Goal: Task Accomplishment & Management: Manage account settings

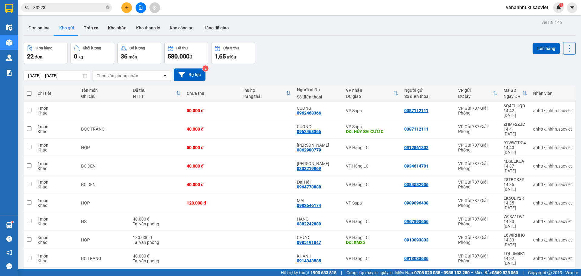
click at [40, 5] on input "33223" at bounding box center [68, 7] width 71 height 7
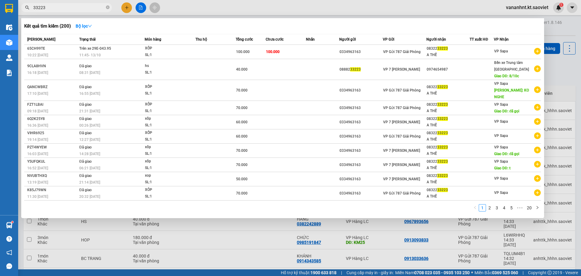
click at [40, 5] on input "33223" at bounding box center [68, 7] width 71 height 7
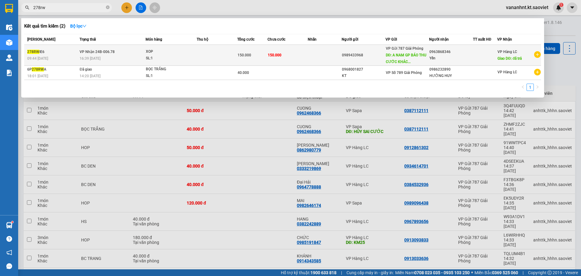
type input "278rw"
click at [386, 53] on td "VP Gửi 787 Giải Phóng DĐ: A NAM GP BÁO THU CƯỚC KHÁC..." at bounding box center [408, 55] width 44 height 21
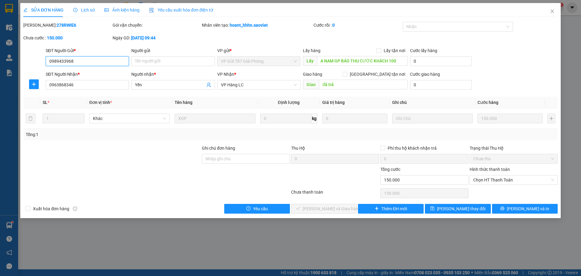
type input "0989433968"
type input "A NAM GP BÁO THU CƯỚC KHÁCH 100"
type input "0963868346"
type input "Yến"
type input "đã trả"
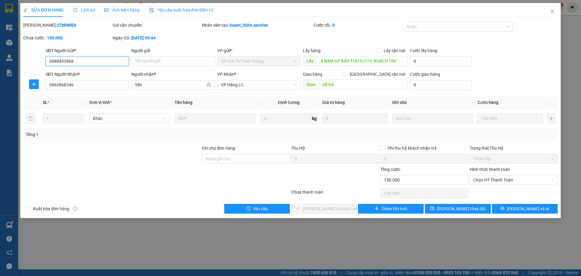
type input "0"
type input "150.000"
click at [552, 13] on icon "close" at bounding box center [552, 11] width 5 height 5
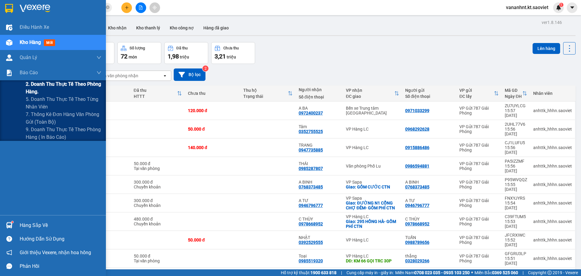
click at [38, 83] on span "2. Doanh thu thực tế theo phòng hàng." at bounding box center [64, 87] width 76 height 15
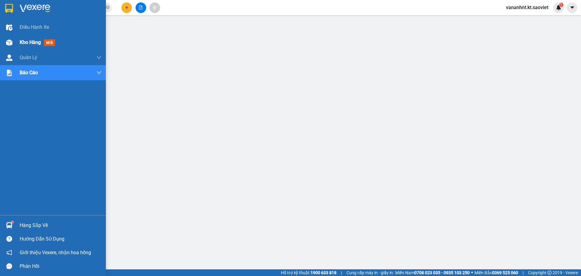
click at [36, 40] on span "Kho hàng" at bounding box center [30, 42] width 21 height 6
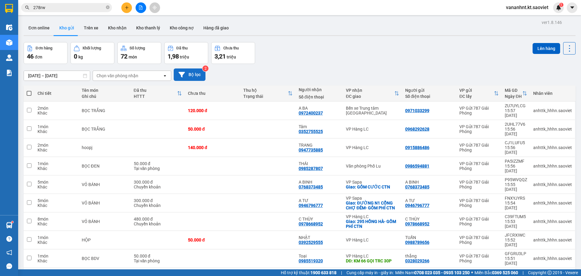
click at [198, 77] on button "Bộ lọc" at bounding box center [190, 74] width 32 height 12
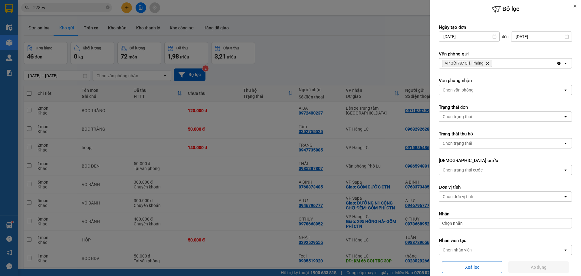
click at [487, 62] on icon "Delete" at bounding box center [488, 63] width 4 height 4
click at [487, 62] on div "Chọn văn phòng" at bounding box center [501, 63] width 124 height 10
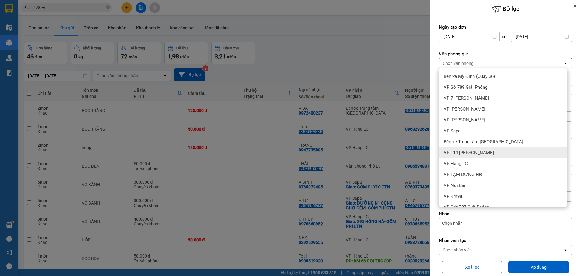
click at [469, 150] on span "VP 114 Trần Nhật Duật" at bounding box center [469, 153] width 50 height 6
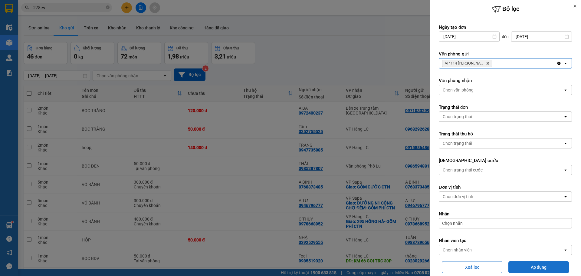
click at [531, 268] on button "Áp dụng" at bounding box center [539, 267] width 61 height 12
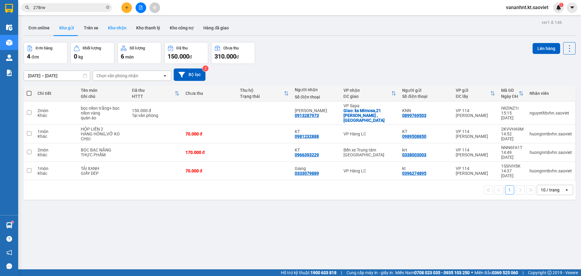
click at [117, 28] on button "Kho nhận" at bounding box center [117, 28] width 28 height 15
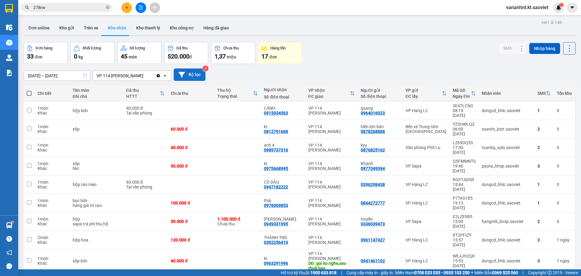
click at [193, 75] on button "Bộ lọc" at bounding box center [190, 74] width 32 height 12
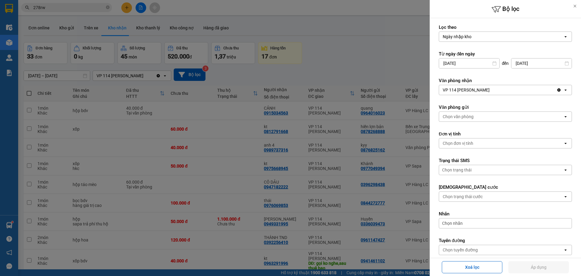
click at [474, 61] on input "01/01/2025" at bounding box center [469, 63] width 60 height 10
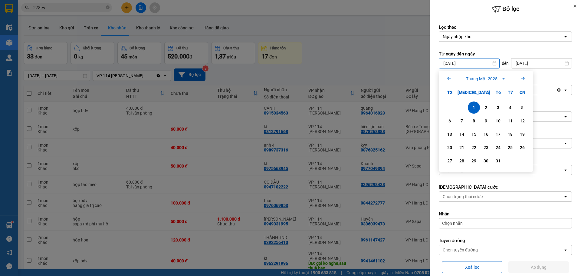
click at [368, 52] on div at bounding box center [290, 138] width 581 height 276
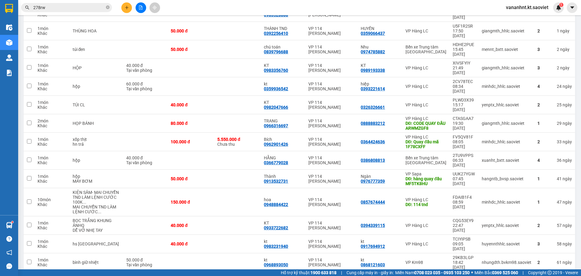
scroll to position [314, 0]
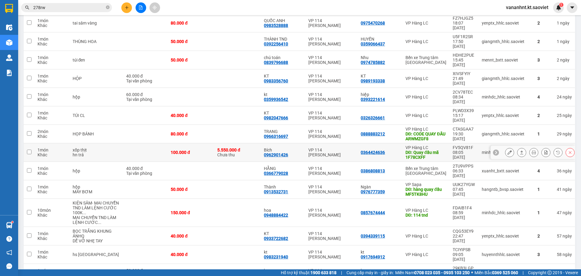
click at [367, 150] on div "0364424636" at bounding box center [373, 152] width 24 height 5
copy div "0364424636"
click at [425, 131] on div "DĐ: CODE QUAY ĐẦU ARWMZGF8" at bounding box center [426, 136] width 41 height 10
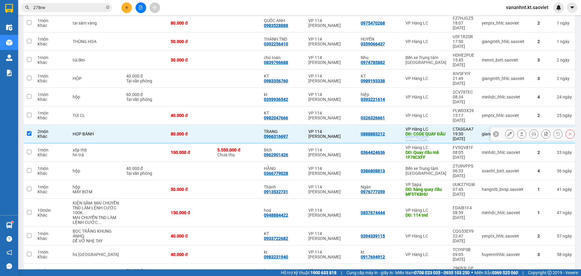
click at [425, 131] on div "DĐ: CODE QUAY ĐẦU ARWMZGF8" at bounding box center [426, 136] width 41 height 10
checkbox input "false"
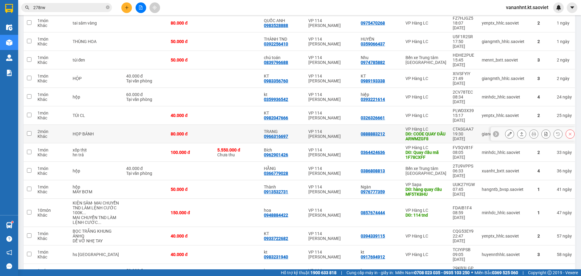
click at [370, 131] on div "0888883212" at bounding box center [373, 133] width 24 height 5
copy div "0888883212"
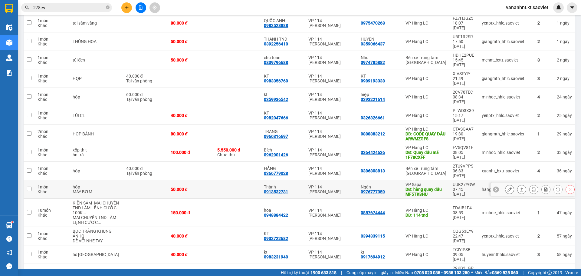
click at [375, 189] on div "0976777359" at bounding box center [373, 191] width 24 height 5
copy div "0976777359"
click at [568, 184] on button at bounding box center [570, 189] width 8 height 11
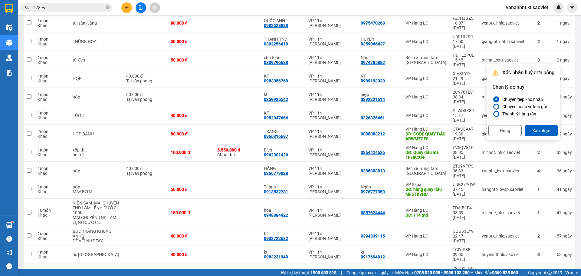
click at [530, 107] on div "Chuyển hoàn về kho gửi" at bounding box center [523, 106] width 47 height 7
click at [493, 107] on input "Chuyển hoàn về kho gửi" at bounding box center [493, 107] width 0 height 0
click at [538, 132] on button "Xác nhận" at bounding box center [541, 130] width 33 height 11
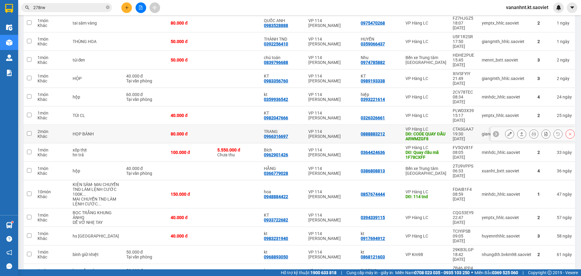
click at [365, 131] on div "0888883212" at bounding box center [373, 133] width 24 height 5
copy div "0888883212"
click at [568, 132] on icon at bounding box center [570, 134] width 4 height 4
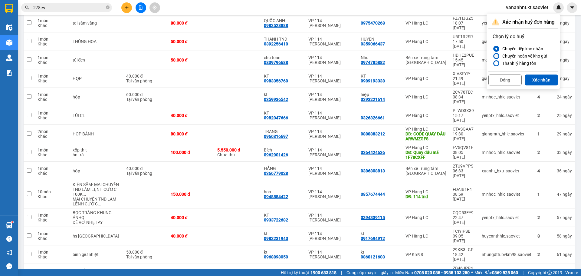
click at [530, 56] on div "Chuyển hoàn về kho gửi" at bounding box center [523, 55] width 47 height 7
click at [493, 56] on input "Chuyển hoàn về kho gửi" at bounding box center [493, 56] width 0 height 0
click at [542, 76] on button "Xác nhận" at bounding box center [541, 79] width 33 height 11
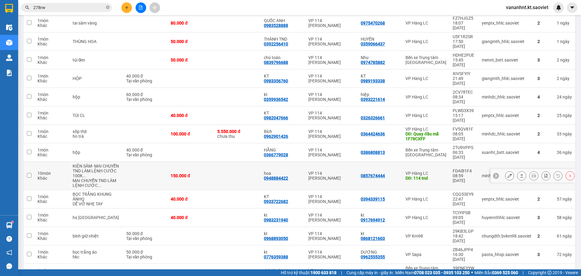
click at [31, 173] on input "checkbox" at bounding box center [29, 175] width 5 height 5
checkbox input "true"
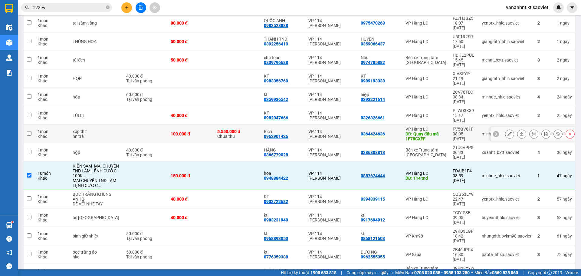
click at [30, 131] on input "checkbox" at bounding box center [29, 133] width 5 height 5
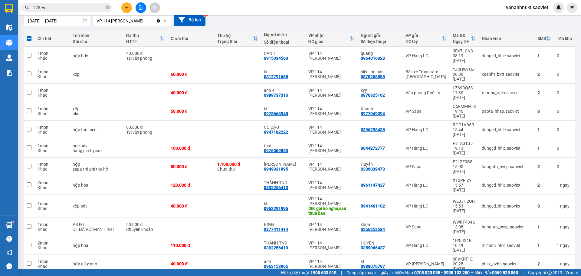
scroll to position [0, 0]
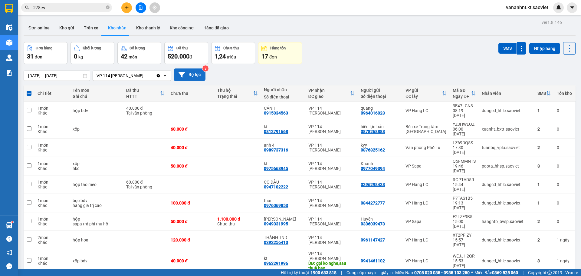
click at [194, 75] on button "Bộ lọc" at bounding box center [190, 74] width 32 height 12
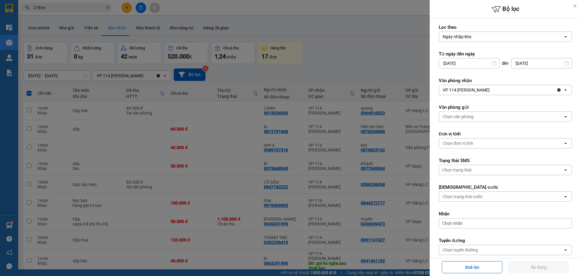
click at [476, 87] on div "VP 114 Trần Nhật Duật" at bounding box center [466, 90] width 47 height 6
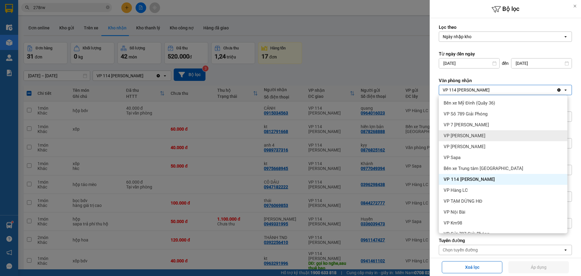
click at [467, 131] on div "VP Gia Lâm" at bounding box center [503, 135] width 129 height 11
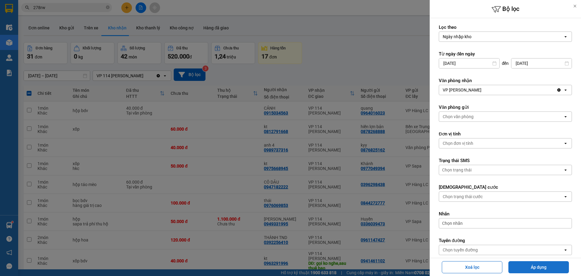
click at [537, 266] on button "Áp dụng" at bounding box center [539, 267] width 61 height 12
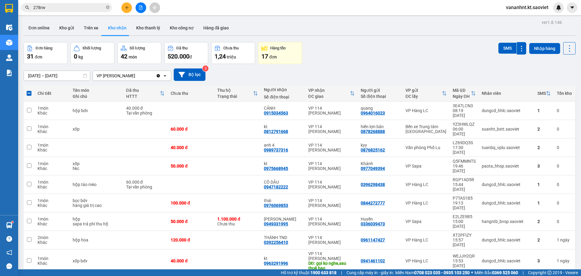
checkbox input "false"
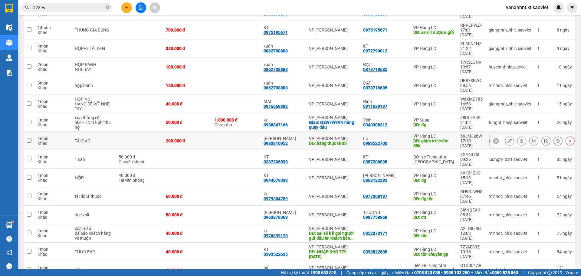
scroll to position [200, 0]
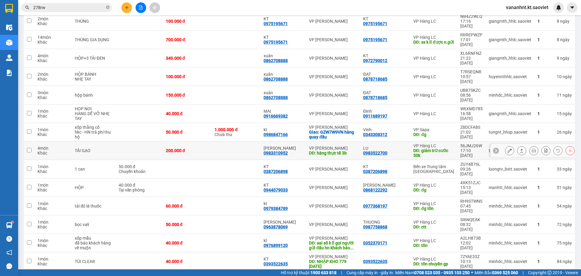
click at [464, 143] on div "56JMJ26W" at bounding box center [471, 145] width 22 height 5
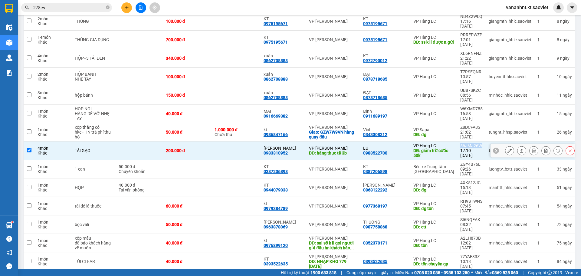
click at [464, 143] on div "56JMJ26W" at bounding box center [471, 145] width 22 height 5
checkbox input "false"
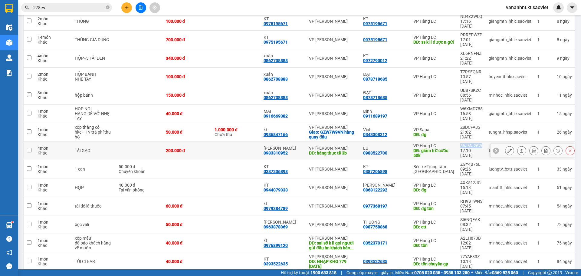
copy div "56JMJ26W"
click at [331, 130] on div "Giao: GZW7W9VN hàng quay đầu" at bounding box center [333, 135] width 48 height 10
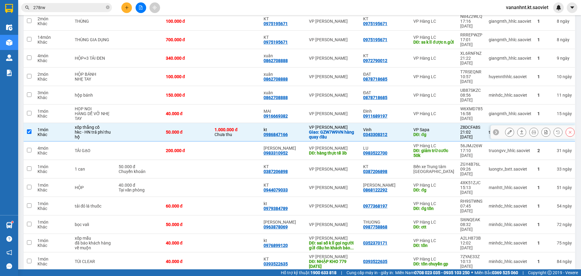
click at [331, 130] on div "Giao: GZW7W9VN hàng quay đầu" at bounding box center [333, 135] width 48 height 10
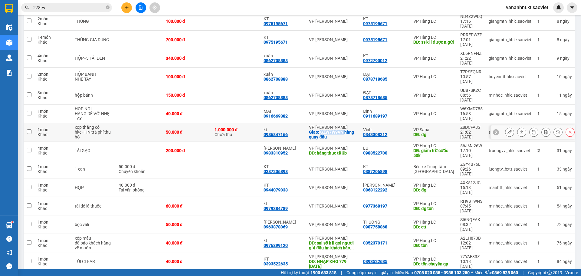
click at [331, 130] on div "Giao: GZW7W9VN hàng quay đầu" at bounding box center [333, 135] width 48 height 10
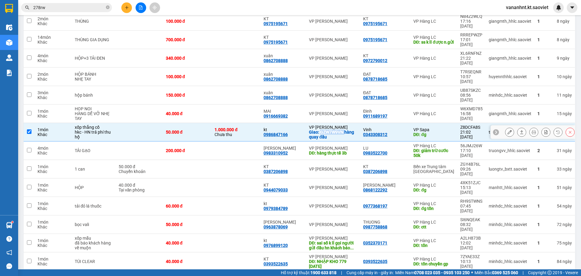
copy div "GZW7W9VN"
click at [569, 131] on icon at bounding box center [570, 132] width 3 height 3
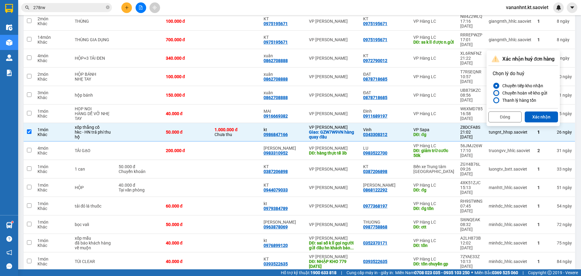
click at [527, 91] on div "Chuyển hoàn về kho gửi" at bounding box center [523, 92] width 47 height 7
click at [493, 93] on input "Chuyển hoàn về kho gửi" at bounding box center [493, 93] width 0 height 0
click at [543, 119] on button "Xác nhận" at bounding box center [541, 116] width 33 height 11
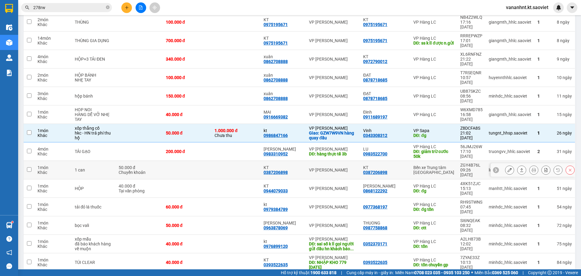
checkbox input "false"
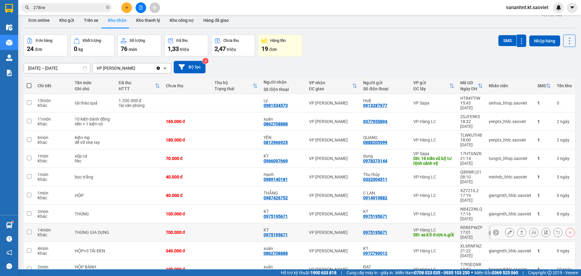
scroll to position [0, 0]
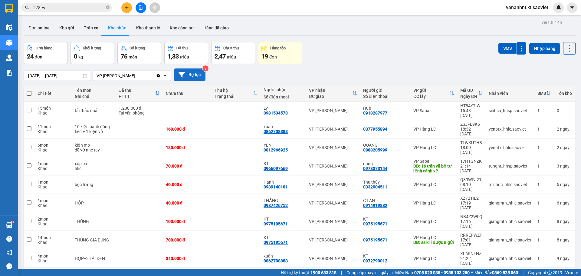
click at [189, 72] on button "Bộ lọc" at bounding box center [190, 74] width 32 height 12
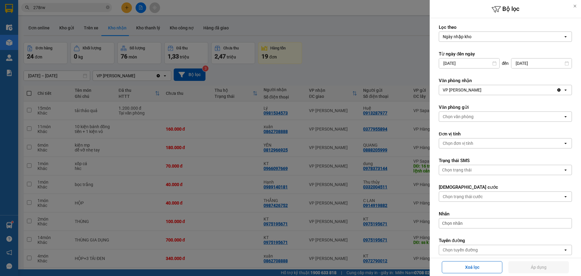
click at [472, 37] on input "Selected Ngày nhập kho." at bounding box center [472, 37] width 1 height 6
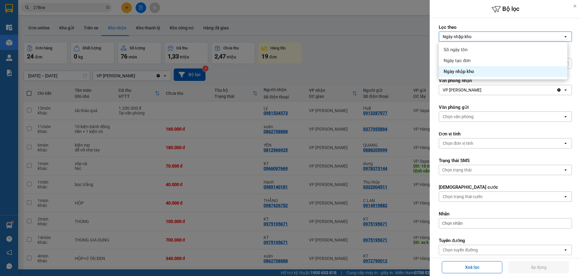
drag, startPoint x: 472, startPoint y: 70, endPoint x: 474, endPoint y: 81, distance: 11.2
click at [472, 70] on span "Ngày nhập kho" at bounding box center [459, 71] width 31 height 6
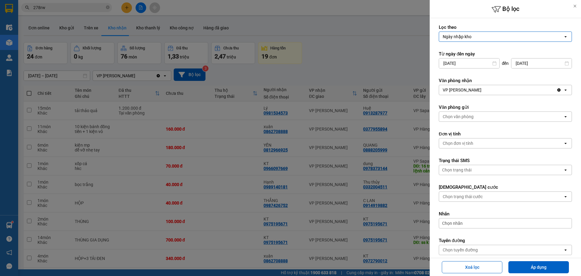
drag, startPoint x: 474, startPoint y: 88, endPoint x: 474, endPoint y: 85, distance: 3.1
click at [474, 88] on div "VP Gia Lâm" at bounding box center [497, 90] width 117 height 10
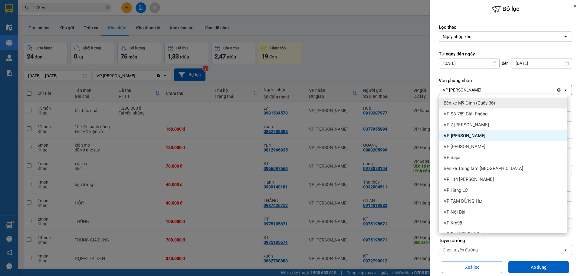
click at [473, 103] on span "Bến xe Mỹ Đình (Quầy 36)" at bounding box center [469, 103] width 51 height 6
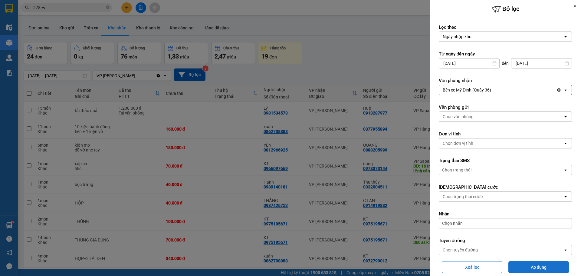
click at [529, 264] on button "Áp dụng" at bounding box center [539, 267] width 61 height 12
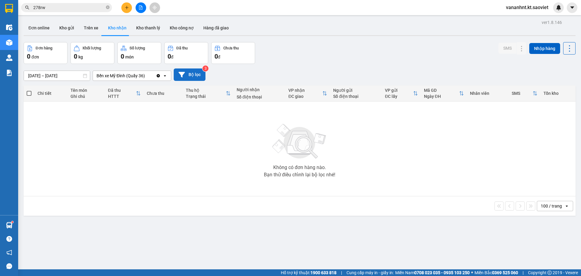
click at [184, 72] on icon at bounding box center [182, 74] width 6 height 5
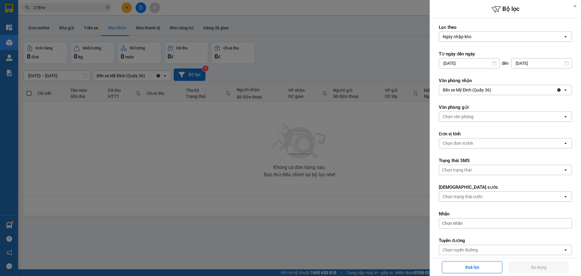
click at [469, 90] on div "Bến xe Mỹ Đình (Quầy 36)" at bounding box center [467, 90] width 48 height 6
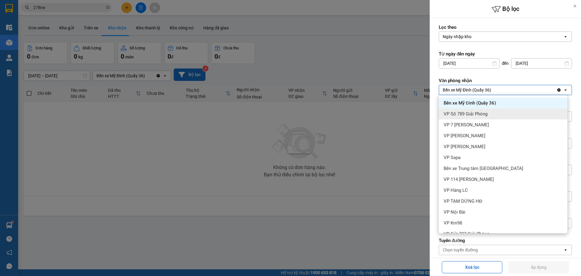
click at [470, 115] on span "VP Số 789 Giải Phóng" at bounding box center [466, 114] width 44 height 6
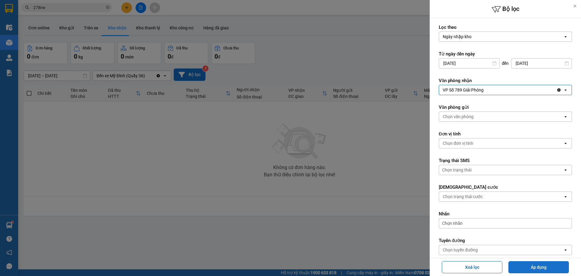
click at [524, 267] on button "Áp dụng" at bounding box center [539, 267] width 61 height 12
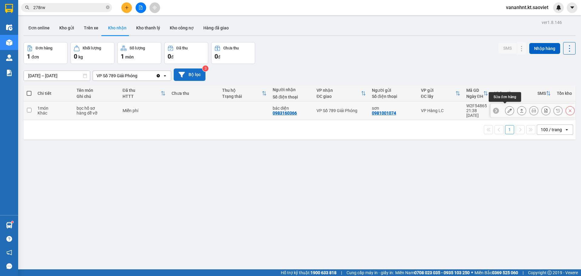
click at [507, 109] on button at bounding box center [510, 110] width 8 height 11
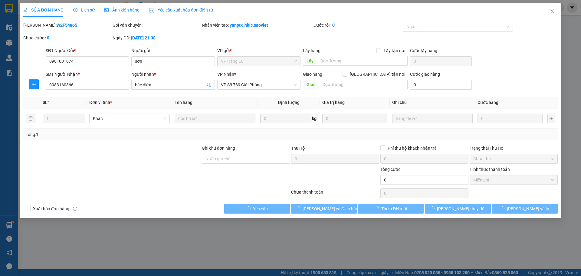
type input "0981001074"
type input "sơn"
type input "0983160366"
type input "bác diện"
type input "0"
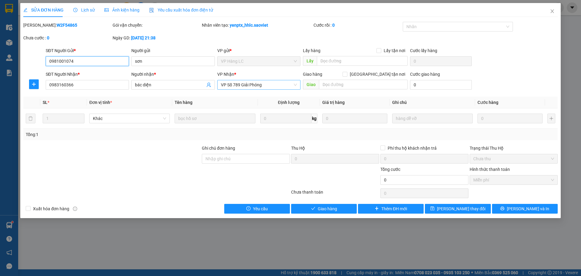
click at [269, 88] on span "VP Số 789 Giải Phóng" at bounding box center [259, 84] width 76 height 9
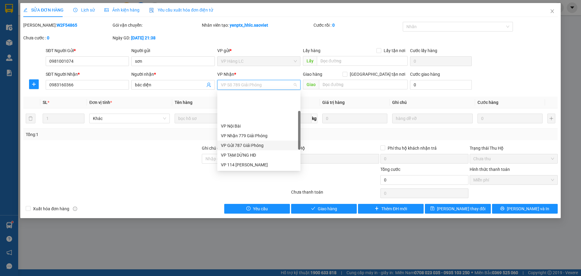
scroll to position [30, 0]
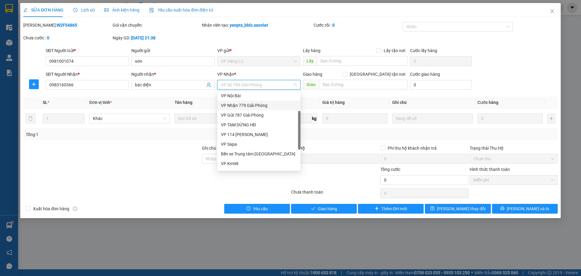
click at [244, 104] on div "VP Nhận 779 Giải Phóng" at bounding box center [259, 105] width 76 height 7
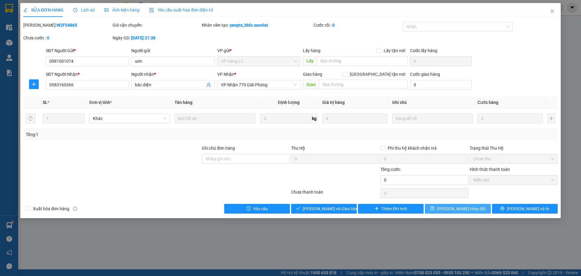
drag, startPoint x: 465, startPoint y: 211, endPoint x: 461, endPoint y: 209, distance: 4.9
click at [464, 211] on span "Lưu thay đổi" at bounding box center [461, 208] width 48 height 7
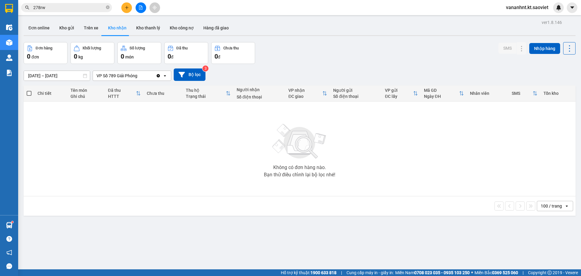
click at [379, 67] on div "01/01/2025 – 13/10/2025 Press the down arrow key to interact with the calendar …" at bounding box center [300, 74] width 552 height 21
click at [197, 76] on button "Bộ lọc" at bounding box center [190, 74] width 32 height 12
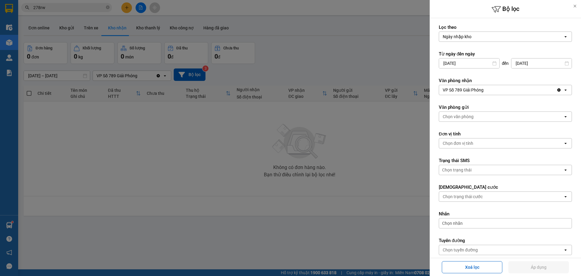
click at [495, 94] on div "VP Số 789 Giải Phóng" at bounding box center [497, 90] width 117 height 10
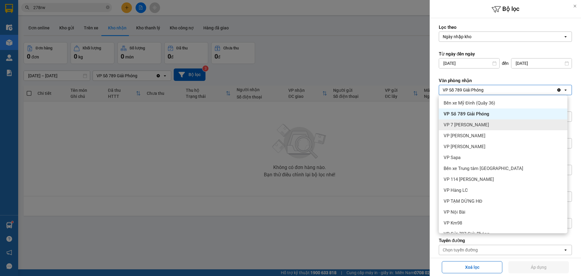
click at [479, 127] on span "VP 7 [PERSON_NAME]" at bounding box center [466, 125] width 45 height 6
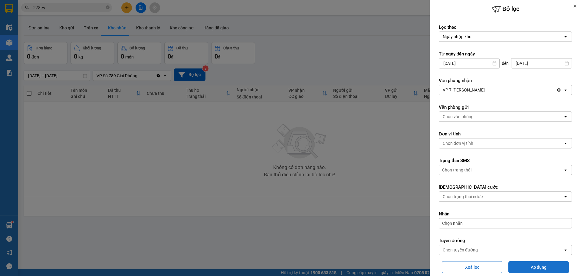
click at [537, 273] on button "Áp dụng" at bounding box center [539, 267] width 61 height 12
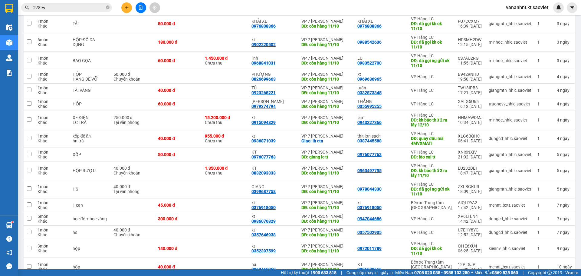
scroll to position [1389, 0]
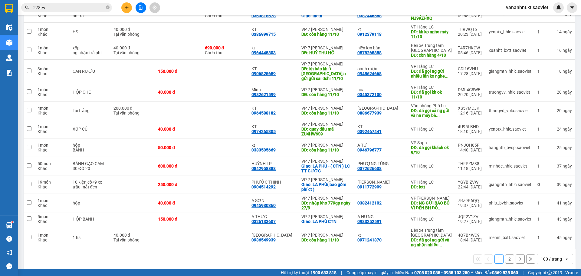
click at [506, 257] on button "2" at bounding box center [509, 258] width 9 height 9
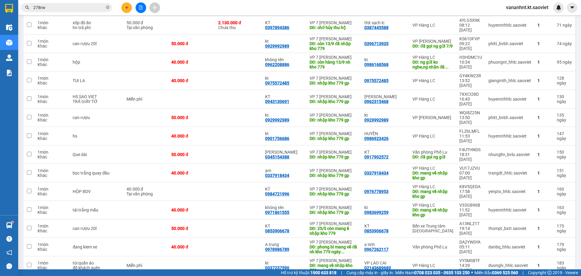
scroll to position [442, 0]
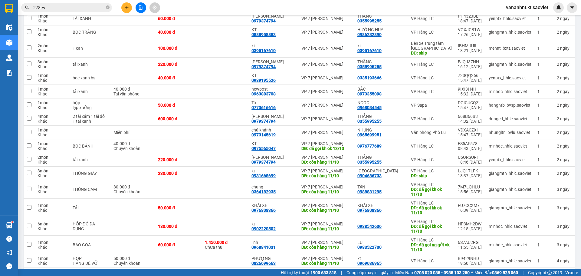
scroll to position [1389, 0]
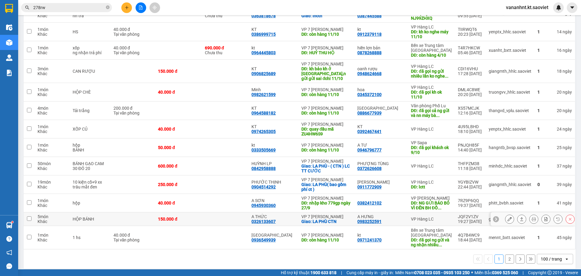
click at [467, 214] on div "JQF2V1ZV" at bounding box center [470, 216] width 25 height 5
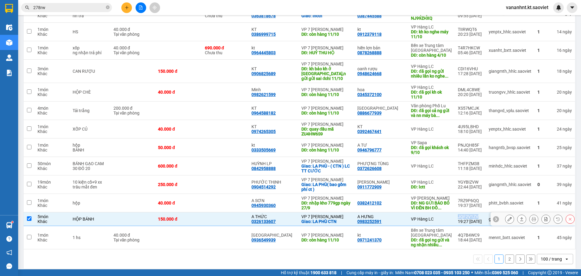
click at [467, 214] on div "JQF2V1ZV" at bounding box center [470, 216] width 25 height 5
checkbox input "false"
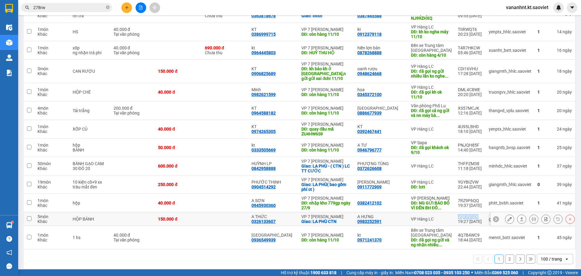
copy div "JQF2V1ZV"
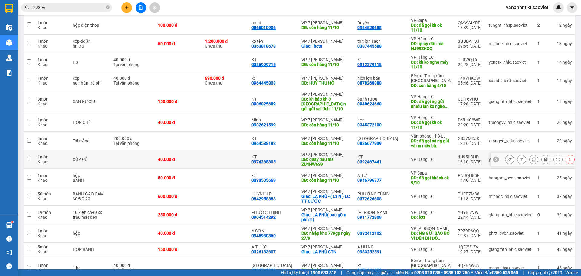
click at [320, 159] on div "DĐ: quay đầu mã ZU4HW6S9" at bounding box center [327, 162] width 50 height 10
checkbox input "false"
copy div "ZU4HW6S9"
click at [568, 157] on icon at bounding box center [570, 159] width 4 height 4
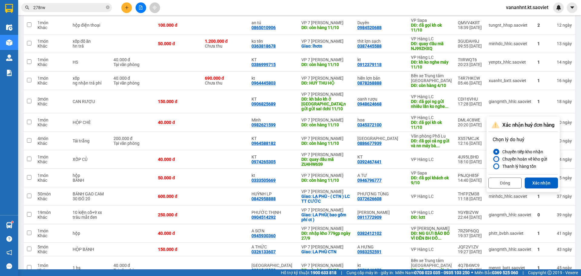
click at [522, 158] on div "Chuyển hoàn về kho gửi" at bounding box center [523, 158] width 47 height 7
click at [493, 159] on input "Chuyển hoàn về kho gửi" at bounding box center [493, 159] width 0 height 0
click at [536, 181] on button "Xác nhận" at bounding box center [541, 182] width 33 height 11
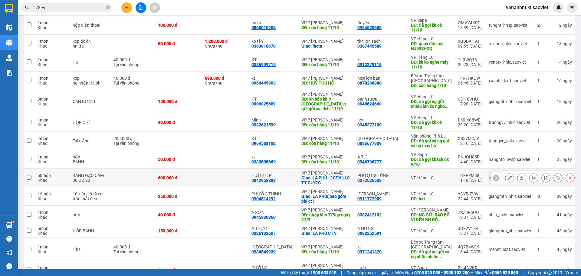
click at [467, 173] on div "THFPZM38" at bounding box center [470, 175] width 25 height 5
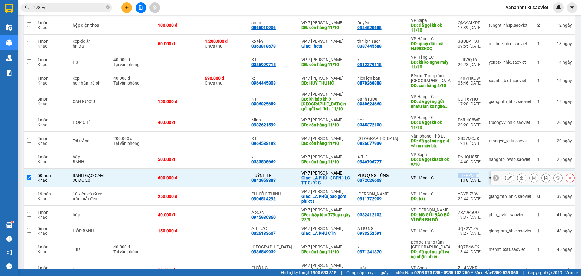
click at [467, 173] on div "THFPZM38" at bounding box center [470, 175] width 25 height 5
checkbox input "false"
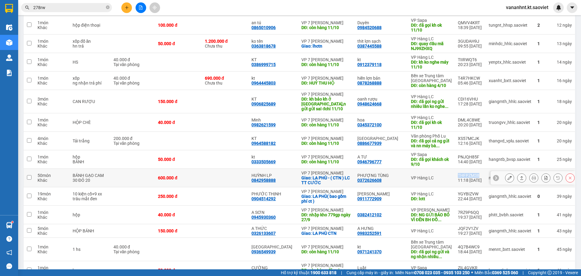
copy div "THFPZM38"
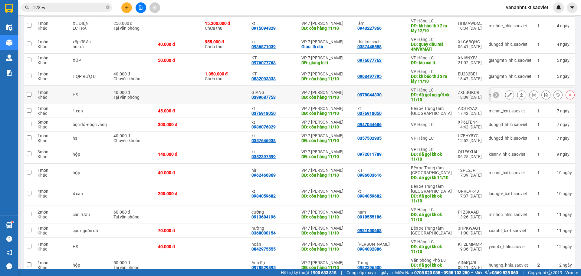
scroll to position [1086, 0]
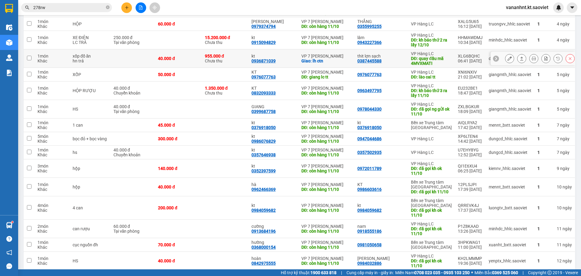
click at [415, 59] on div "DĐ: quay đầu mã 4MVXMATI" at bounding box center [431, 61] width 41 height 10
checkbox input "false"
copy div "4MVXMATI"
click at [568, 56] on icon at bounding box center [570, 58] width 4 height 4
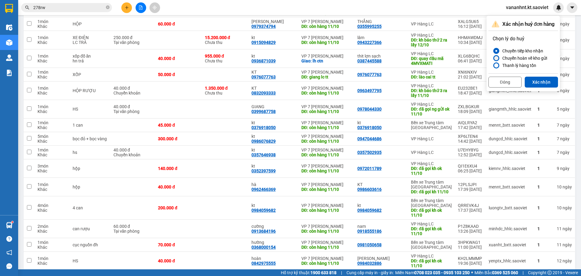
click at [533, 59] on div "Chuyển hoàn về kho gửi" at bounding box center [523, 57] width 47 height 7
click at [493, 58] on input "Chuyển hoàn về kho gửi" at bounding box center [493, 58] width 0 height 0
click at [539, 81] on button "Xác nhận" at bounding box center [541, 82] width 33 height 11
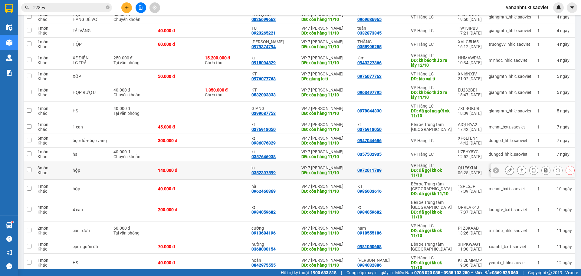
scroll to position [1028, 0]
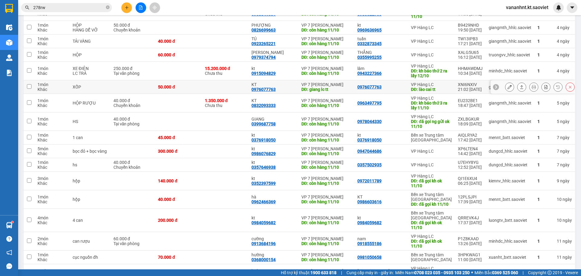
click at [459, 82] on div "XNI6NXIV" at bounding box center [470, 84] width 25 height 5
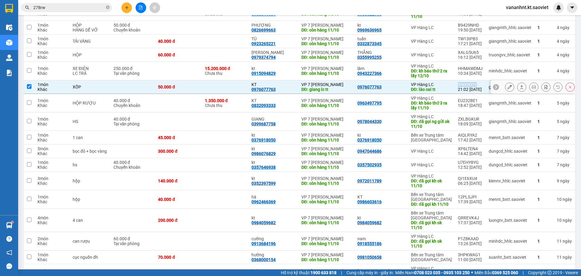
click at [459, 82] on div "XNI6NXIV" at bounding box center [470, 84] width 25 height 5
checkbox input "false"
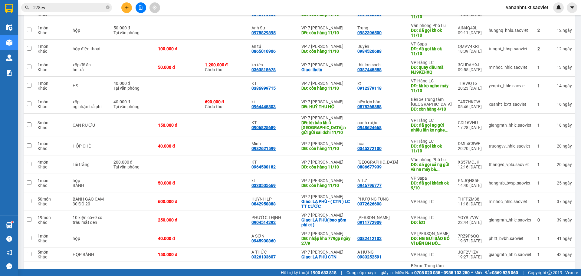
scroll to position [1404, 0]
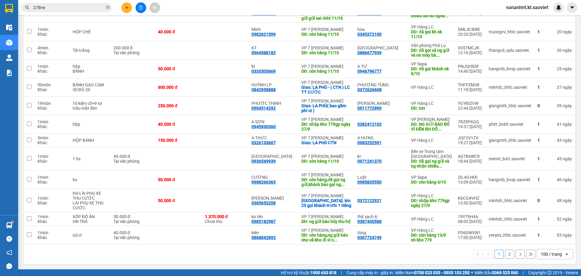
click at [506, 256] on button "2" at bounding box center [509, 253] width 9 height 9
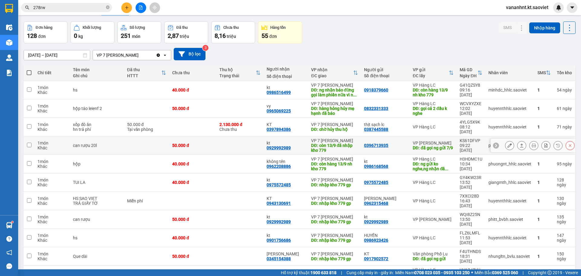
scroll to position [0, 0]
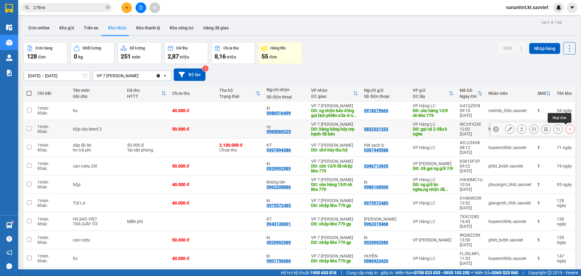
click at [568, 130] on icon at bounding box center [570, 129] width 4 height 4
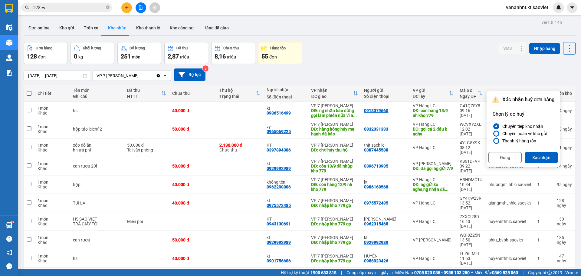
click at [531, 132] on div "Chuyển hoàn về kho gửi" at bounding box center [523, 133] width 47 height 7
click at [493, 134] on input "Chuyển hoàn về kho gửi" at bounding box center [493, 134] width 0 height 0
click at [537, 158] on button "Xác nhận" at bounding box center [541, 157] width 33 height 11
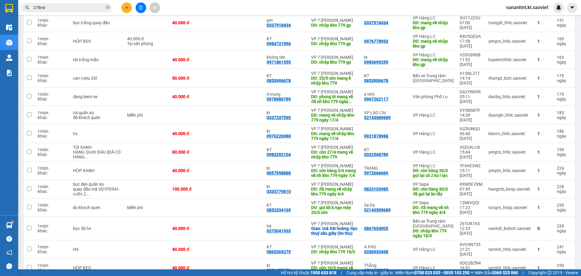
scroll to position [327, 0]
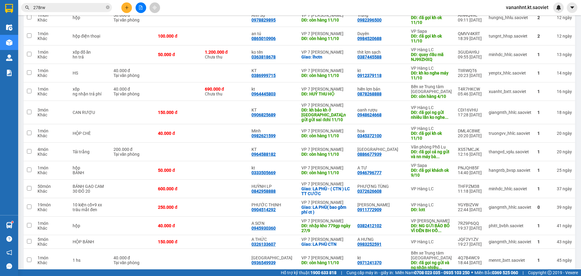
scroll to position [1287, 0]
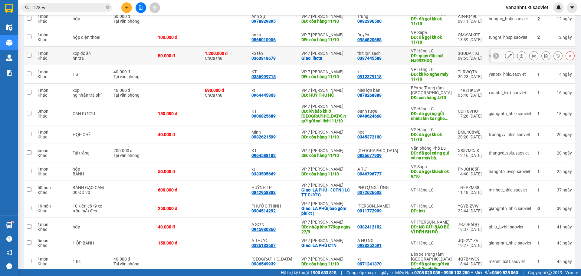
click at [426, 60] on div "DĐ: quay đầu mã NJ99ZHXQ" at bounding box center [431, 58] width 41 height 10
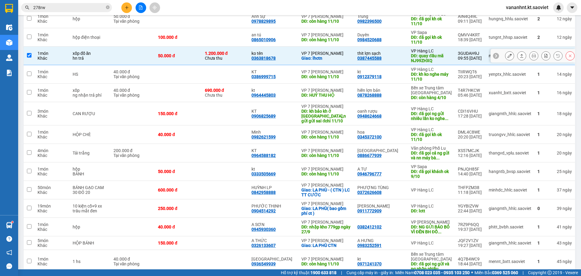
click at [426, 60] on div "DĐ: quay đầu mã NJ99ZHXQ" at bounding box center [431, 58] width 41 height 10
checkbox input "false"
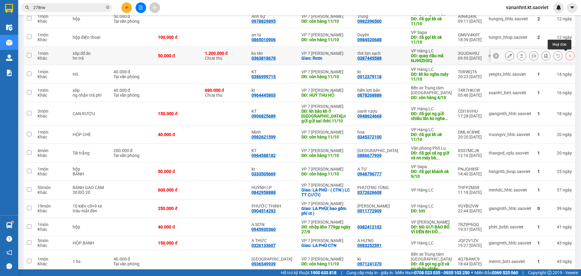
click at [566, 54] on div at bounding box center [570, 55] width 9 height 9
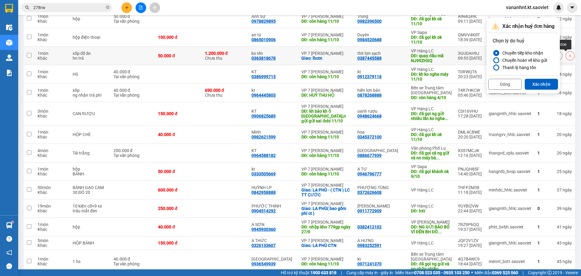
click at [527, 60] on div "Chuyển hoàn về kho gửi" at bounding box center [523, 60] width 47 height 7
click at [493, 60] on input "Chuyển hoàn về kho gửi" at bounding box center [493, 60] width 0 height 0
click at [540, 83] on button "Xác nhận" at bounding box center [541, 84] width 33 height 11
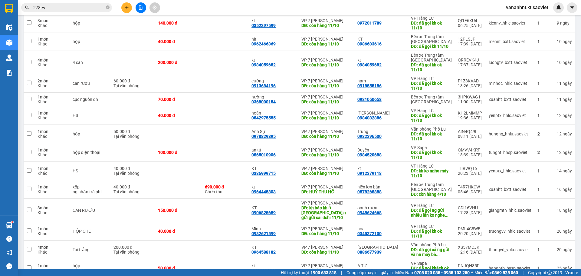
scroll to position [1408, 0]
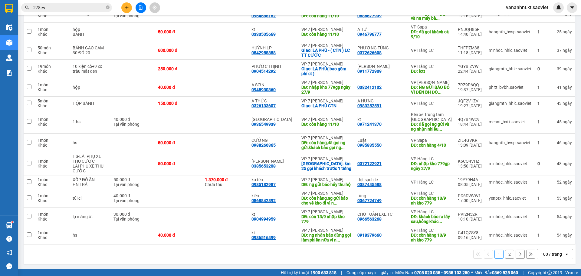
click at [507, 255] on button "2" at bounding box center [509, 253] width 9 height 9
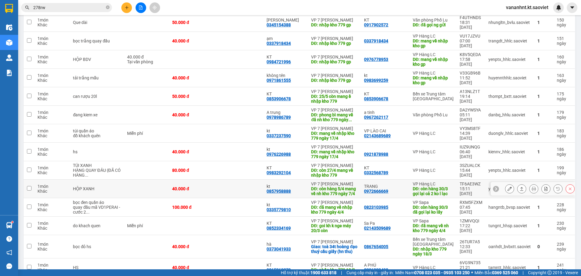
scroll to position [308, 0]
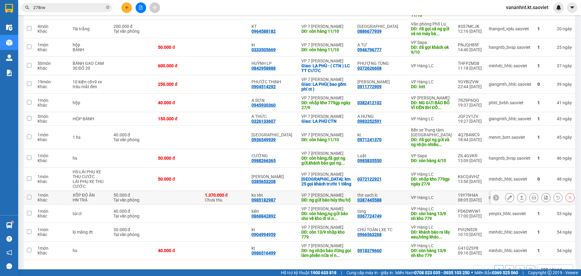
scroll to position [1378, 0]
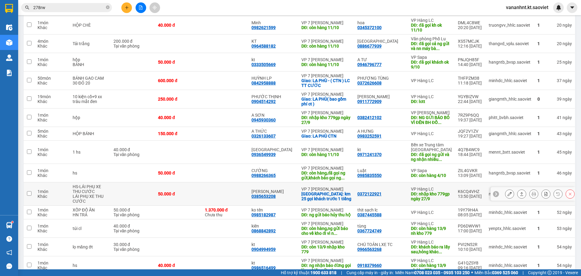
click at [466, 189] on div "K6CQ4VHZ" at bounding box center [470, 191] width 25 height 5
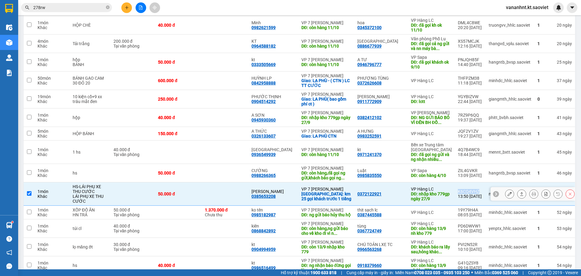
click at [466, 189] on div "K6CQ4VHZ" at bounding box center [470, 191] width 25 height 5
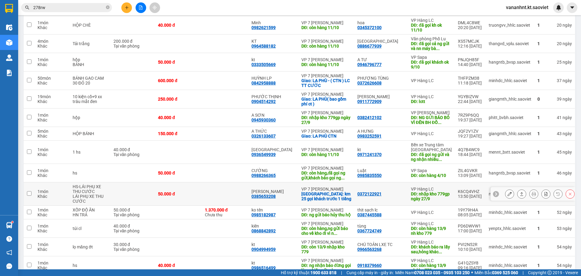
click at [349, 191] on div "Giao: km 25 gọi khách trước 1 tiếng" at bounding box center [327, 196] width 50 height 10
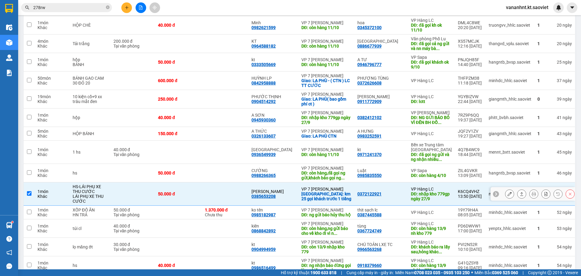
click at [467, 189] on div "K6CQ4VHZ" at bounding box center [470, 191] width 25 height 5
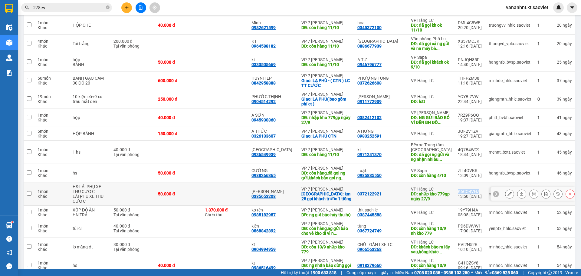
click at [467, 189] on div "K6CQ4VHZ" at bounding box center [470, 191] width 25 height 5
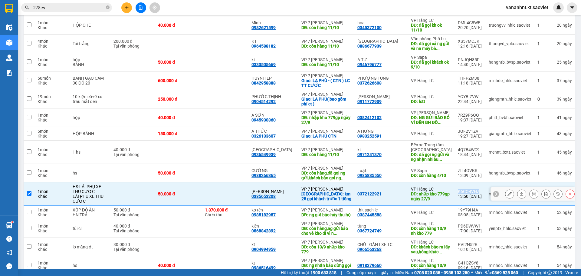
drag, startPoint x: 467, startPoint y: 187, endPoint x: 464, endPoint y: 188, distance: 4.1
click at [464, 189] on div "K6CQ4VHZ" at bounding box center [470, 191] width 25 height 5
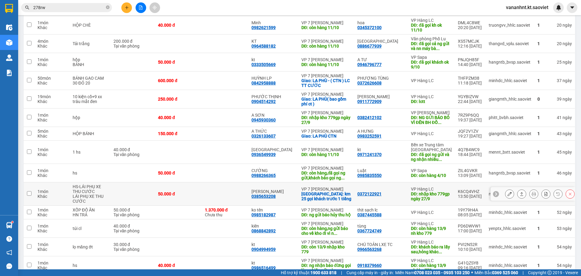
click at [463, 189] on div "K6CQ4VHZ" at bounding box center [470, 191] width 25 height 5
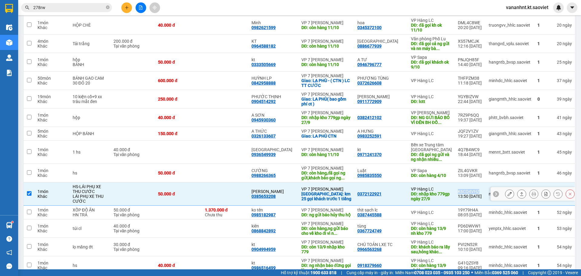
click at [463, 189] on div "K6CQ4VHZ" at bounding box center [470, 191] width 25 height 5
checkbox input "false"
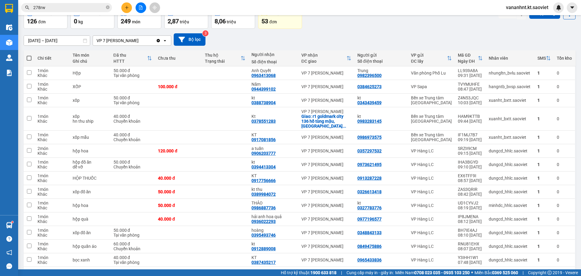
scroll to position [0, 0]
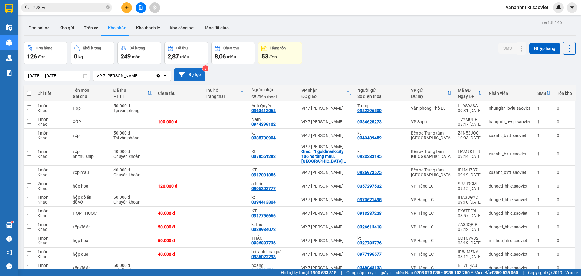
click at [204, 72] on button "Bộ lọc" at bounding box center [190, 74] width 32 height 12
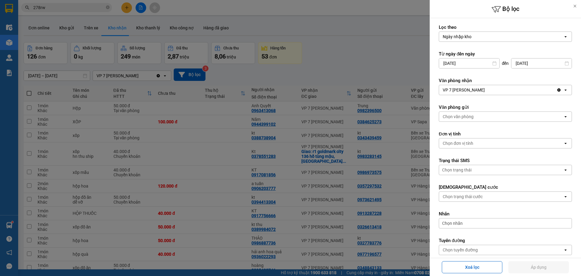
click at [466, 94] on div "VP 7 [PERSON_NAME]" at bounding box center [497, 90] width 117 height 10
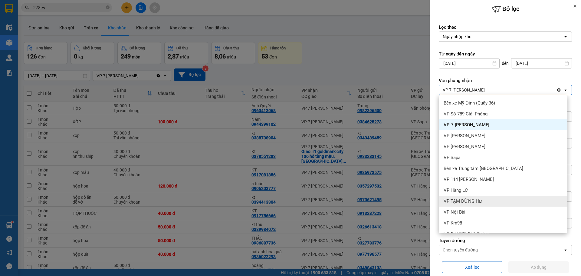
scroll to position [30, 0]
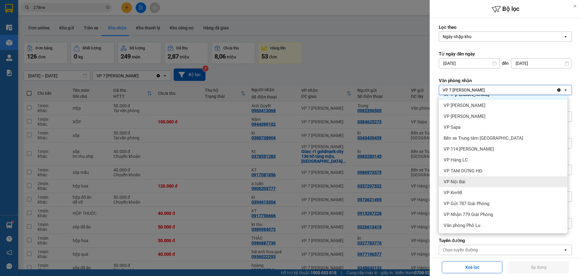
click at [466, 183] on div "VP Nội Bài" at bounding box center [503, 181] width 129 height 11
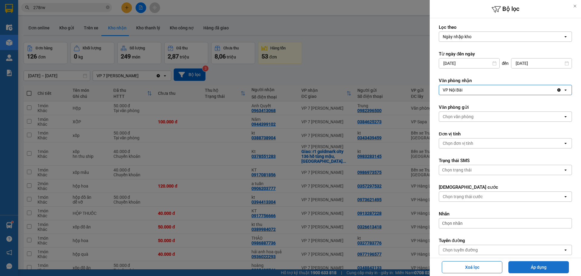
click at [536, 267] on button "Áp dụng" at bounding box center [539, 267] width 61 height 12
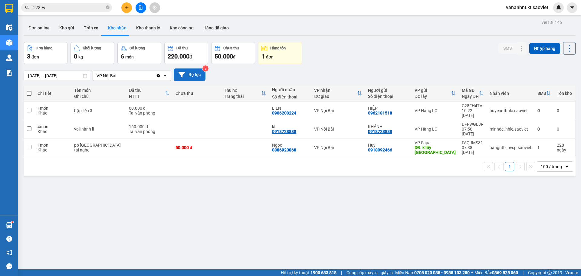
click at [194, 70] on button "Bộ lọc" at bounding box center [190, 74] width 32 height 12
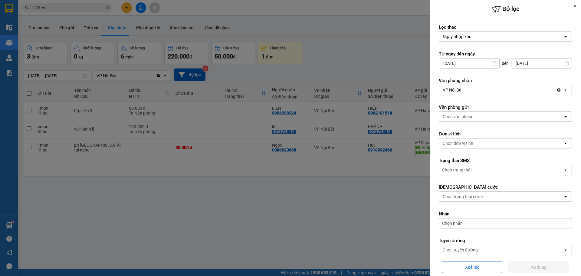
click at [472, 90] on div "VP Nội Bài" at bounding box center [497, 90] width 117 height 10
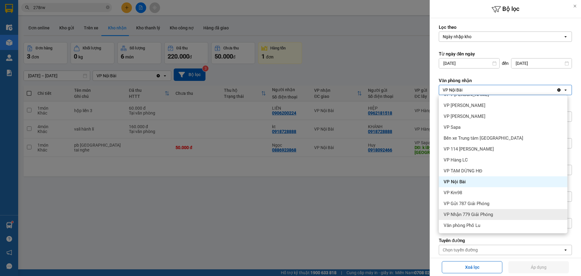
click at [474, 214] on span "VP Nhận 779 Giải Phóng" at bounding box center [468, 214] width 49 height 6
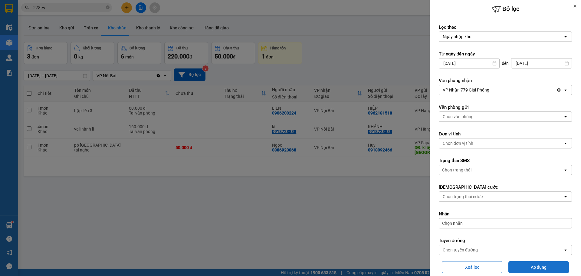
click at [526, 268] on button "Áp dụng" at bounding box center [539, 267] width 61 height 12
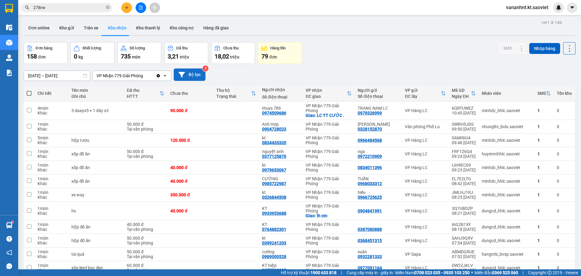
click at [192, 71] on button "Bộ lọc" at bounding box center [190, 74] width 32 height 12
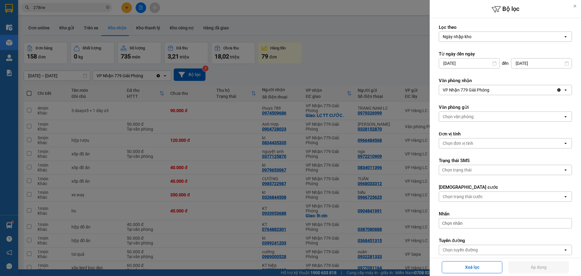
click at [491, 87] on div "VP Nhận 779 Giải Phóng" at bounding box center [497, 90] width 117 height 10
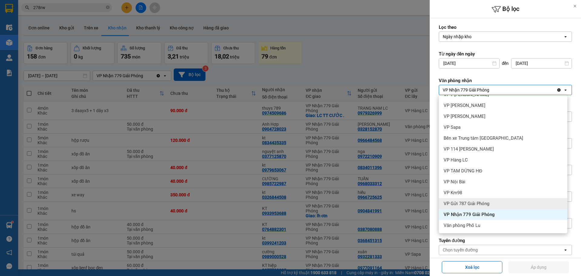
click at [478, 201] on span "VP Gửi 787 Giải Phóng" at bounding box center [467, 203] width 46 height 6
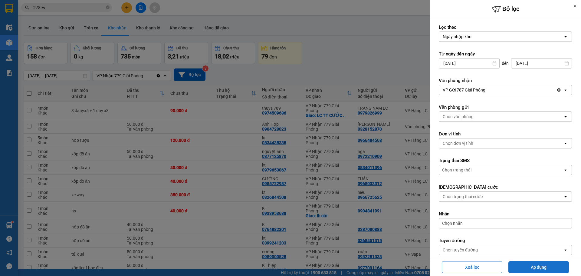
click at [543, 270] on button "Áp dụng" at bounding box center [539, 267] width 61 height 12
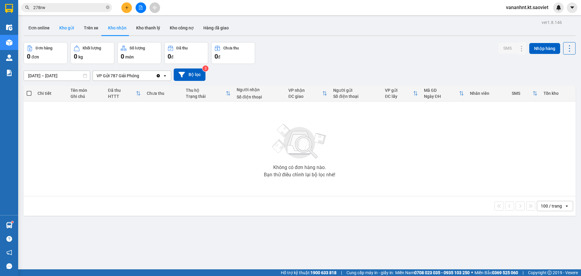
click at [60, 28] on button "Kho gửi" at bounding box center [66, 28] width 25 height 15
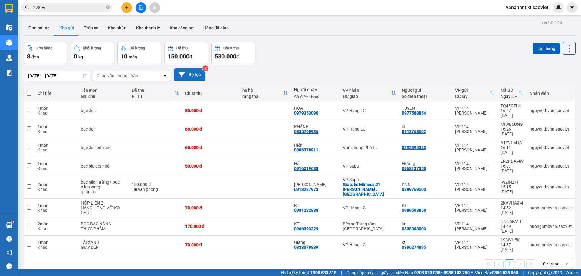
click at [196, 73] on button "Bộ lọc" at bounding box center [190, 74] width 32 height 12
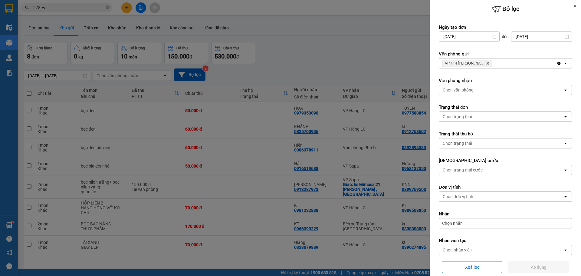
click at [487, 64] on icon "Delete" at bounding box center [488, 63] width 4 height 4
click at [487, 64] on div "Chọn văn phòng" at bounding box center [501, 63] width 124 height 10
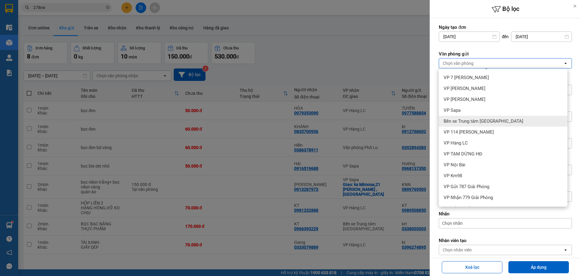
scroll to position [30, 0]
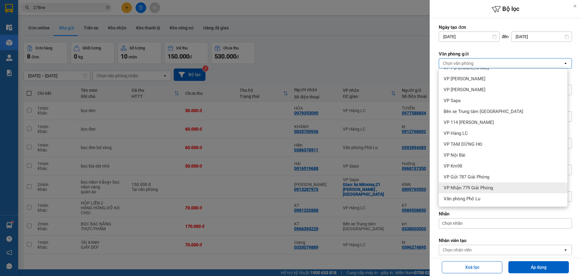
click at [484, 190] on span "VP Nhận 779 Giải Phóng" at bounding box center [468, 188] width 49 height 6
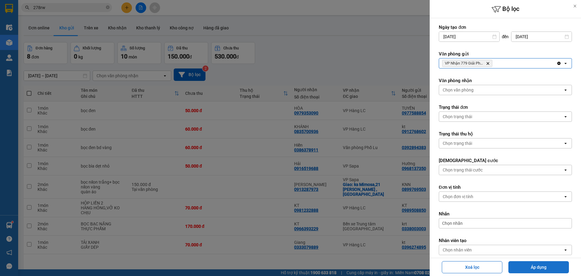
click at [547, 268] on button "Áp dụng" at bounding box center [539, 267] width 61 height 12
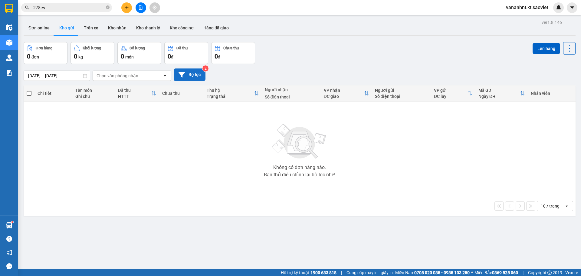
click at [190, 75] on button "Bộ lọc" at bounding box center [190, 74] width 32 height 12
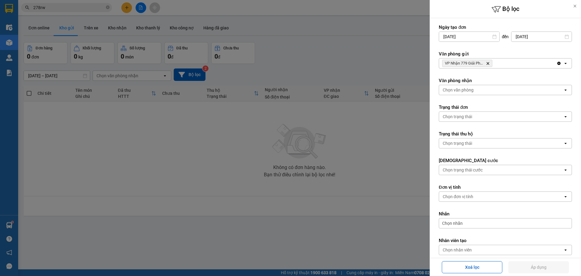
click at [489, 63] on icon "VP Nhận 779 Giải Phóng, close by backspace" at bounding box center [488, 63] width 3 height 3
click at [489, 63] on div "Chọn văn phòng" at bounding box center [501, 63] width 124 height 10
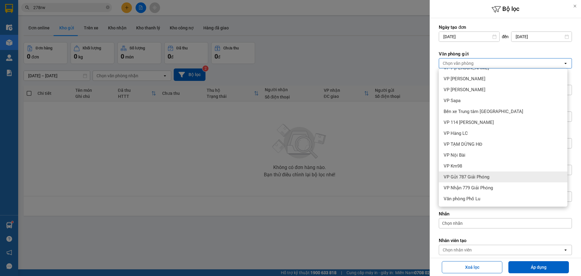
click at [462, 176] on span "VP Gửi 787 Giải Phóng" at bounding box center [467, 177] width 46 height 6
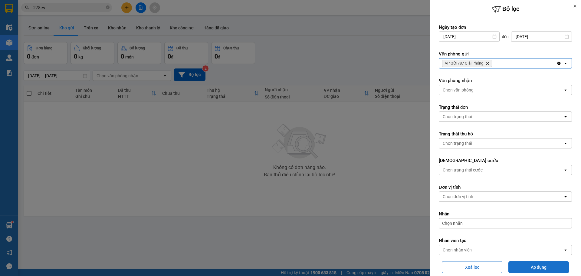
click at [526, 265] on button "Áp dụng" at bounding box center [539, 267] width 61 height 12
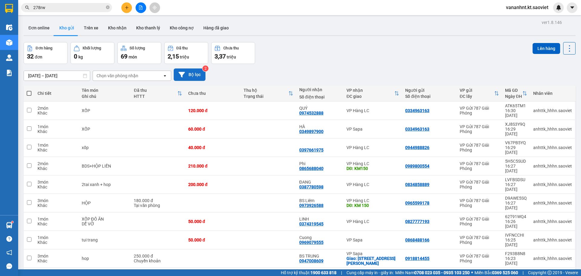
click at [193, 70] on button "Bộ lọc" at bounding box center [190, 74] width 32 height 12
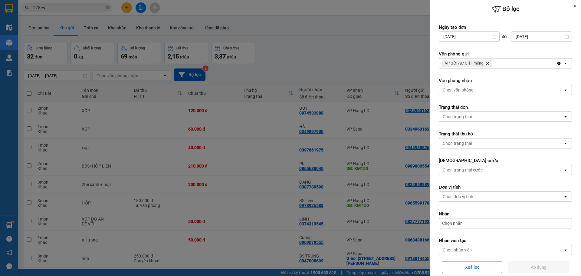
click at [488, 63] on icon "VP Gửi 787 Giải Phóng, close by backspace" at bounding box center [488, 63] width 3 height 3
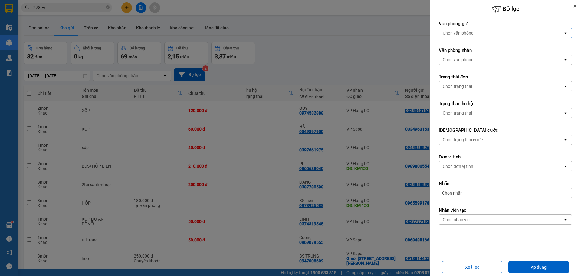
click at [480, 32] on div "Chọn văn phòng" at bounding box center [501, 33] width 124 height 10
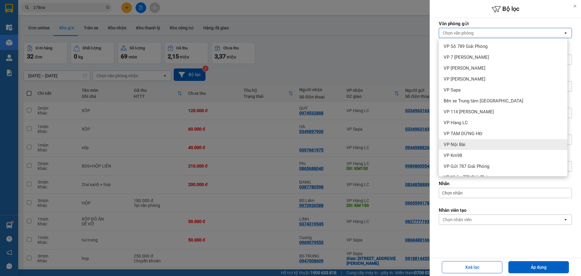
scroll to position [0, 0]
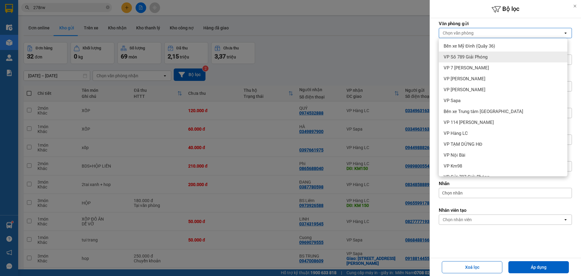
click at [460, 53] on div "VP Số 789 Giải Phóng" at bounding box center [503, 56] width 129 height 11
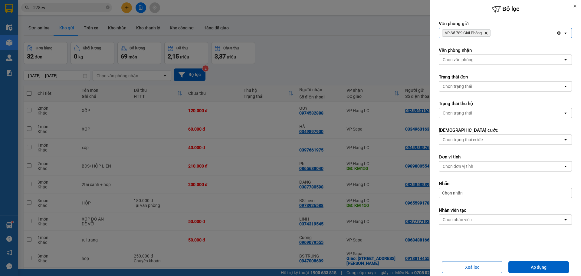
click at [541, 265] on button "Áp dụng" at bounding box center [539, 267] width 61 height 12
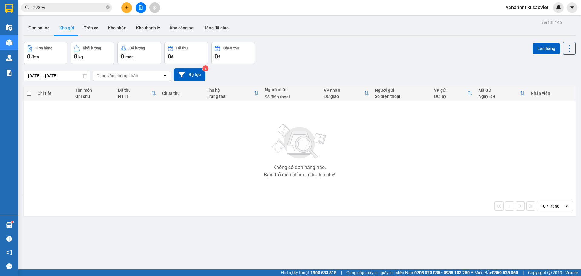
click at [182, 71] on icon at bounding box center [182, 74] width 6 height 6
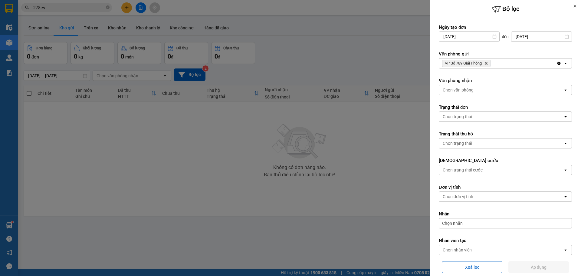
click at [486, 64] on icon "Delete" at bounding box center [486, 63] width 4 height 4
click at [486, 64] on div "Chọn văn phòng" at bounding box center [501, 63] width 124 height 10
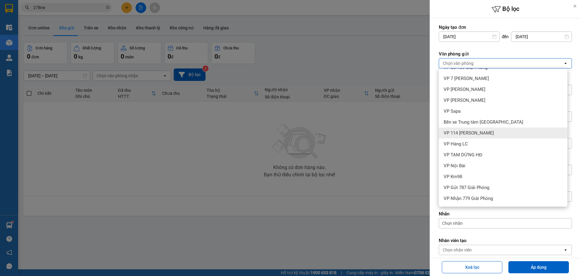
scroll to position [30, 0]
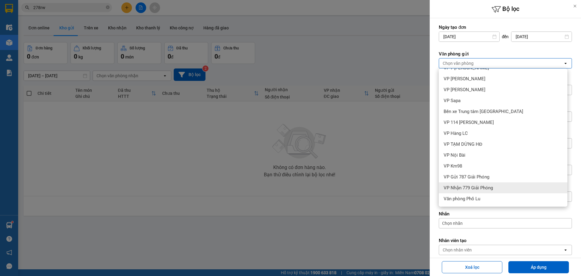
click at [477, 188] on span "VP Nhận 779 Giải Phóng" at bounding box center [468, 188] width 49 height 6
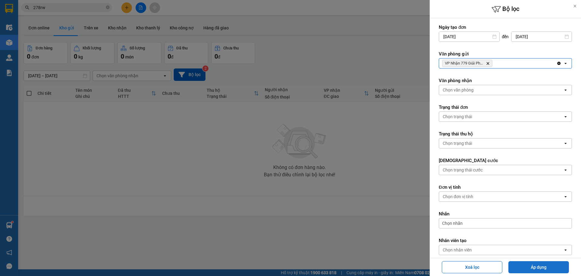
click at [532, 266] on button "Áp dụng" at bounding box center [539, 267] width 61 height 12
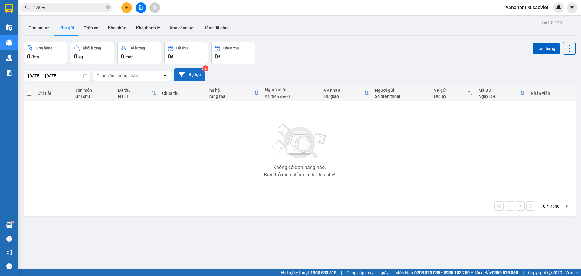
click at [184, 78] on button "Bộ lọc" at bounding box center [190, 74] width 32 height 12
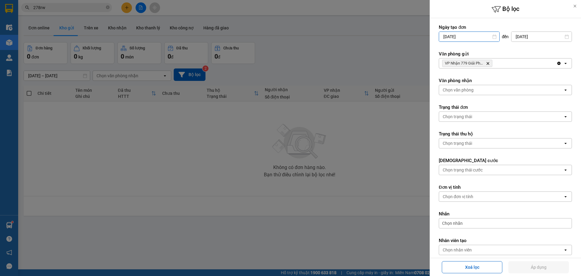
click at [463, 37] on input "11/10/2025" at bounding box center [469, 37] width 60 height 10
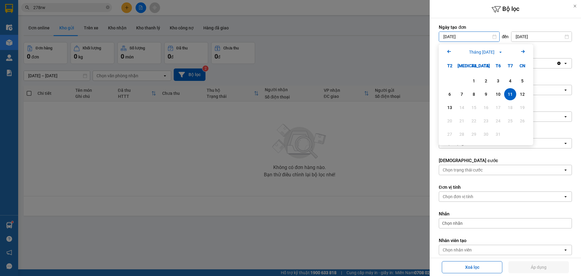
click at [449, 52] on icon "Previous month." at bounding box center [449, 51] width 4 height 3
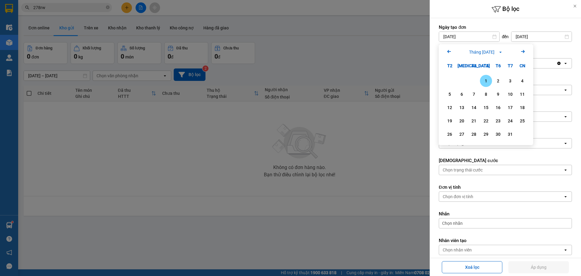
click at [449, 52] on icon "Previous month." at bounding box center [449, 51] width 4 height 3
click at [449, 52] on icon "Arrow Left" at bounding box center [449, 51] width 7 height 7
click at [471, 78] on div "1" at bounding box center [474, 80] width 8 height 7
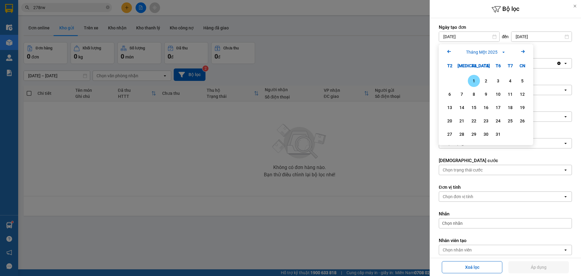
type input "01/01/2025"
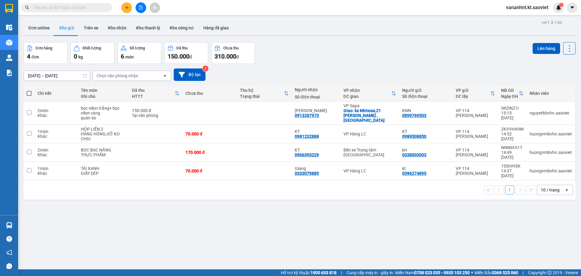
paste input "0364424636"
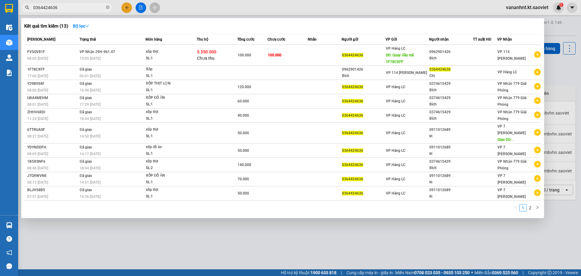
click at [47, 8] on input "0364424636" at bounding box center [68, 7] width 71 height 7
paste input "976777359"
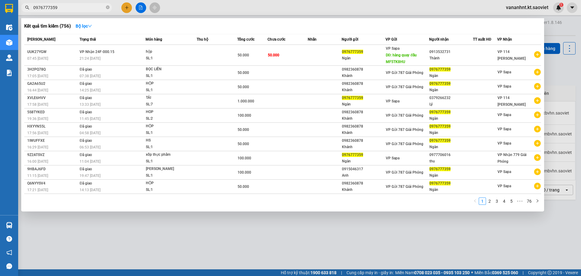
click at [492, 202] on link "2" at bounding box center [490, 201] width 7 height 7
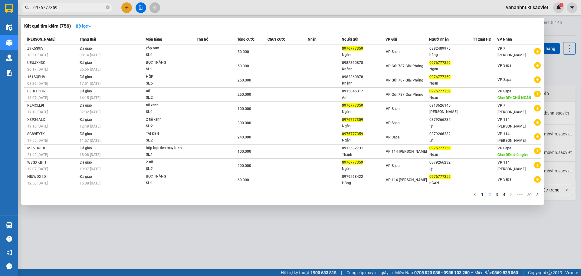
click at [41, 6] on input "0976777359" at bounding box center [68, 7] width 71 height 7
paste input "888883212"
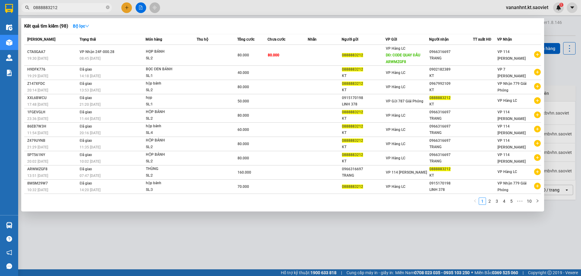
click at [53, 8] on input "0888883212" at bounding box center [68, 7] width 71 height 7
paste input "56JMJ26W"
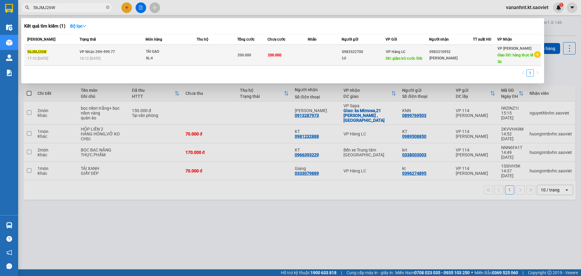
type input "56JMJ26W"
click at [292, 60] on td "200.000" at bounding box center [288, 55] width 41 height 21
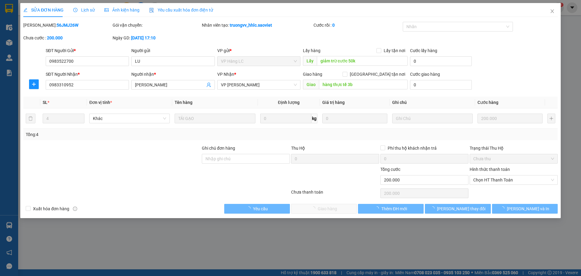
type input "0983522700"
type input "LU"
type input "giảm trừ cước 50k"
type input "0983310952"
type input "phạm hải"
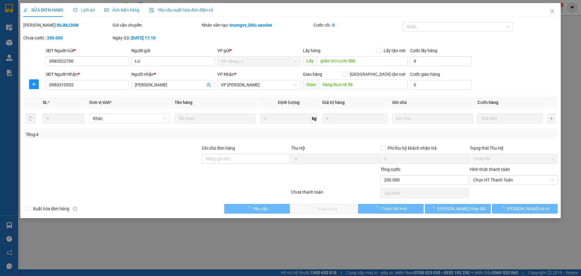
type input "hàng thực tế 3b"
type input "0"
type input "200.000"
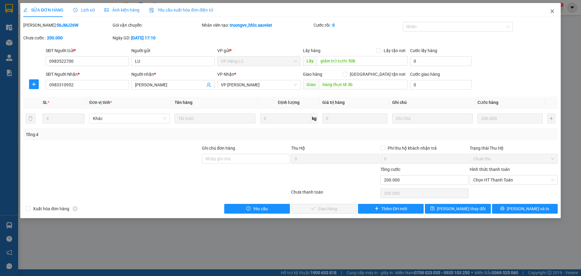
click at [552, 14] on icon "close" at bounding box center [552, 11] width 5 height 5
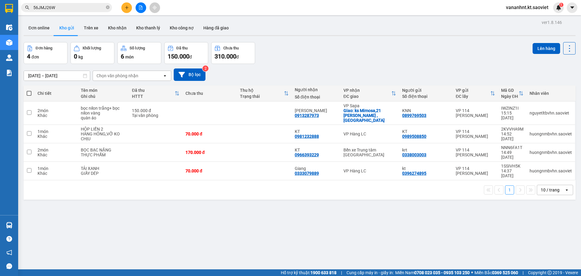
click at [44, 8] on input "56JMJ26W" at bounding box center [68, 7] width 71 height 7
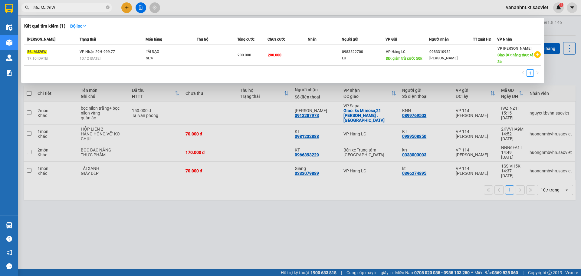
click at [44, 8] on input "56JMJ26W" at bounding box center [68, 7] width 71 height 7
paste input "GZW7W9VN"
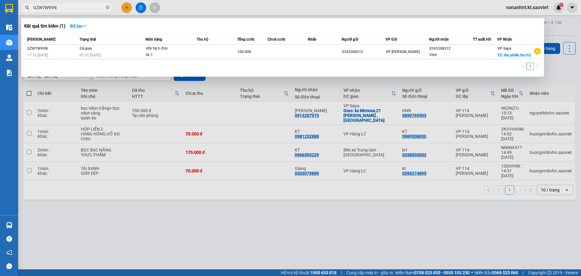
click at [39, 7] on input "GZW7W9VN" at bounding box center [68, 7] width 71 height 7
paste input "JQF2V1ZV"
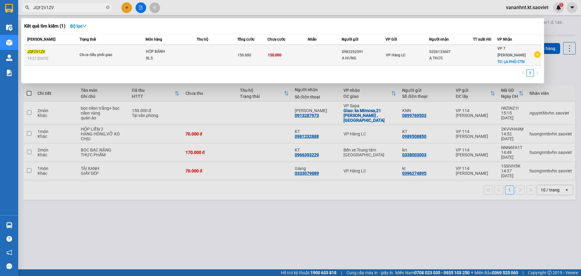
type input "JQF2V1ZV"
click at [243, 53] on span "150.000" at bounding box center [245, 55] width 14 height 4
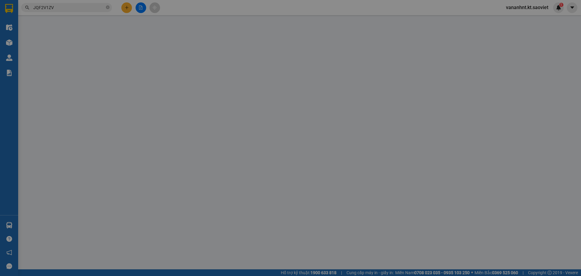
type input "0983252591"
type input "A HƯNG"
type input "0326133607"
type input "A THỨC"
checkbox input "true"
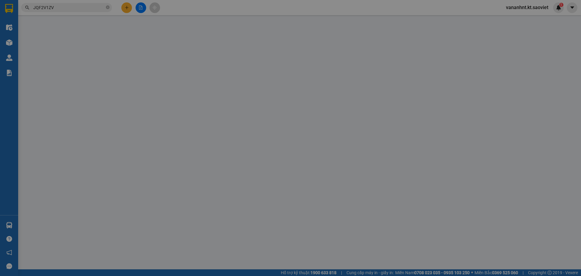
type input "LA PHÙ CTN"
type input "0"
type input "150.000"
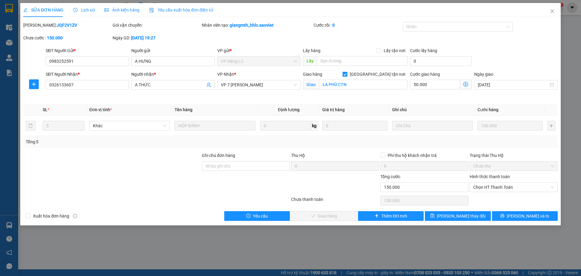
click at [88, 10] on span "Lịch sử" at bounding box center [83, 10] width 21 height 5
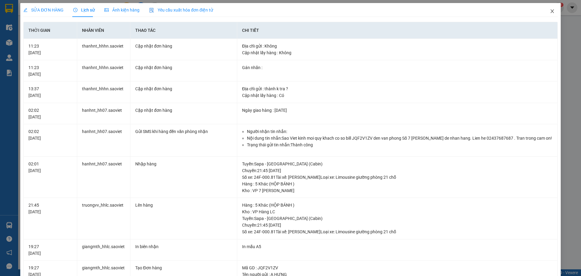
drag, startPoint x: 549, startPoint y: 12, endPoint x: 62, endPoint y: 2, distance: 487.5
click at [550, 12] on icon "close" at bounding box center [552, 11] width 5 height 5
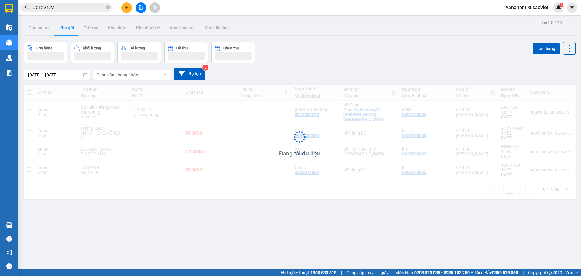
click at [57, 8] on input "JQF2V1ZV" at bounding box center [68, 7] width 71 height 7
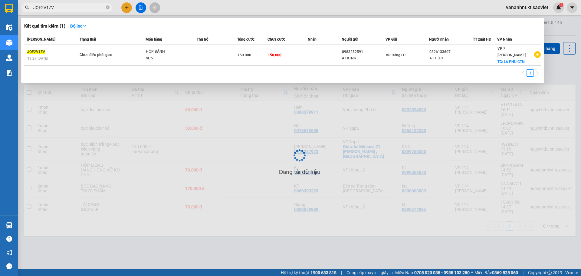
click at [57, 8] on input "JQF2V1ZV" at bounding box center [68, 7] width 71 height 7
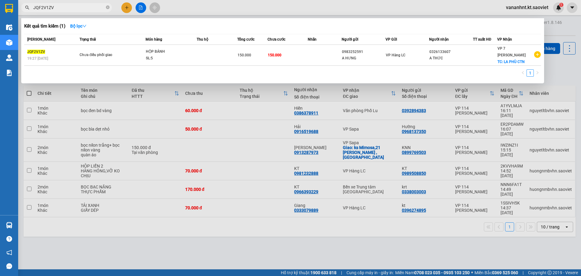
paste input "ZU4HW6S9"
click at [46, 11] on input "ZU4HW6S9" at bounding box center [68, 7] width 71 height 7
paste input "THFPZM38"
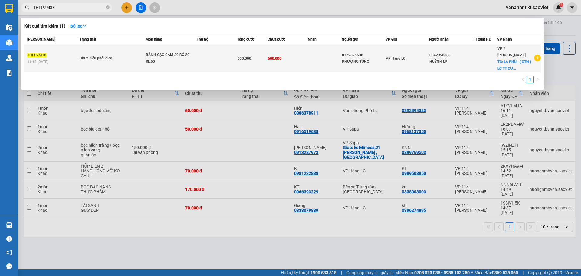
type input "THFPZM38"
click at [306, 62] on td "600.000" at bounding box center [288, 59] width 41 height 28
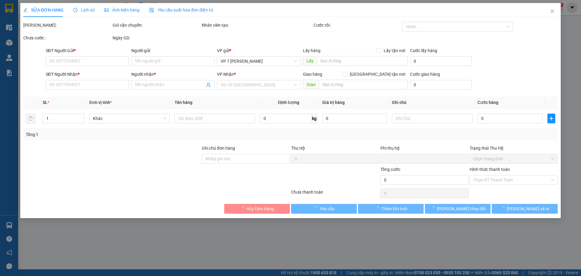
type input "0372626608"
type input "PHƯỢNG TÙNG"
type input "0842958888"
type input "HUỲNH LP"
checkbox input "true"
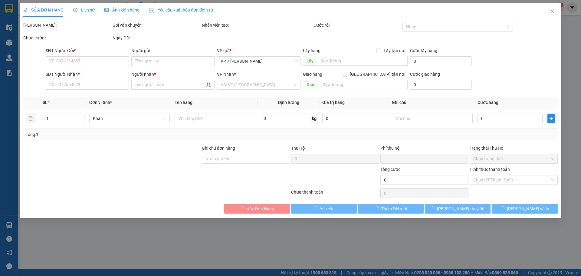
type input "LA PHÙ - ( CTN ) LC TT CƯỚC"
type input "0"
type input "600.000"
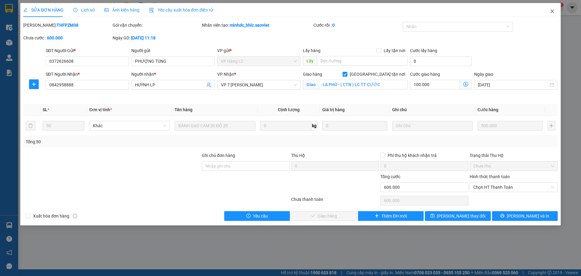
click at [553, 12] on icon "close" at bounding box center [552, 11] width 3 height 4
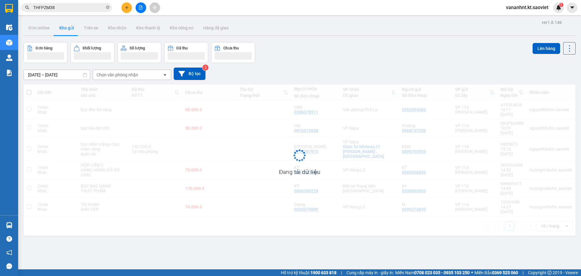
click at [42, 10] on input "THFPZM38" at bounding box center [68, 7] width 71 height 7
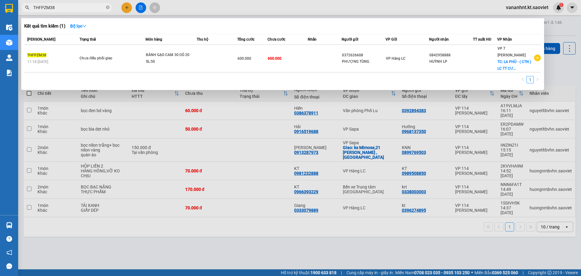
click at [42, 10] on input "THFPZM38" at bounding box center [68, 7] width 71 height 7
paste input "4MVXMATI"
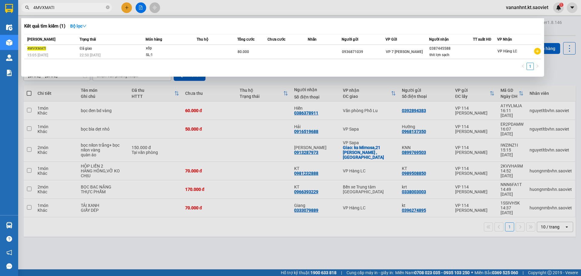
click at [53, 8] on input "4MVXMATI" at bounding box center [68, 7] width 71 height 7
paste input "NJ99ZHXQ"
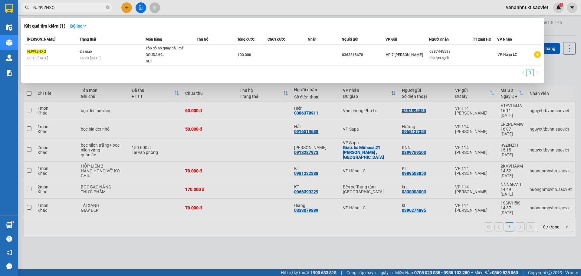
click at [61, 7] on input "NJ99ZHXQ" at bounding box center [68, 7] width 71 height 7
click at [46, 7] on input "NJ99ZHXQ" at bounding box center [68, 7] width 71 height 7
paste input "K6CQ4VHZ"
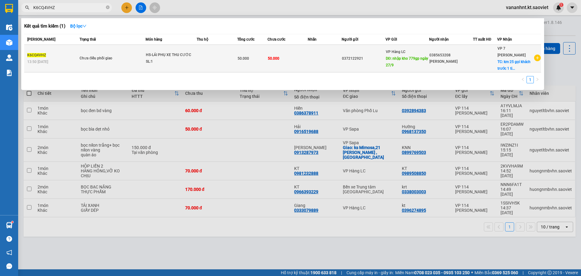
type input "K6CQ4VHZ"
click at [207, 52] on td at bounding box center [217, 59] width 41 height 28
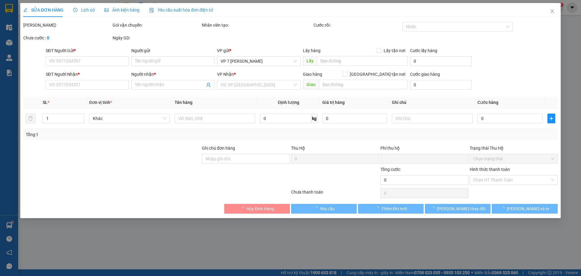
type input "0372122921"
type input "nhập kho 779gp ngày 27/9"
type input "0385653208"
type input "[PERSON_NAME]"
checkbox input "true"
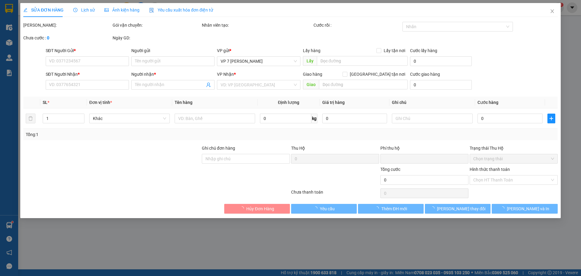
type input "km 25 gọi khách trước 1 tiếng"
type input "vp 07 ktra"
type input "0"
type input "50.000"
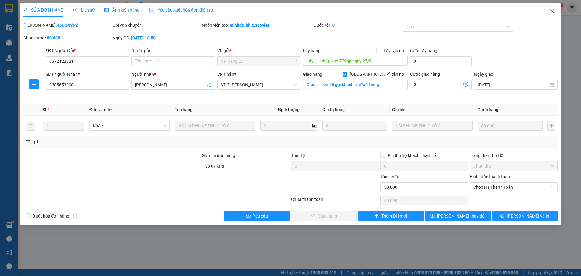
click at [555, 11] on span "Close" at bounding box center [552, 11] width 17 height 17
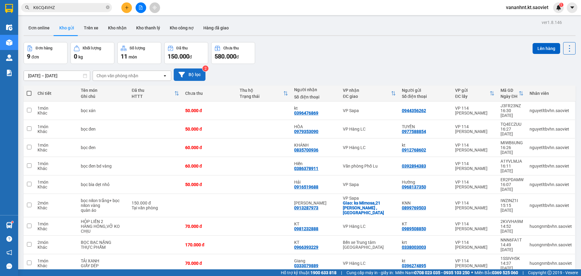
click at [193, 70] on button "Bộ lọc" at bounding box center [190, 74] width 32 height 12
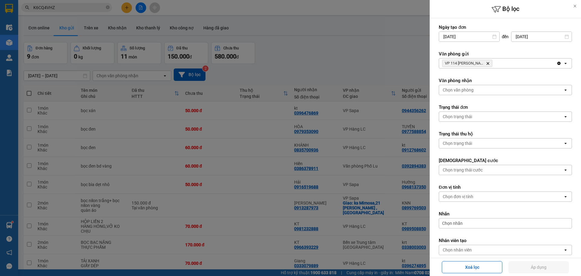
click at [489, 64] on icon "Delete" at bounding box center [488, 63] width 4 height 4
click at [488, 63] on div "Chọn văn phòng" at bounding box center [501, 63] width 124 height 10
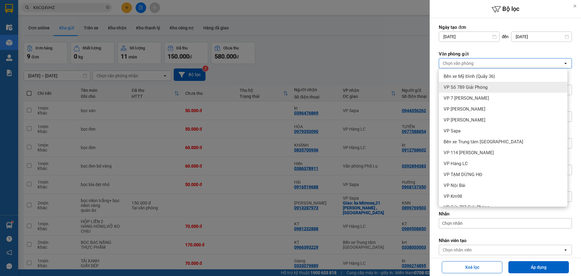
click at [486, 85] on span "VP Số 789 Giải Phóng" at bounding box center [466, 87] width 44 height 6
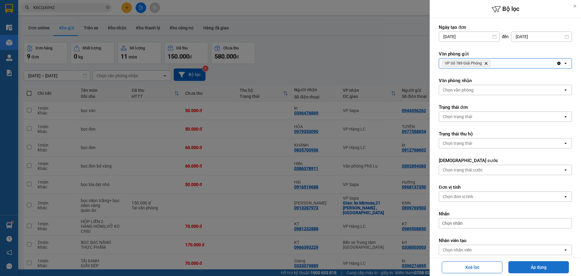
click at [540, 269] on button "Áp dụng" at bounding box center [539, 267] width 61 height 12
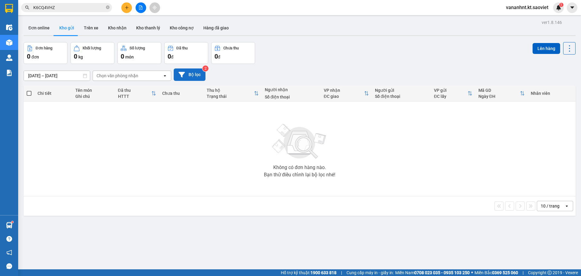
click at [193, 74] on button "Bộ lọc" at bounding box center [190, 74] width 32 height 12
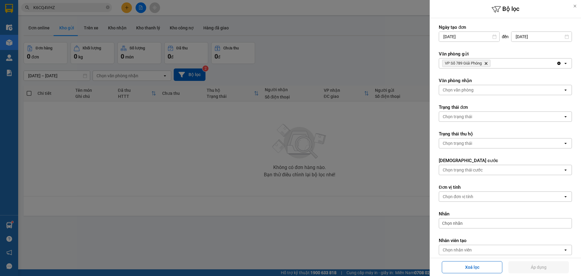
click at [488, 64] on icon "VP Số 789 Giải Phóng, close by backspace" at bounding box center [486, 63] width 3 height 3
click at [487, 63] on div "Chọn văn phòng" at bounding box center [501, 63] width 124 height 10
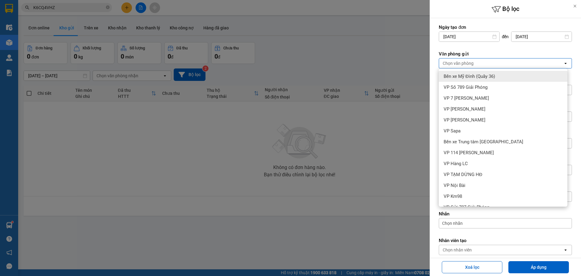
click at [476, 35] on input "11/10/2025" at bounding box center [469, 37] width 60 height 10
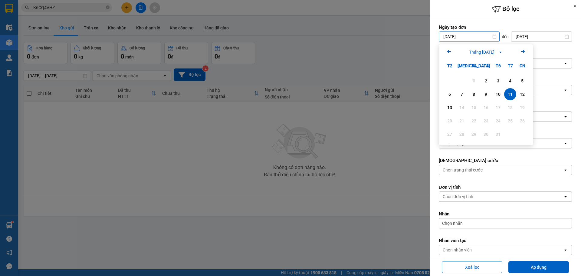
click at [449, 51] on icon "Arrow Left" at bounding box center [449, 51] width 7 height 7
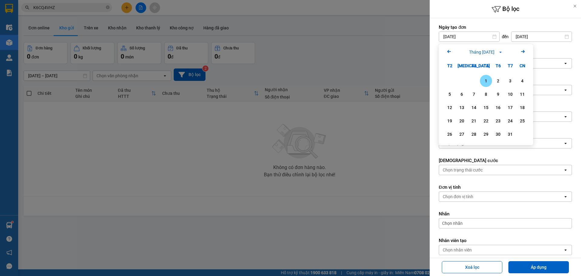
click at [449, 51] on icon "Arrow Left" at bounding box center [449, 51] width 7 height 7
click at [475, 84] on div "1" at bounding box center [474, 80] width 8 height 7
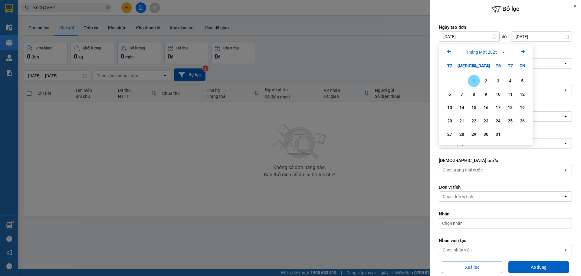
type input "01/01/2025"
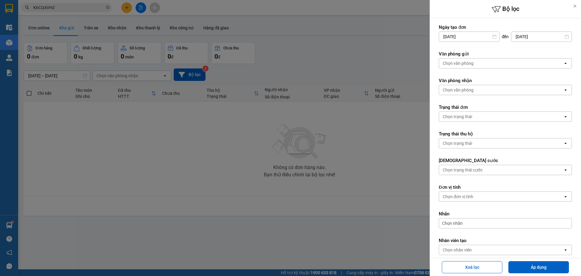
click at [494, 65] on div "Chọn văn phòng" at bounding box center [501, 63] width 124 height 10
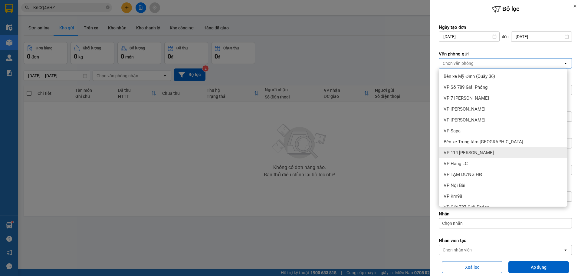
scroll to position [30, 0]
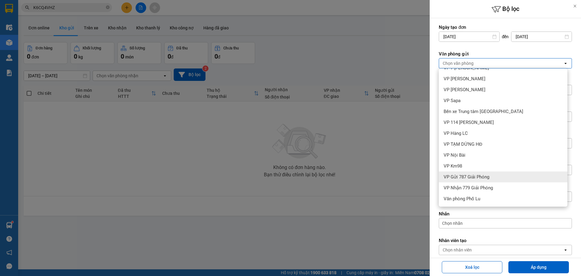
click at [480, 180] on div "VP Gửi 787 Giải Phóng" at bounding box center [503, 176] width 129 height 11
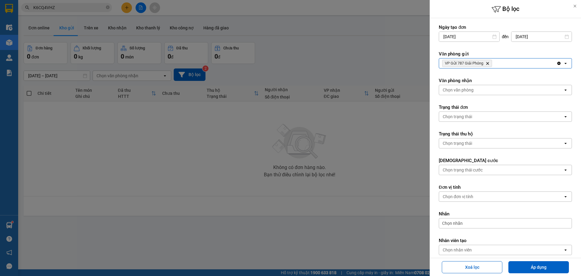
click at [528, 265] on button "Áp dụng" at bounding box center [539, 267] width 61 height 12
type input "[DATE] – [DATE]"
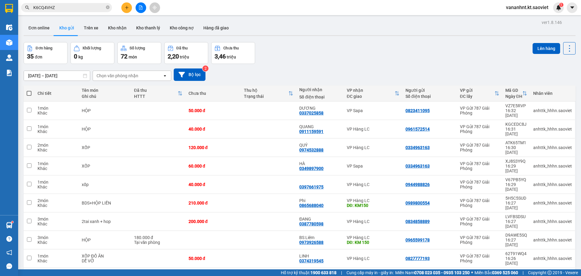
click at [548, 236] on span "100 / trang" at bounding box center [548, 234] width 22 height 6
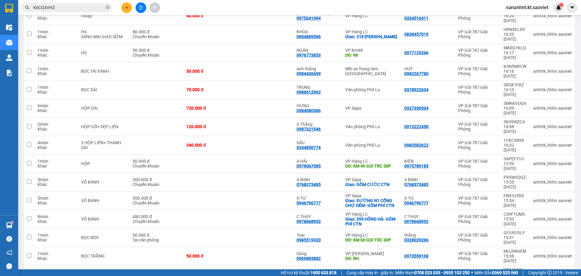
scroll to position [358, 0]
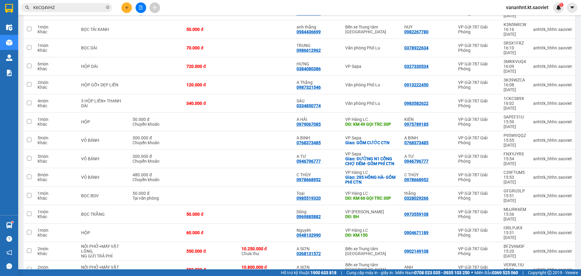
copy div "HN8GHWSG"
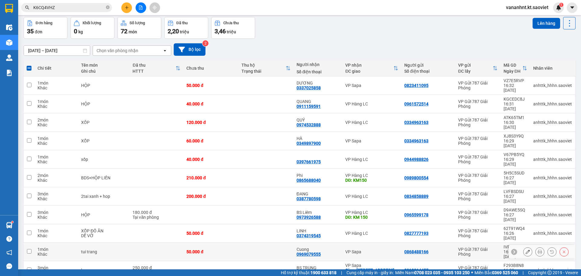
scroll to position [0, 0]
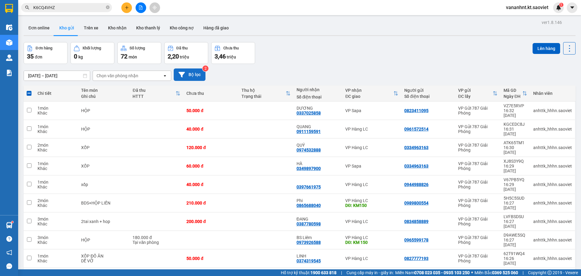
click at [198, 74] on button "Bộ lọc" at bounding box center [190, 74] width 32 height 12
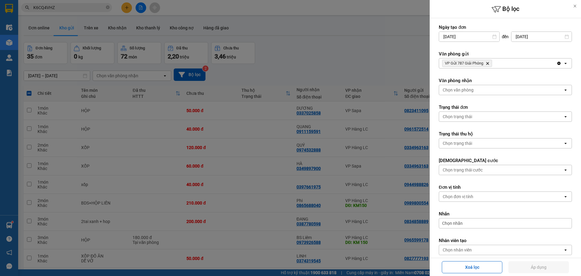
click at [488, 65] on span "VP Gửi 787 Giải Phóng Delete" at bounding box center [467, 63] width 50 height 7
click at [489, 61] on icon "Delete" at bounding box center [488, 63] width 4 height 4
click at [489, 61] on div "Chọn văn phòng" at bounding box center [501, 63] width 124 height 10
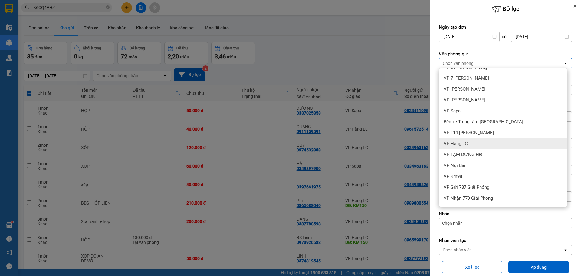
scroll to position [30, 0]
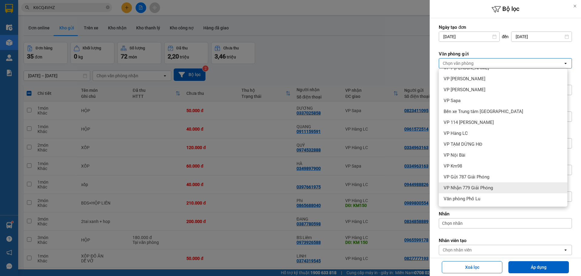
click at [492, 183] on div "VP Nhận 779 Giải Phóng" at bounding box center [503, 187] width 129 height 11
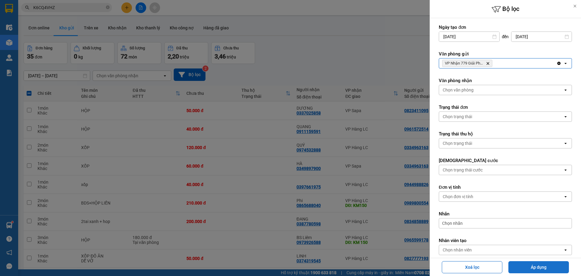
click at [530, 263] on button "Áp dụng" at bounding box center [539, 267] width 61 height 12
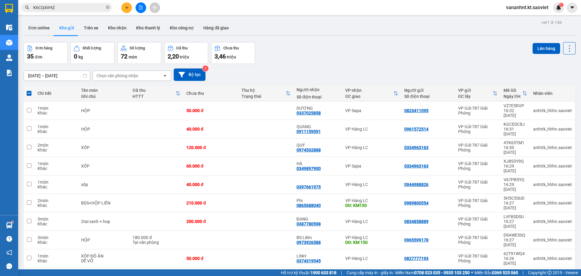
checkbox input "false"
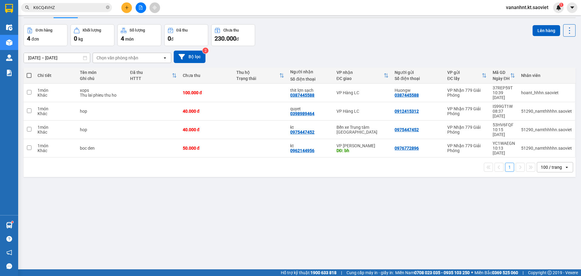
scroll to position [28, 0]
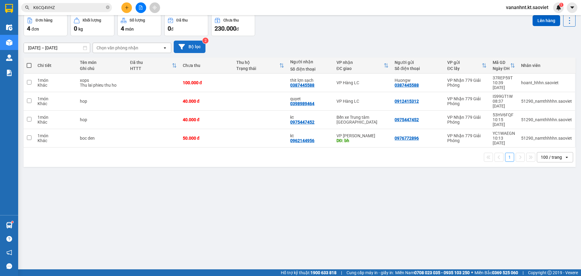
click at [204, 44] on button "Bộ lọc" at bounding box center [190, 47] width 32 height 12
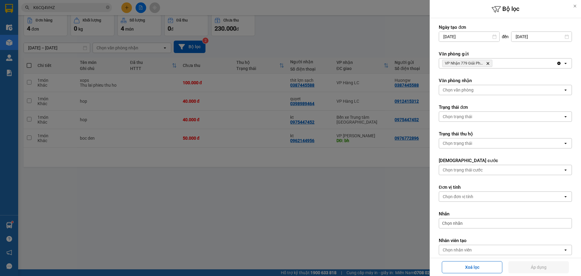
drag, startPoint x: 488, startPoint y: 64, endPoint x: 491, endPoint y: 75, distance: 11.6
click at [488, 64] on icon "Delete" at bounding box center [488, 63] width 4 height 4
click at [487, 64] on div "Chọn văn phòng" at bounding box center [501, 63] width 124 height 10
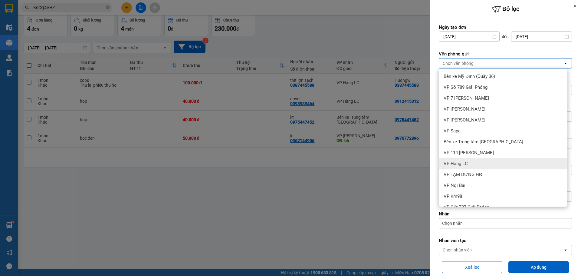
scroll to position [30, 0]
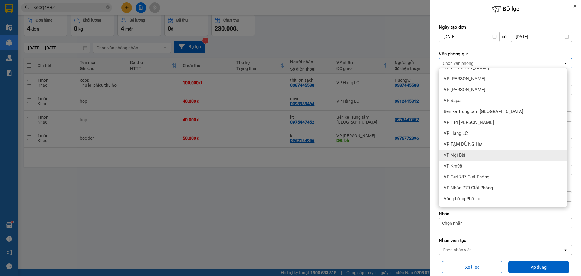
click at [457, 157] on span "VP Nội Bài" at bounding box center [455, 155] width 22 height 6
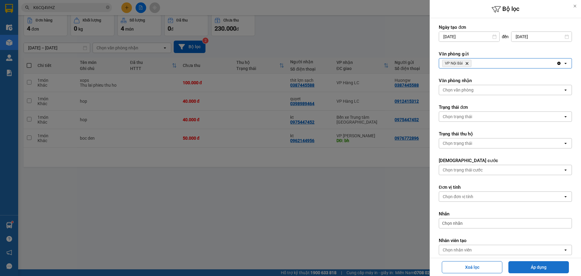
click at [531, 266] on button "Áp dụng" at bounding box center [539, 267] width 61 height 12
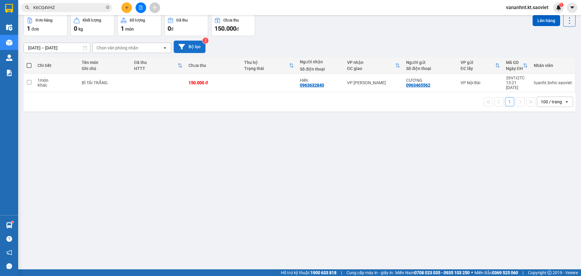
click at [200, 48] on button "Bộ lọc" at bounding box center [190, 47] width 32 height 12
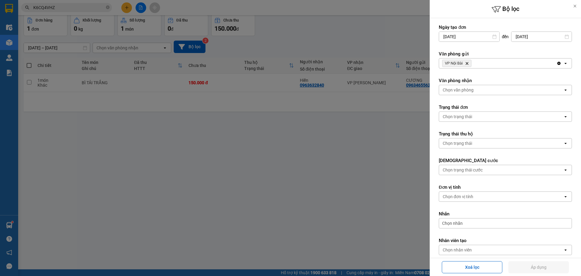
click at [469, 65] on span "VP Nội Bài Delete" at bounding box center [456, 63] width 29 height 7
click at [469, 63] on icon "Delete" at bounding box center [467, 63] width 4 height 4
click at [469, 63] on div "Chọn văn phòng" at bounding box center [458, 63] width 31 height 6
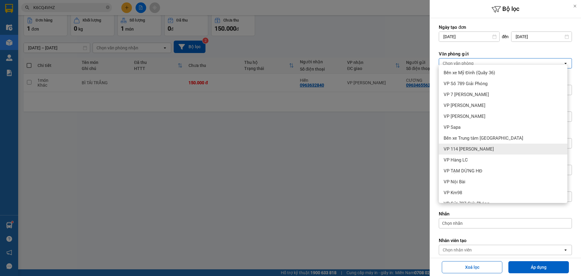
scroll to position [0, 0]
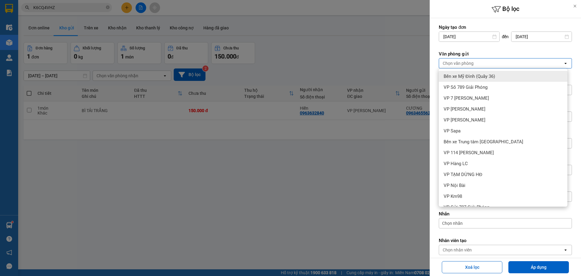
drag, startPoint x: 319, startPoint y: 60, endPoint x: 309, endPoint y: 60, distance: 10.3
click at [319, 60] on div at bounding box center [290, 138] width 581 height 276
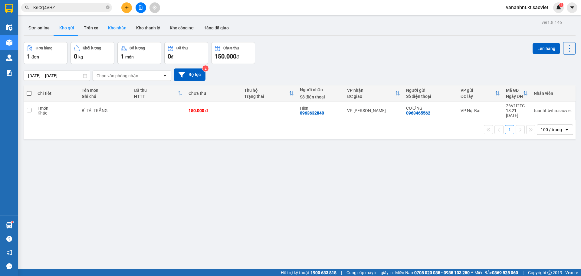
click at [113, 31] on button "Kho nhận" at bounding box center [117, 28] width 28 height 15
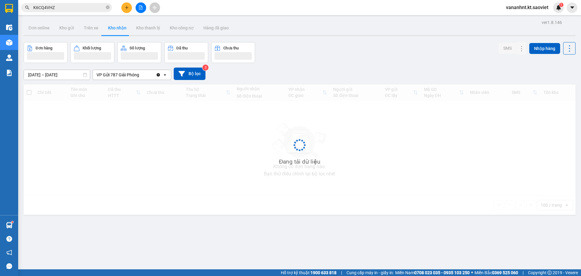
click at [114, 28] on button "Kho nhận" at bounding box center [117, 28] width 28 height 15
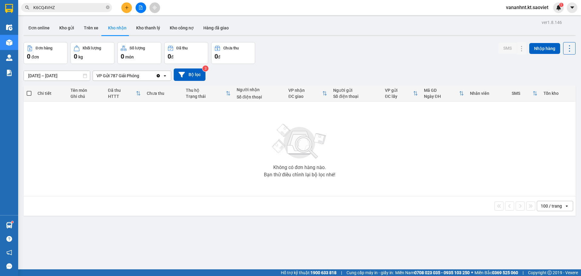
click at [190, 81] on div "01/01/2025 – 13/10/2025 Press the down arrow key to interact with the calendar …" at bounding box center [300, 74] width 552 height 21
click at [189, 76] on button "Bộ lọc" at bounding box center [190, 74] width 32 height 12
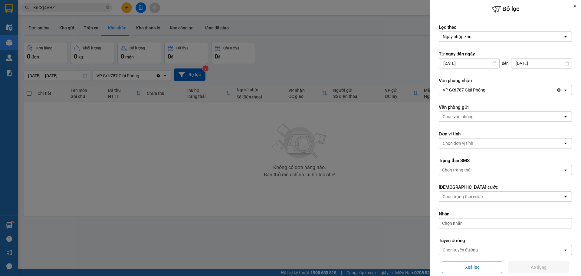
click at [490, 85] on div "VP Gửi 787 Giải Phóng" at bounding box center [497, 90] width 117 height 10
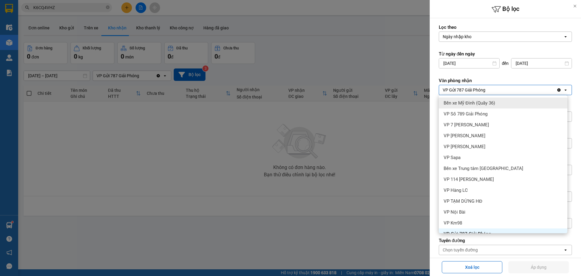
click at [480, 105] on span "Bến xe Mỹ Đình (Quầy 36)" at bounding box center [469, 103] width 51 height 6
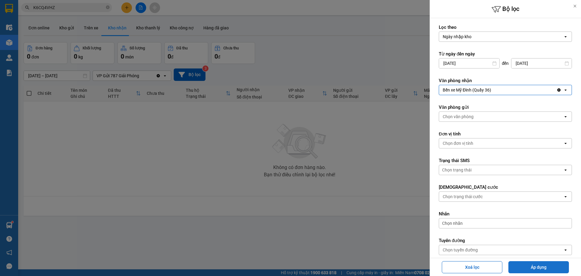
click at [551, 266] on button "Áp dụng" at bounding box center [539, 267] width 61 height 12
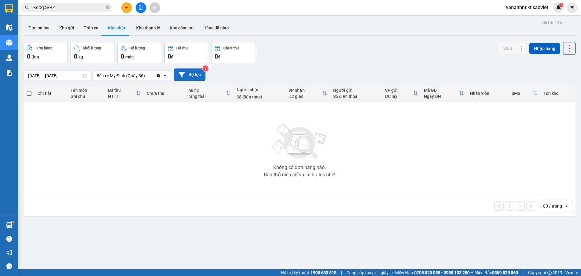
click at [191, 79] on button "Bộ lọc" at bounding box center [190, 74] width 32 height 12
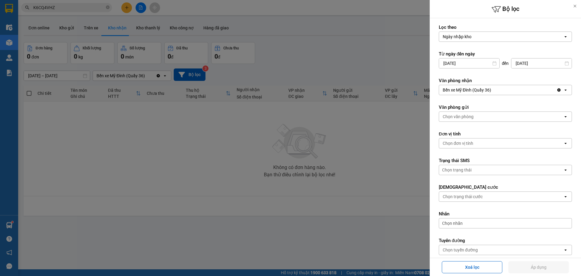
click at [477, 91] on div "Bến xe Mỹ Đình (Quầy 36)" at bounding box center [467, 90] width 48 height 6
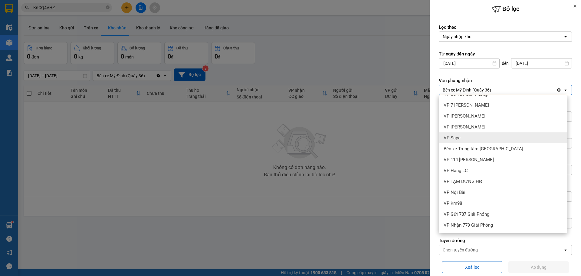
scroll to position [30, 0]
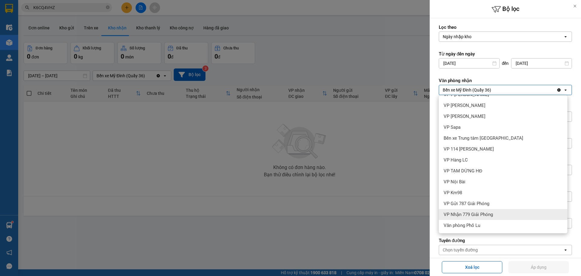
click at [488, 216] on span "VP Nhận 779 Giải Phóng" at bounding box center [468, 214] width 49 height 6
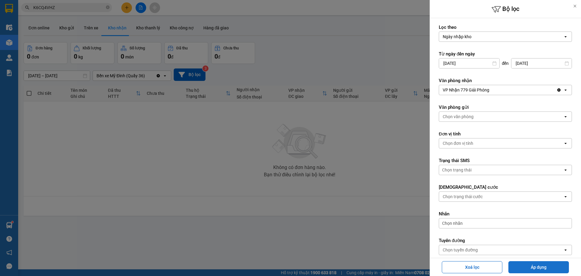
click at [538, 269] on button "Áp dụng" at bounding box center [539, 267] width 61 height 12
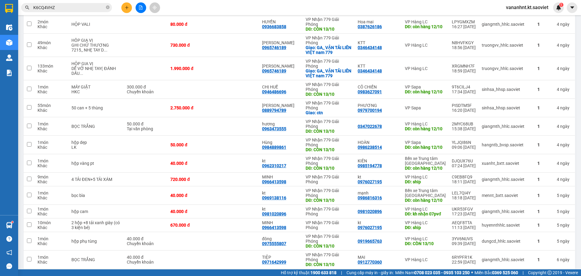
scroll to position [1399, 0]
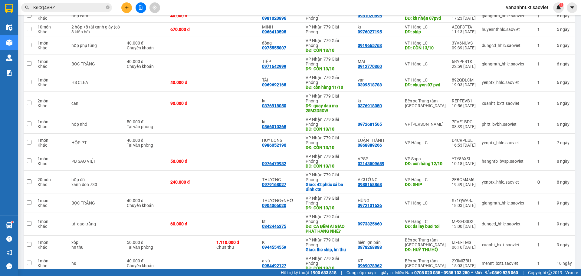
click at [554, 237] on div "100 / trang" at bounding box center [551, 240] width 36 height 11
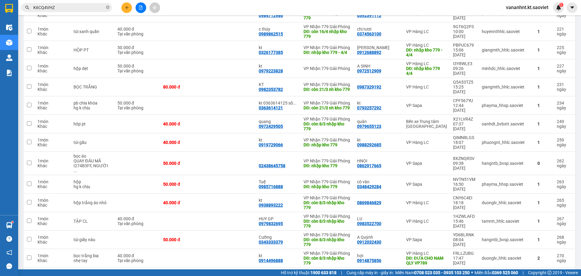
scroll to position [843, 0]
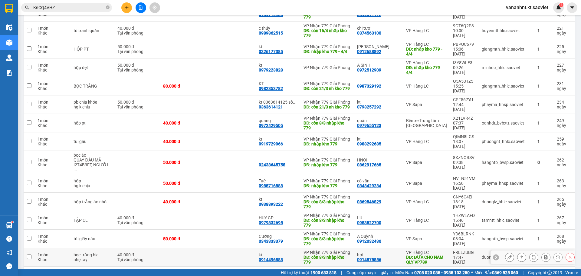
click at [460, 250] on div "FRLLZUBG" at bounding box center [464, 252] width 23 height 5
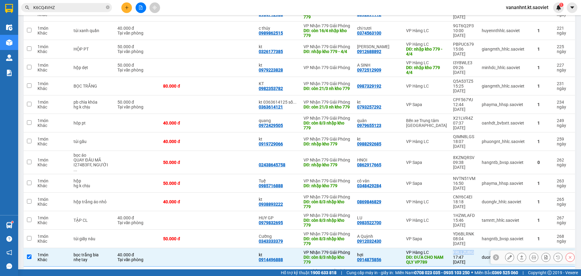
click at [460, 250] on div "FRLLZUBG" at bounding box center [464, 252] width 23 height 5
checkbox input "false"
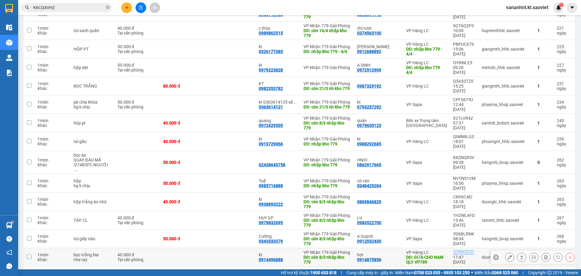
copy div "FRLLZUBG"
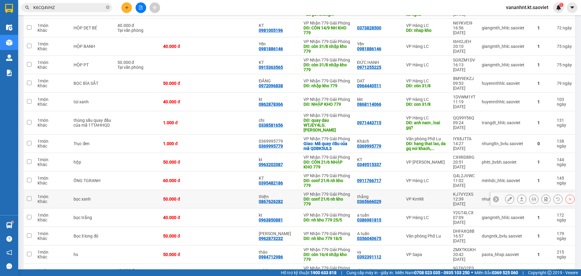
scroll to position [570, 0]
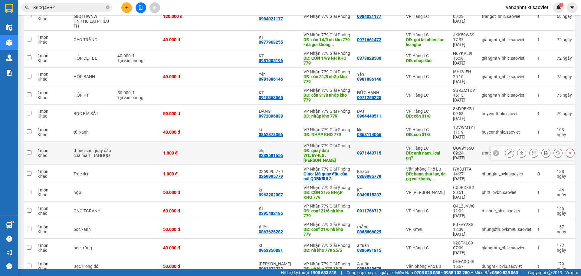
click at [28, 150] on input "checkbox" at bounding box center [29, 152] width 5 height 5
checkbox input "true"
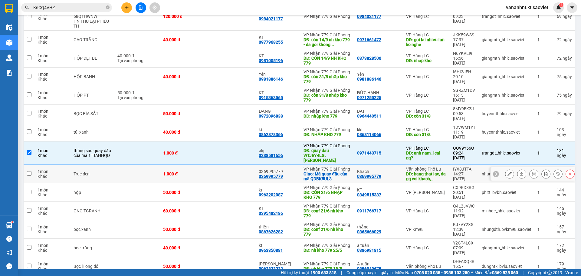
click at [30, 171] on input "checkbox" at bounding box center [29, 173] width 5 height 5
checkbox input "true"
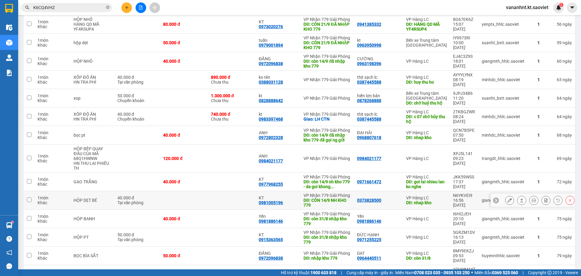
scroll to position [419, 0]
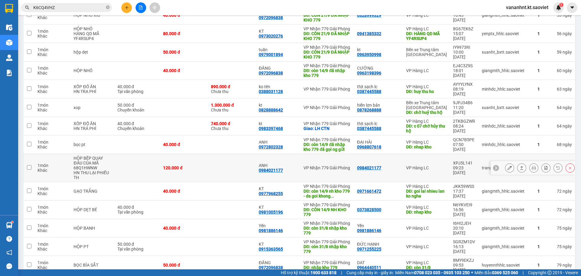
click at [88, 156] on div "HỘP BẾP QUAY ĐẦU CỦA MÃ 68Q1HWNW" at bounding box center [93, 163] width 38 height 15
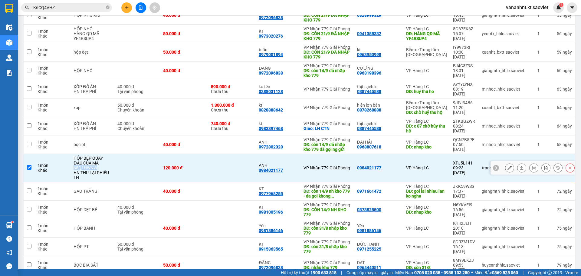
click at [88, 156] on div "HỘP BẾP QUAY ĐẦU CỦA MÃ 68Q1HWNW" at bounding box center [93, 163] width 38 height 15
checkbox input "false"
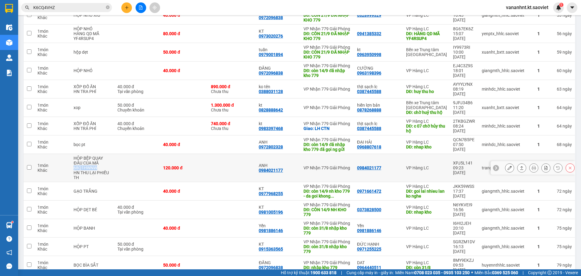
copy div "68Q1HWNW"
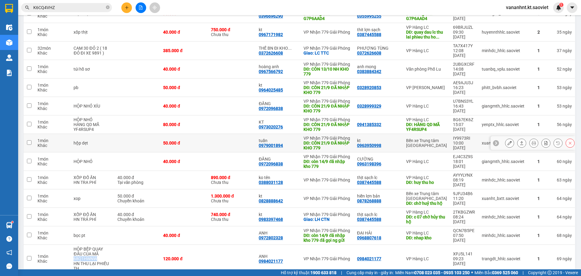
scroll to position [298, 0]
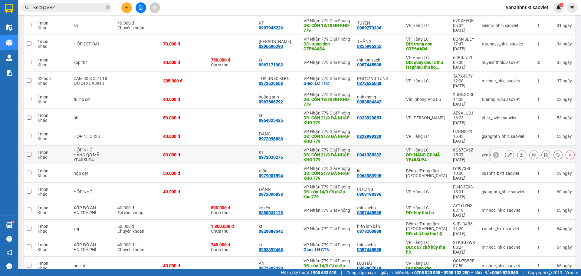
click at [418, 152] on div "DĐ: HÀNG QD MÃ YF4RSUP4" at bounding box center [426, 157] width 41 height 10
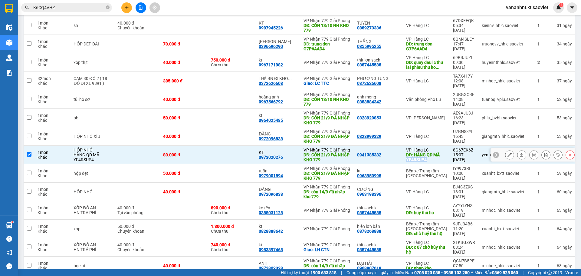
click at [418, 152] on div "DĐ: HÀNG QD MÃ YF4RSUP4" at bounding box center [426, 157] width 41 height 10
checkbox input "false"
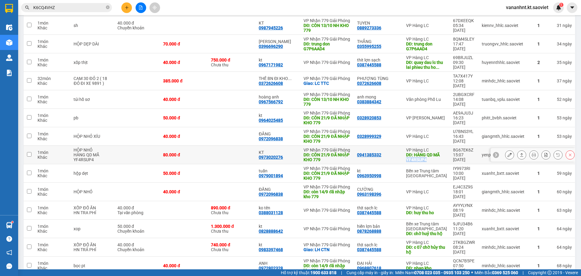
copy div "YF4RSUP4"
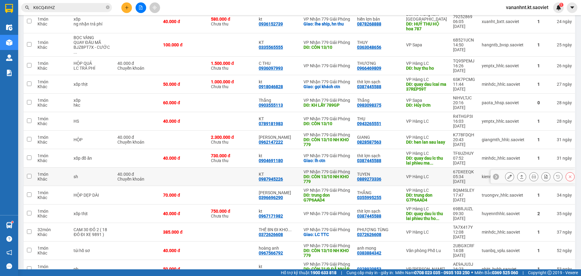
scroll to position [147, 0]
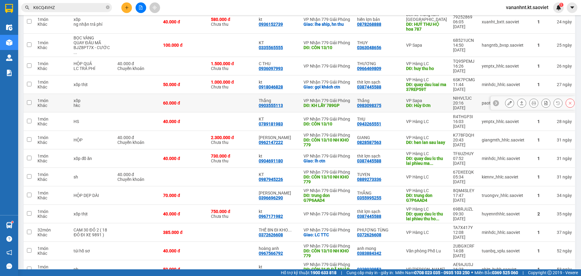
click at [421, 103] on div "DĐ: Hủy Đơn" at bounding box center [426, 105] width 41 height 5
checkbox input "true"
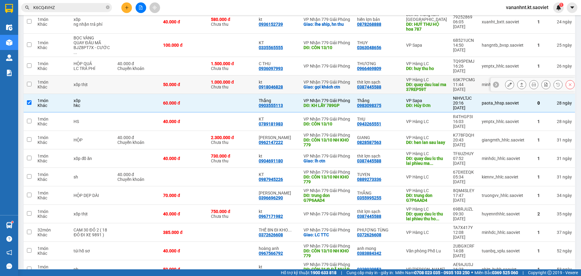
click at [422, 82] on div "DĐ: quay dau lcai ma 37REP59T" at bounding box center [426, 87] width 41 height 10
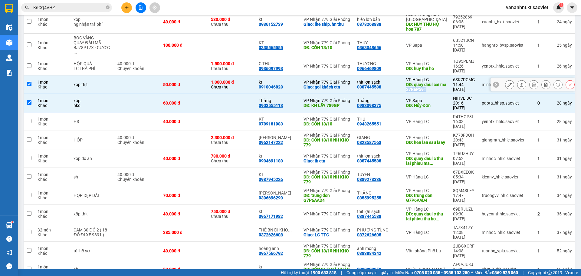
click at [422, 82] on div "DĐ: quay dau lcai ma 37REP59T" at bounding box center [426, 87] width 41 height 10
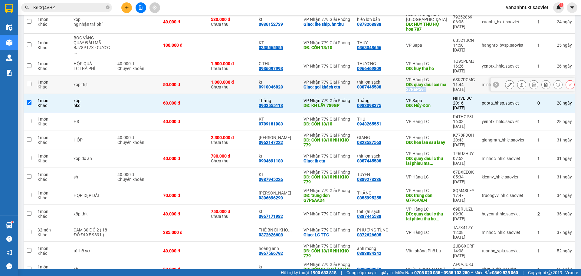
copy div "37REP59T"
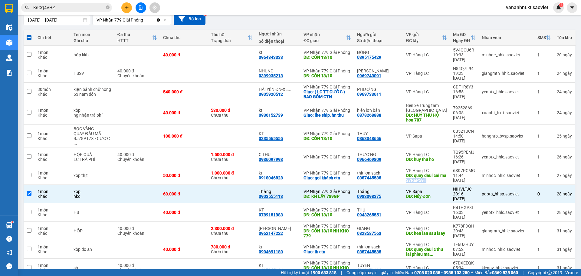
scroll to position [0, 0]
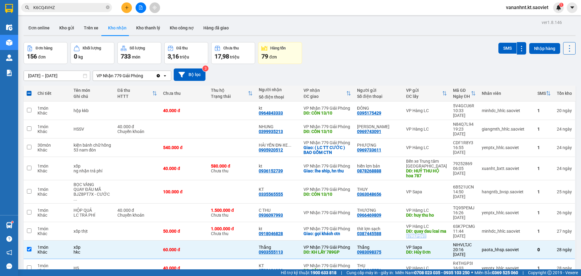
click at [566, 50] on icon at bounding box center [570, 48] width 8 height 8
click at [553, 75] on span "Làm mới" at bounding box center [556, 76] width 17 height 6
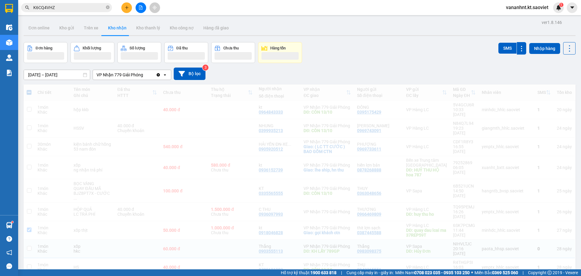
checkbox input "true"
checkbox input "false"
checkbox input "true"
checkbox input "false"
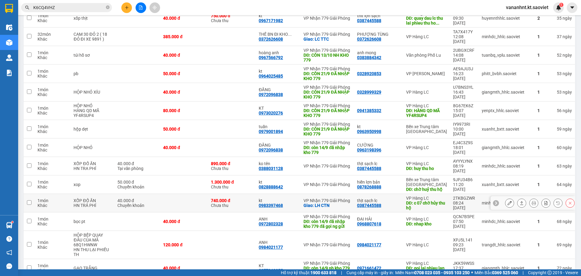
scroll to position [315, 0]
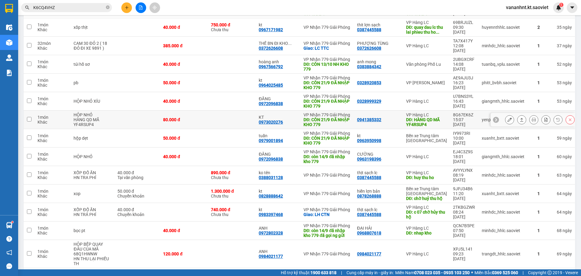
click at [415, 117] on div "DĐ: HÀNG QD MÃ YF4RSUP4" at bounding box center [426, 122] width 41 height 10
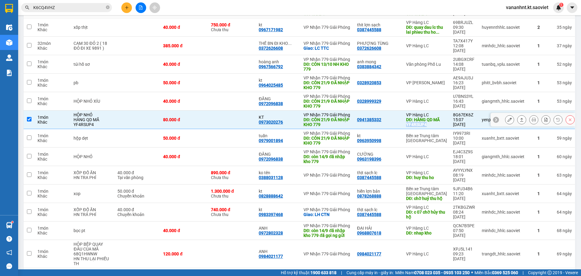
click at [415, 117] on div "DĐ: HÀNG QD MÃ YF4RSUP4" at bounding box center [426, 122] width 41 height 10
checkbox input "false"
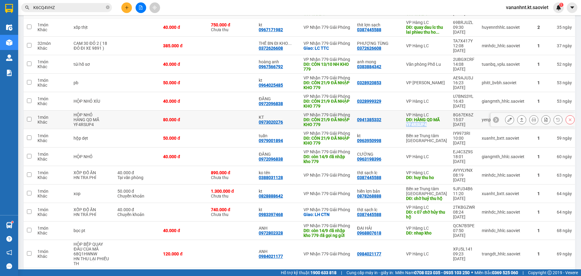
copy div "YF4RSUP4"
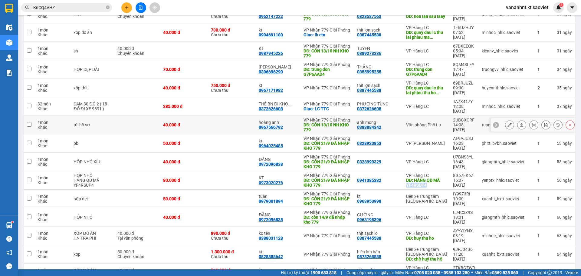
scroll to position [224, 0]
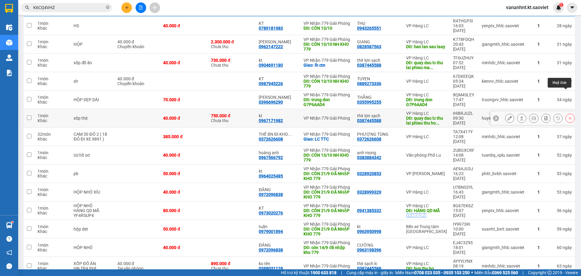
click at [566, 113] on button at bounding box center [570, 118] width 8 height 11
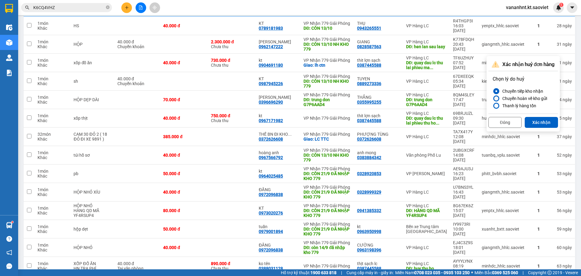
click at [528, 99] on div "Chuyển hoàn về kho gửi" at bounding box center [523, 98] width 47 height 7
click at [493, 98] on input "Chuyển hoàn về kho gửi" at bounding box center [493, 98] width 0 height 0
click at [535, 120] on button "Xác nhận" at bounding box center [541, 122] width 33 height 11
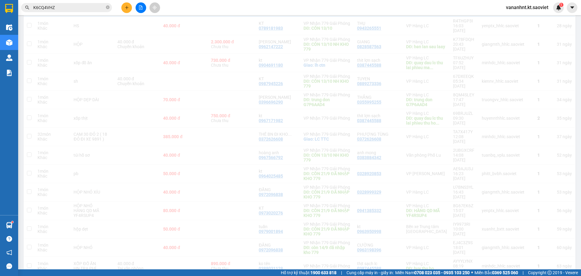
checkbox input "true"
checkbox input "false"
checkbox input "true"
checkbox input "false"
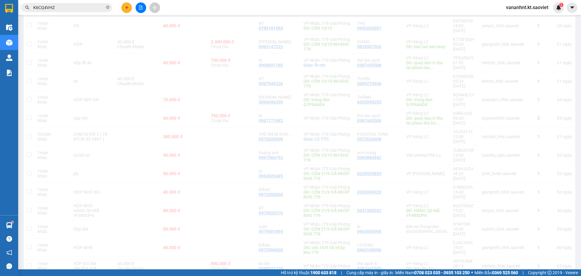
checkbox input "false"
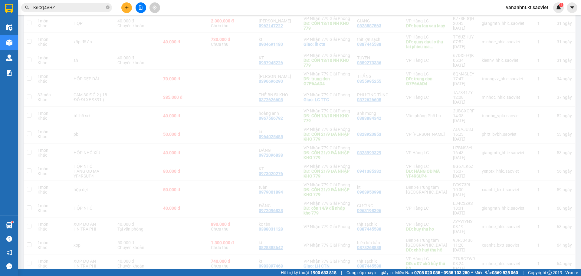
scroll to position [226, 0]
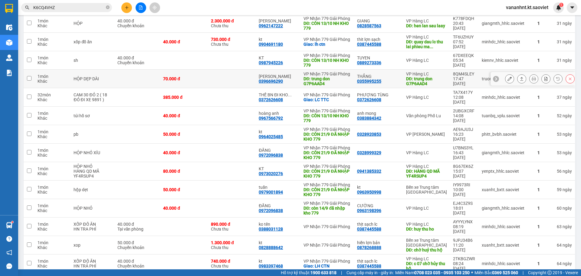
click at [376, 79] on div "0355995255" at bounding box center [369, 81] width 24 height 5
copy div "0355995255"
click at [279, 79] on div "0396696290" at bounding box center [271, 81] width 24 height 5
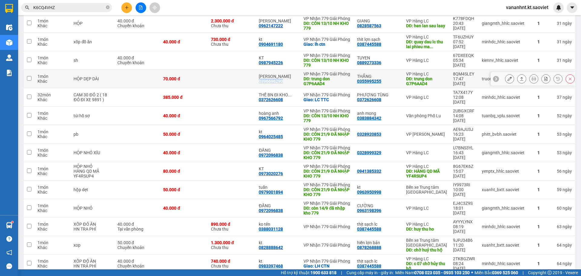
copy div "0396696290"
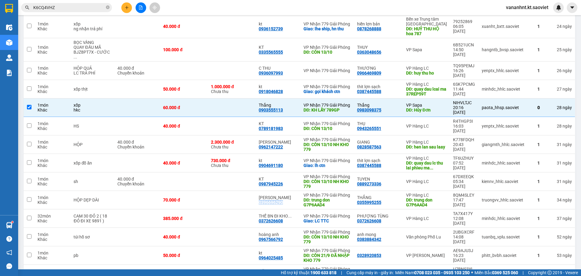
scroll to position [0, 0]
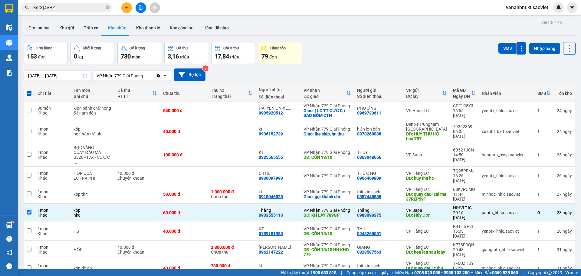
click at [567, 50] on icon at bounding box center [570, 48] width 8 height 8
click at [550, 76] on span "Làm mới" at bounding box center [556, 76] width 17 height 6
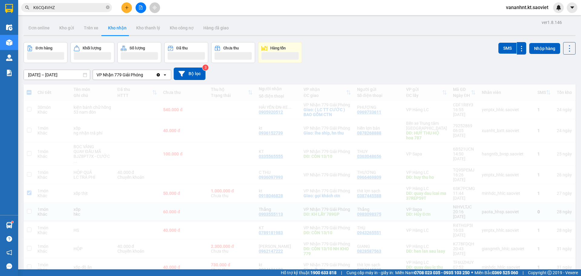
checkbox input "true"
checkbox input "false"
checkbox input "true"
checkbox input "false"
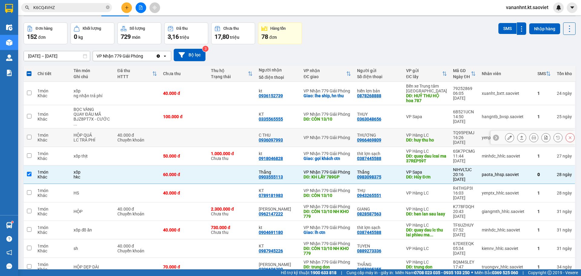
scroll to position [30, 0]
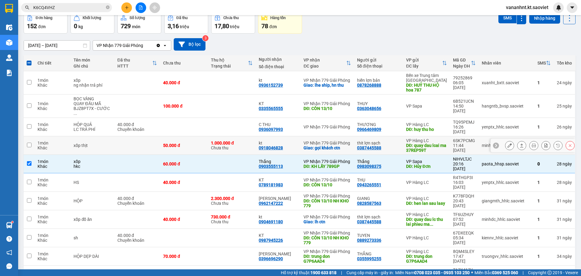
click at [420, 143] on div "DĐ: quay dau lcai ma 37REP59T" at bounding box center [426, 148] width 41 height 10
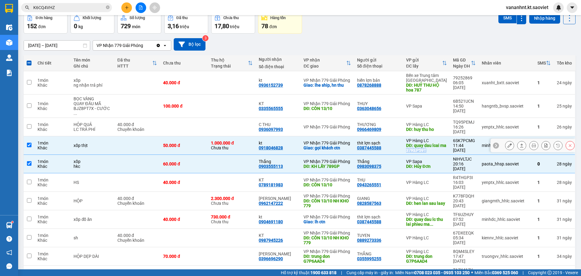
click at [420, 143] on div "DĐ: quay dau lcai ma 37REP59T" at bounding box center [426, 148] width 41 height 10
checkbox input "false"
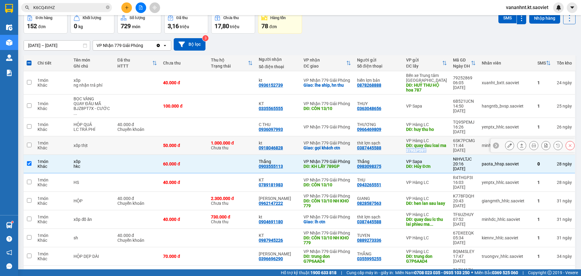
copy div "37REP59T"
click at [453, 157] on div "NIHVLTJC" at bounding box center [464, 159] width 23 height 5
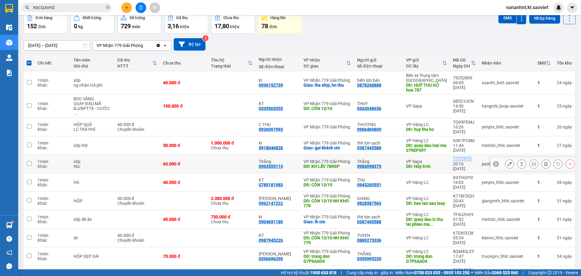
click at [453, 157] on div "NIHVLTJC" at bounding box center [464, 159] width 23 height 5
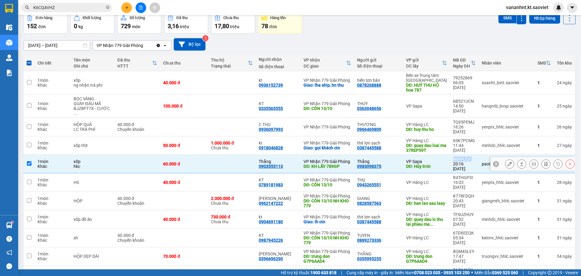
copy div "NIHVLTJC"
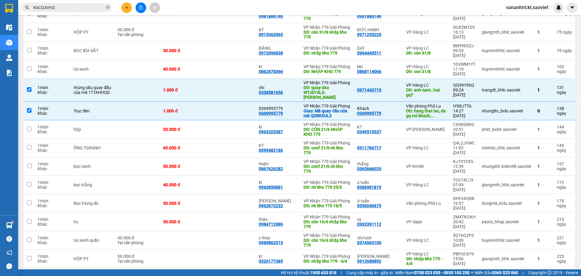
scroll to position [779, 0]
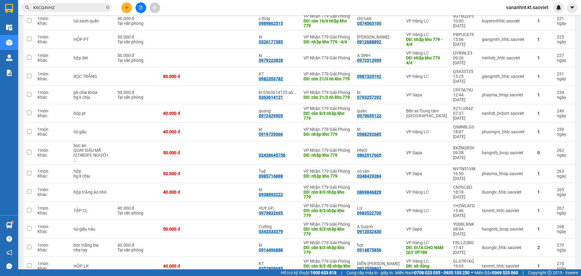
checkbox input "false"
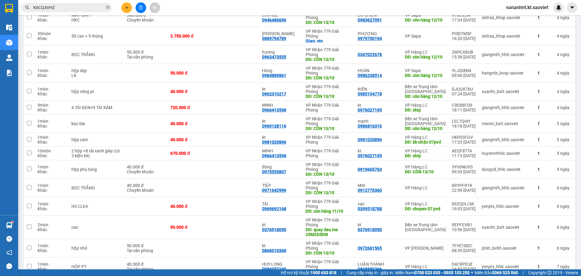
scroll to position [1404, 0]
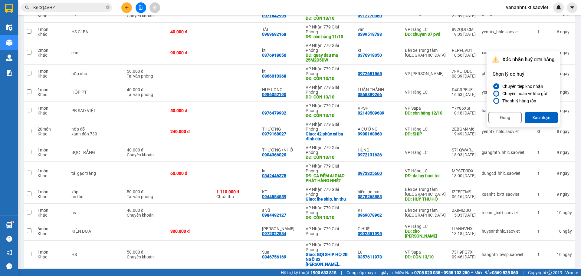
click at [532, 94] on div "Chuyển hoàn về kho gửi" at bounding box center [523, 93] width 47 height 7
click at [493, 94] on input "Chuyển hoàn về kho gửi" at bounding box center [493, 94] width 0 height 0
click at [537, 118] on button "Xác nhận" at bounding box center [541, 117] width 33 height 11
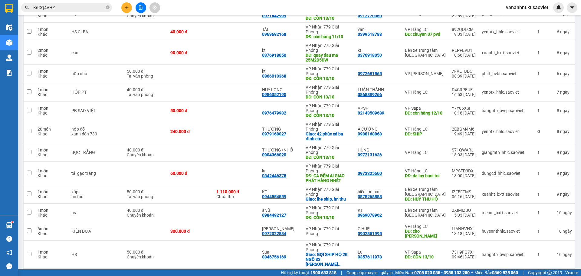
checkbox input "false"
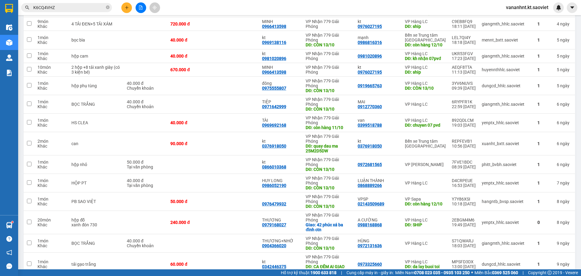
scroll to position [1282, 0]
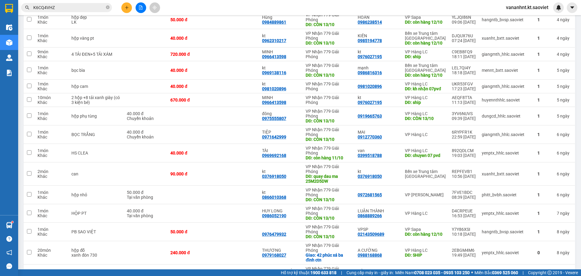
checkbox input "false"
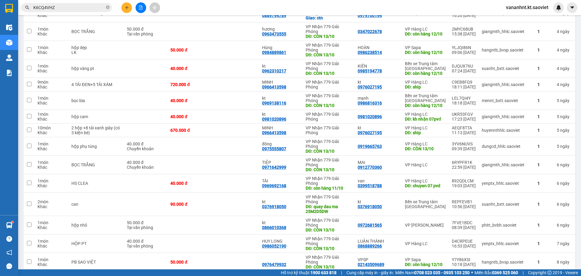
scroll to position [1222, 0]
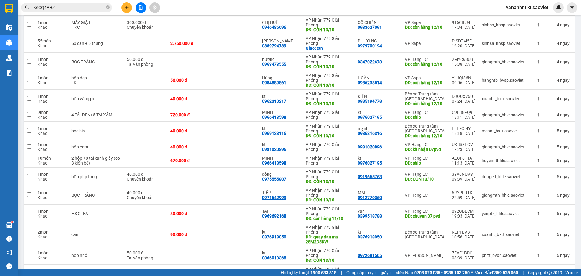
checkbox input "false"
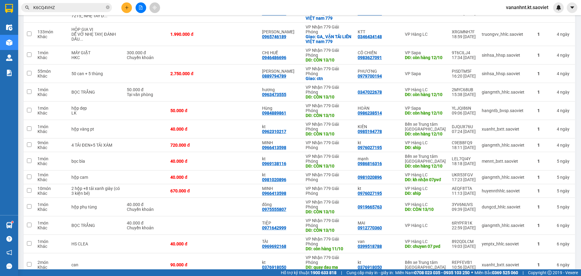
scroll to position [1161, 0]
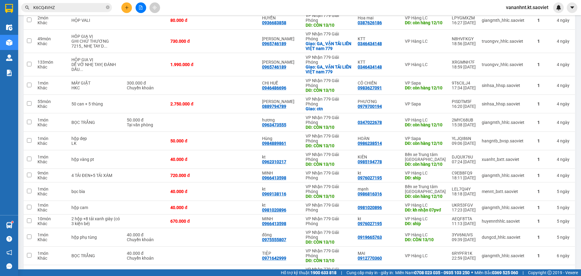
checkbox input "false"
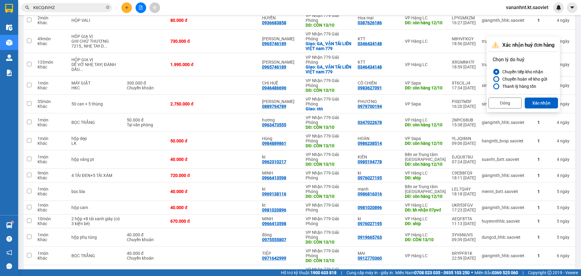
click at [513, 80] on div "Chuyển hoàn về kho gửi" at bounding box center [523, 78] width 47 height 7
click at [493, 79] on input "Chuyển hoàn về kho gửi" at bounding box center [493, 79] width 0 height 0
click at [543, 101] on button "Xác nhận" at bounding box center [541, 102] width 33 height 11
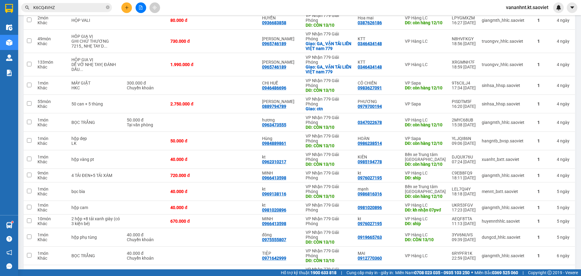
scroll to position [1131, 0]
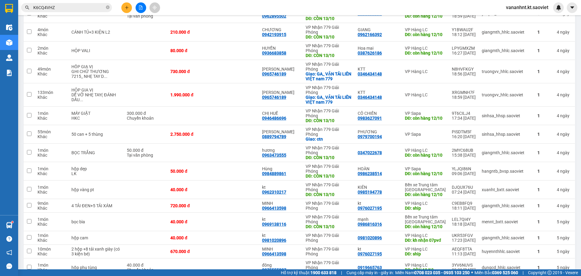
drag, startPoint x: 454, startPoint y: 87, endPoint x: 419, endPoint y: 91, distance: 35.6
checkbox input "true"
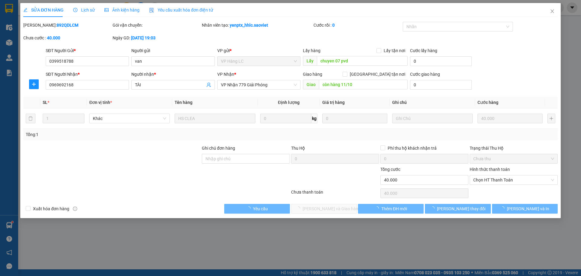
type input "0399518788"
type input "van"
type input "chuyen 07 pvd"
type input "0969692168"
type input "TÀI"
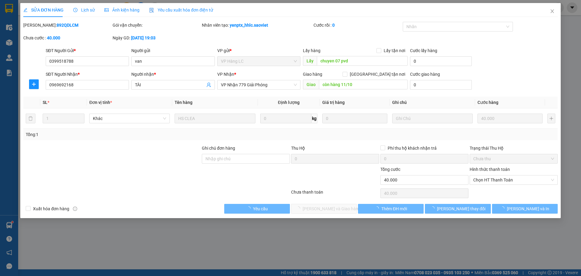
type input "còn hàng 11/10"
type input "0"
type input "40.000"
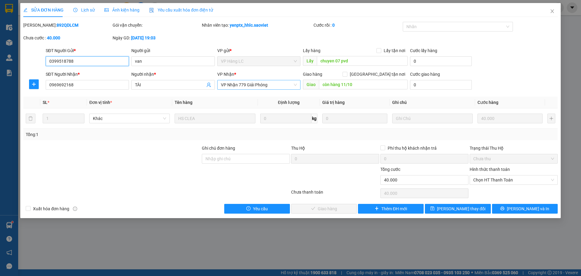
click at [253, 85] on span "VP Nhận 779 Giải Phóng" at bounding box center [259, 84] width 76 height 9
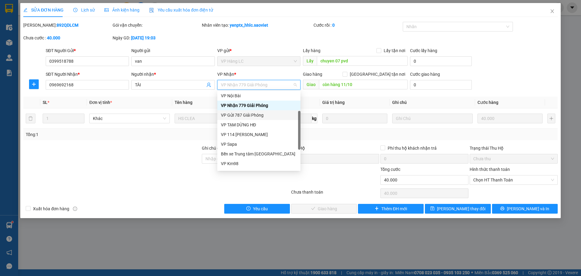
scroll to position [61, 0]
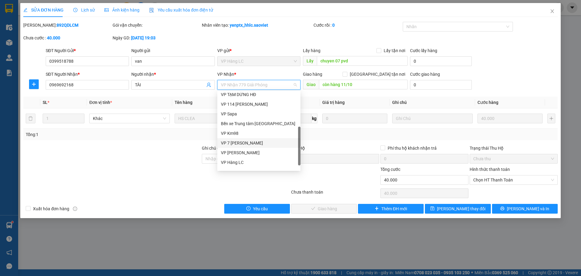
drag, startPoint x: 250, startPoint y: 144, endPoint x: 251, endPoint y: 140, distance: 4.3
click at [250, 144] on div "VP 7 [PERSON_NAME]" at bounding box center [259, 143] width 76 height 7
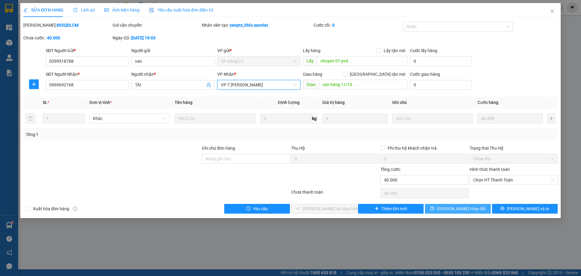
click at [460, 210] on span "Lưu thay đổi" at bounding box center [461, 208] width 48 height 7
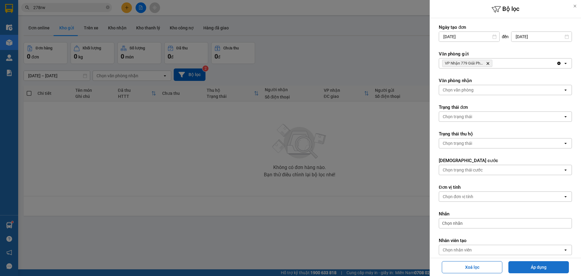
click at [535, 270] on button "Áp dụng" at bounding box center [539, 267] width 61 height 12
type input "[DATE] – [DATE]"
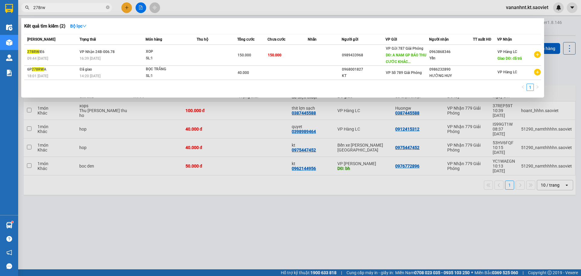
click at [40, 7] on input "278rw" at bounding box center [68, 7] width 71 height 7
paste input "68Q1HWNW"
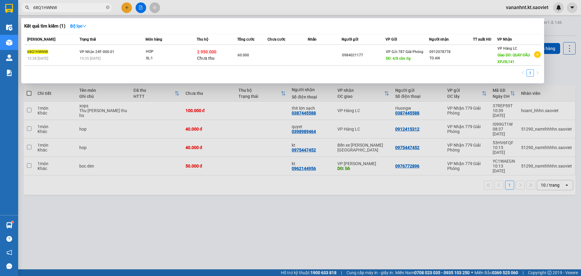
click at [52, 9] on input "68Q1HWNW" at bounding box center [68, 7] width 71 height 7
paste input "YF4RSUP4"
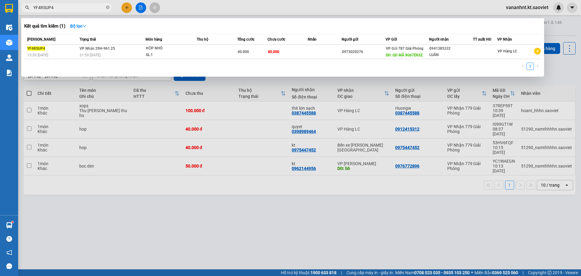
click at [46, 8] on input "YF4RSUP4" at bounding box center [68, 7] width 71 height 7
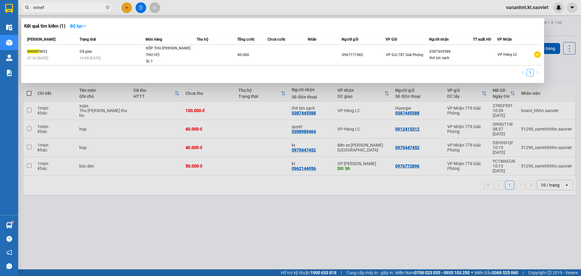
click at [40, 6] on input "nnnef" at bounding box center [68, 7] width 71 height 7
paste input "37REP59T"
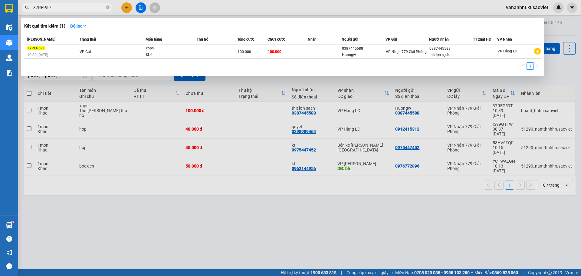
click at [273, 127] on div at bounding box center [290, 138] width 581 height 276
click at [48, 7] on input "37REP59T" at bounding box center [68, 7] width 71 height 7
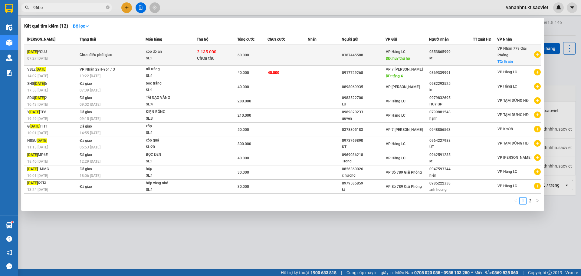
type input "96bc"
click at [249, 57] on div "60.000" at bounding box center [253, 55] width 30 height 7
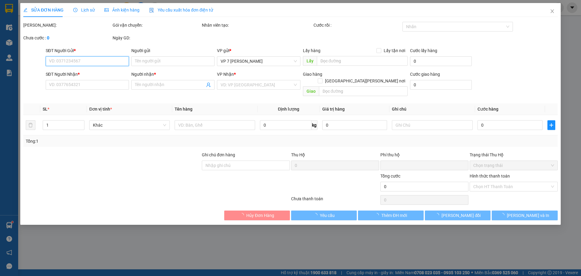
type input "0387445588"
type input "huy thu ho"
type input "0853865999"
type input "kt"
checkbox input "true"
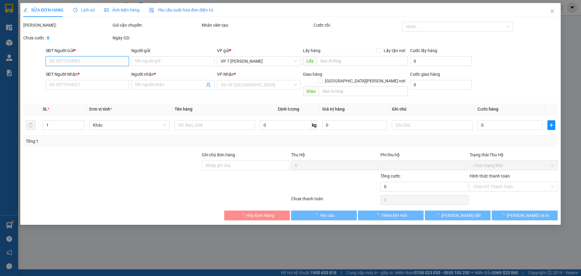
type input "lh ctn"
type input "60.000"
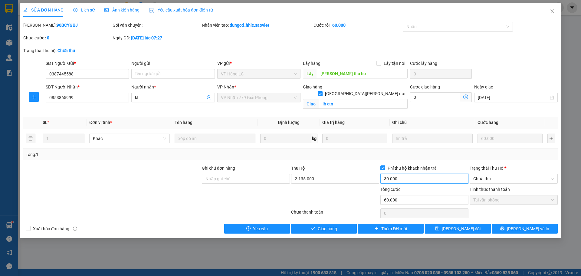
click at [395, 179] on input "30.000" at bounding box center [425, 179] width 88 height 10
type input "0"
click at [348, 178] on input "2.135.000" at bounding box center [335, 179] width 88 height 10
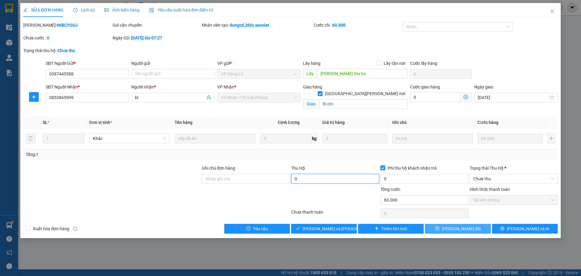
type input "0"
click at [458, 227] on span "Lưu thay đổi" at bounding box center [461, 228] width 39 height 7
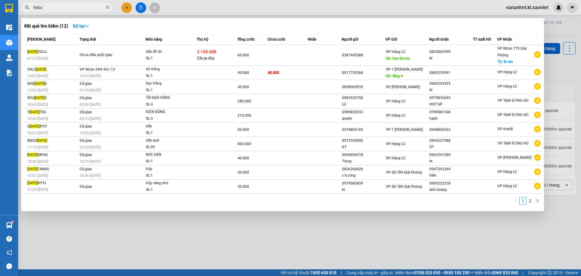
click at [40, 8] on input "96bc" at bounding box center [68, 7] width 71 height 7
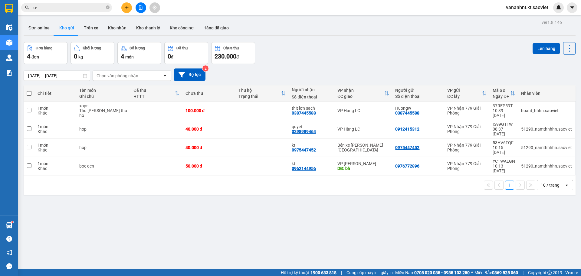
type input "ư"
type input "ử"
type input "ư"
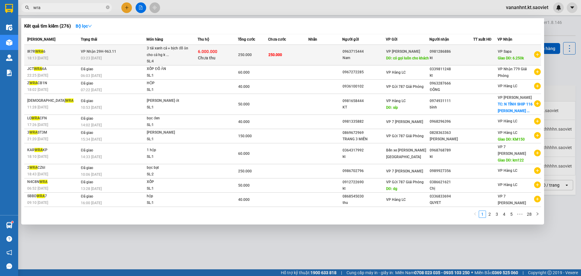
type input "wra"
click at [296, 56] on td "250.000" at bounding box center [288, 55] width 40 height 21
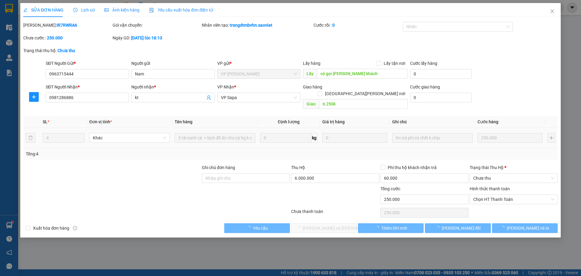
type input "0963715444"
type input "Nam"
type input "có gọi luôn cho khách"
type input "0981286886"
type input "kt"
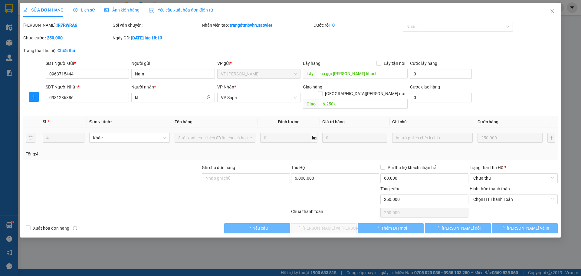
type input "6.250k"
type input "250.000"
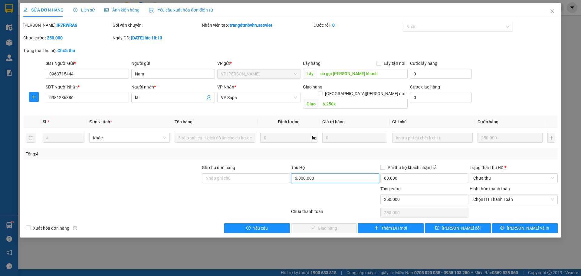
click at [327, 173] on input "6.000.000" at bounding box center [335, 178] width 88 height 10
type input "0"
click at [407, 194] on input "250.000" at bounding box center [425, 199] width 88 height 10
click at [408, 173] on input "60.000" at bounding box center [425, 178] width 88 height 10
type input "0"
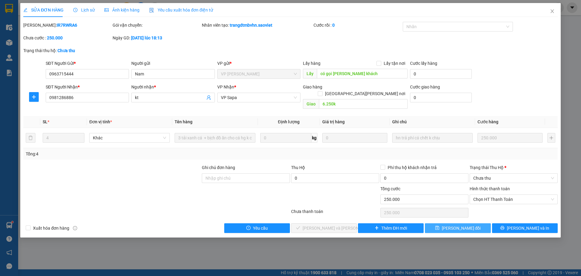
click at [458, 225] on span "Lưu thay đổi" at bounding box center [461, 228] width 39 height 7
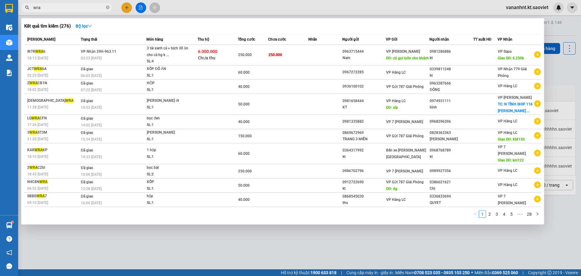
click at [54, 8] on input "wra" at bounding box center [68, 7] width 71 height 7
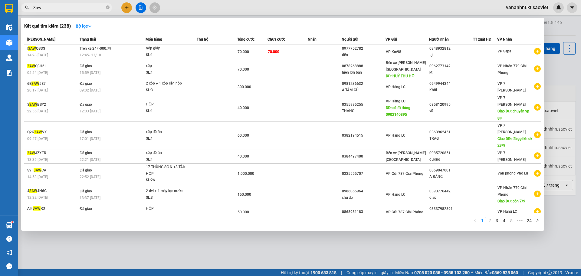
click at [43, 10] on input "3aw" at bounding box center [68, 7] width 71 height 7
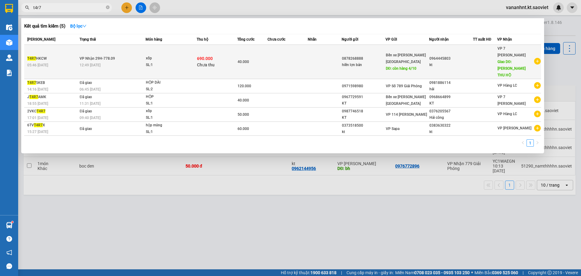
type input "t4r7"
click at [256, 58] on div "40.000" at bounding box center [253, 61] width 30 height 7
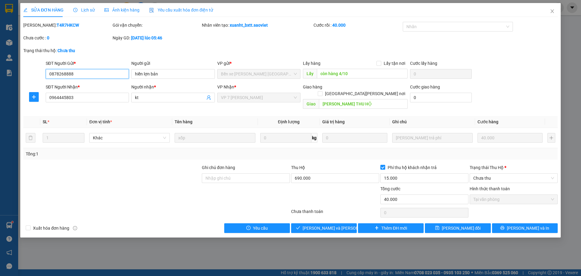
type input "0878268888"
type input "hiền lợn bản"
type input "còn hàng 4/10"
type input "0964445803"
type input "kt"
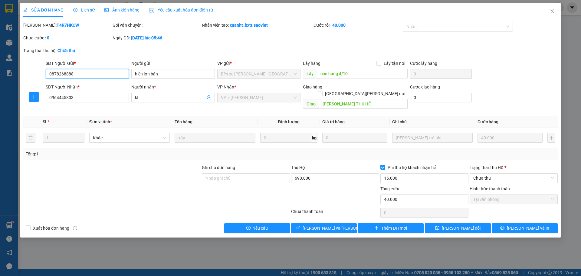
type input "HUỶ THU HỘ"
type input "40.000"
click at [401, 173] on input "15.000" at bounding box center [425, 178] width 88 height 10
type input "0"
click at [312, 174] on input "690.000" at bounding box center [335, 178] width 88 height 10
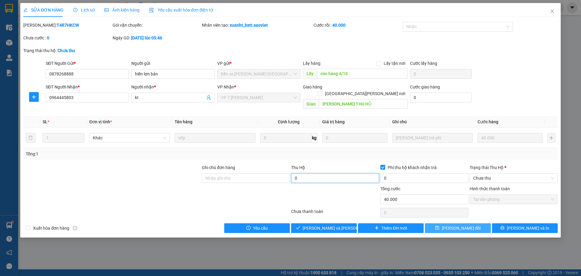
type input "0"
click at [467, 225] on span "Lưu thay đổi" at bounding box center [461, 228] width 39 height 7
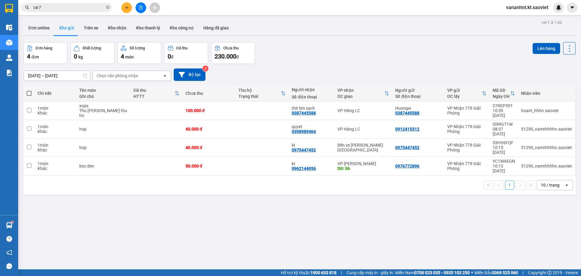
click at [34, 5] on input "t4r7" at bounding box center [68, 7] width 71 height 7
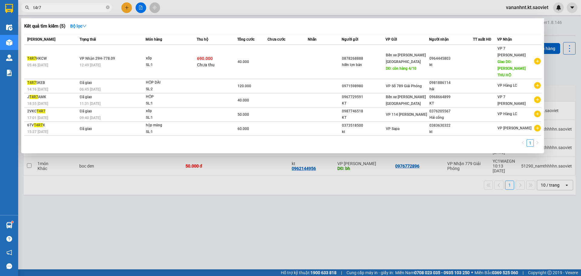
click at [34, 5] on input "t4r7" at bounding box center [68, 7] width 71 height 7
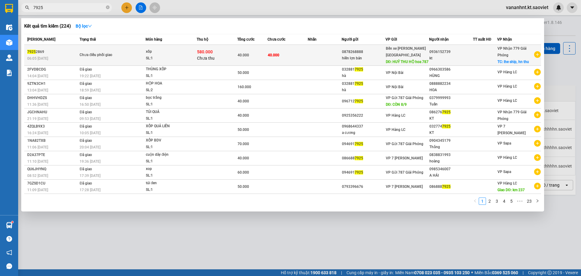
type input "7925"
click at [322, 57] on td at bounding box center [325, 55] width 34 height 21
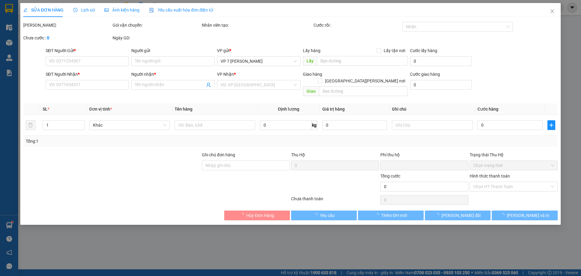
type input "0878268888"
type input "hiền lợn bản"
type input "HUỶ THU HỘ hoa 787"
type input "0936152739"
type input "kt"
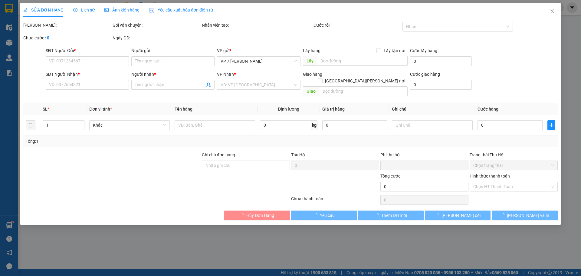
checkbox input "true"
type input "lhe ship, hn thu"
type input "40.000"
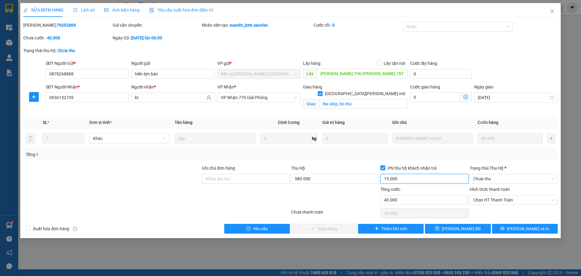
click at [392, 179] on input "15.000" at bounding box center [425, 179] width 88 height 10
type input "0"
click at [344, 173] on div "Thu Hộ" at bounding box center [335, 169] width 88 height 9
click at [337, 178] on input "580.000" at bounding box center [335, 179] width 88 height 10
type input "0"
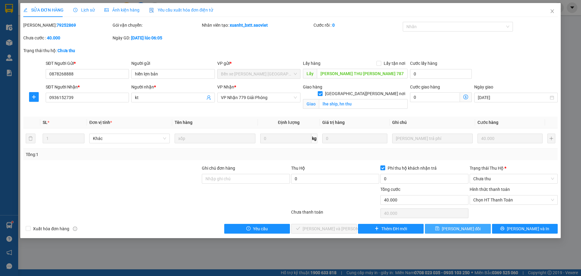
click at [450, 226] on span "Lưu thay đổi" at bounding box center [461, 228] width 39 height 7
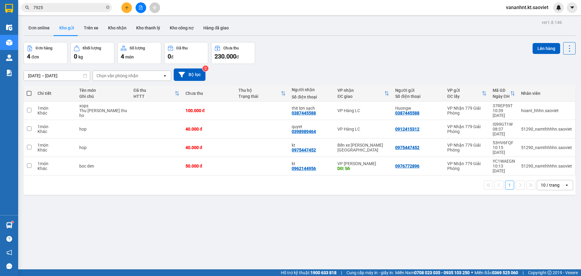
click at [43, 9] on input "7925" at bounding box center [68, 7] width 71 height 7
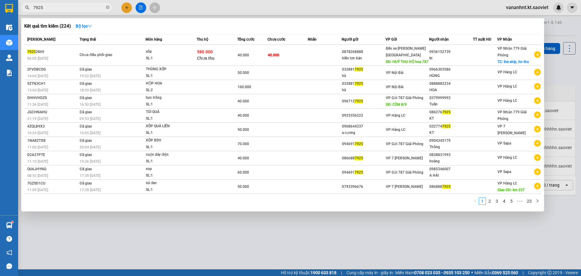
click at [43, 9] on input "7925" at bounding box center [68, 7] width 71 height 7
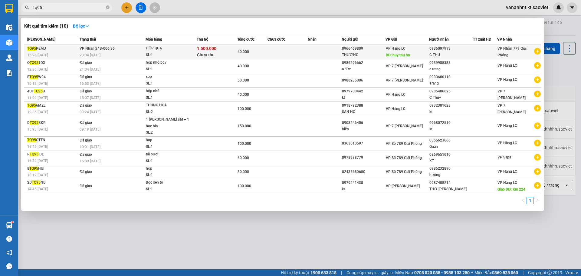
type input "tq95"
click at [208, 50] on span "1.500.000" at bounding box center [206, 48] width 19 height 5
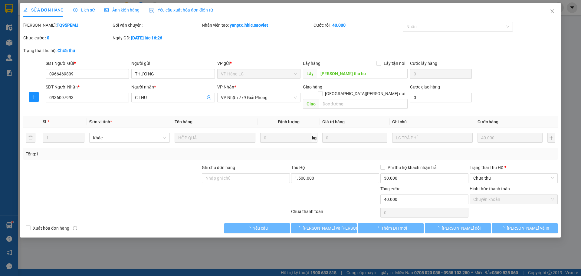
type input "0966469809"
type input "THƯƠNG"
type input "huy thu ho"
type input "0936097993"
type input "C THU"
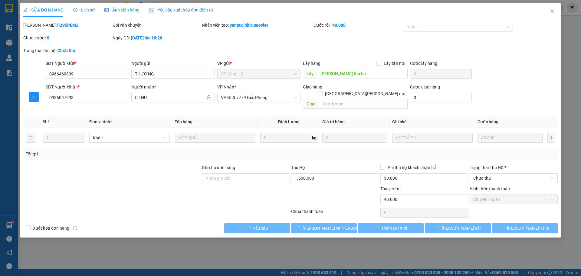
type input "40.000"
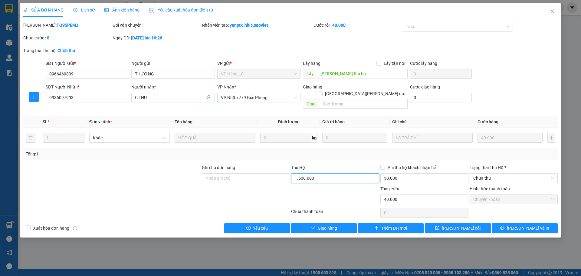
click at [315, 173] on input "1.500.000" at bounding box center [335, 178] width 88 height 10
type input "0"
click at [405, 173] on input "30.000" at bounding box center [425, 178] width 88 height 10
type input "0"
click at [460, 226] on div "SỬA ĐƠN HÀNG Lịch sử Ảnh kiện hàng Yêu cầu xuất hóa đơn điện tử Total Paid Fee …" at bounding box center [290, 120] width 541 height 234
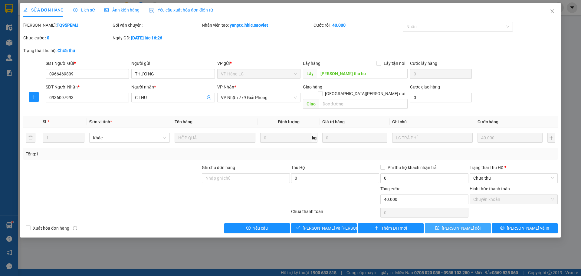
click at [462, 225] on span "Lưu thay đổi" at bounding box center [461, 228] width 39 height 7
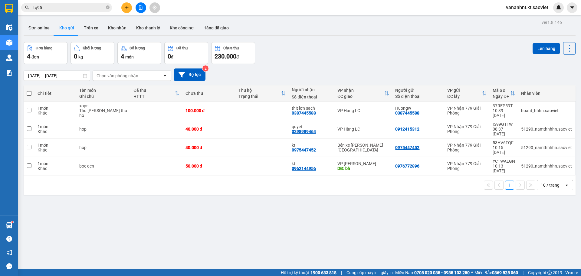
click at [44, 12] on span "tq95" at bounding box center [66, 7] width 91 height 9
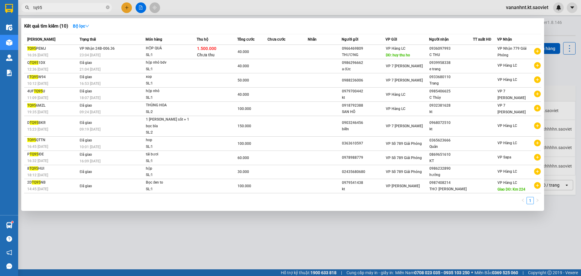
click at [49, 7] on input "tq95" at bounding box center [68, 7] width 71 height 7
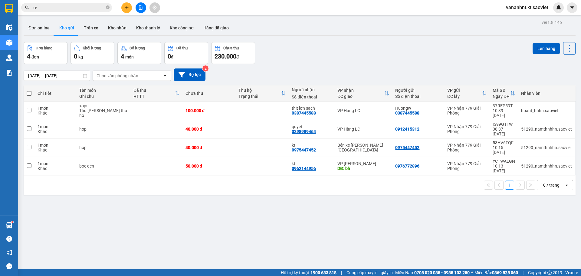
type input "ư"
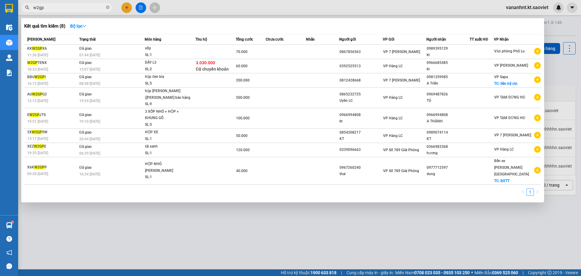
click at [555, 30] on div at bounding box center [290, 138] width 581 height 276
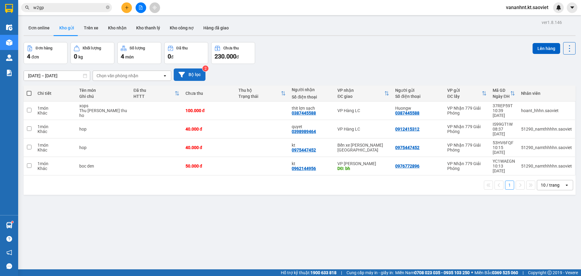
click at [199, 74] on button "Bộ lọc" at bounding box center [190, 74] width 32 height 12
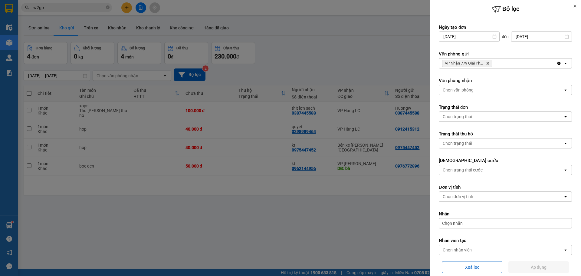
click at [488, 63] on icon "Delete" at bounding box center [488, 63] width 4 height 4
click at [488, 63] on div "Chọn văn phòng" at bounding box center [501, 63] width 124 height 10
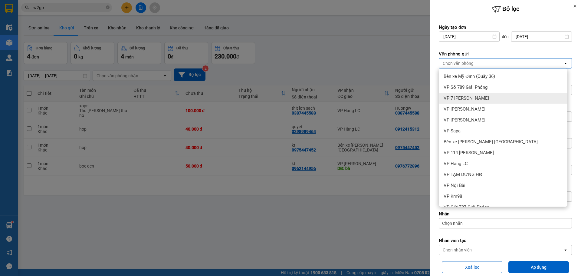
click at [475, 94] on div "VP 7 [PERSON_NAME]" at bounding box center [503, 98] width 129 height 11
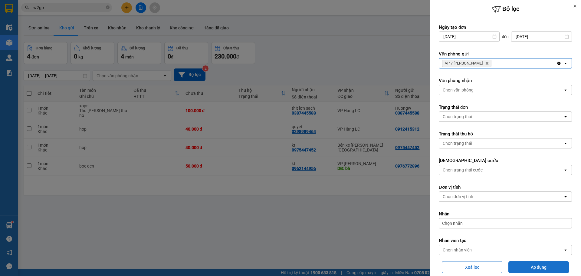
click at [539, 262] on button "Áp dụng" at bounding box center [539, 267] width 61 height 12
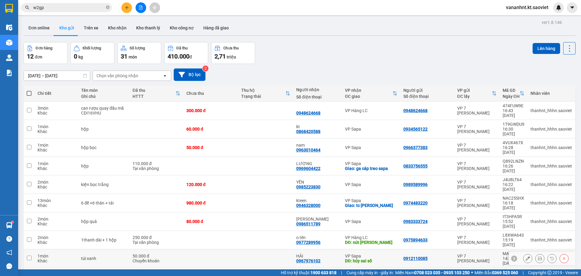
click at [562, 256] on icon at bounding box center [564, 258] width 4 height 4
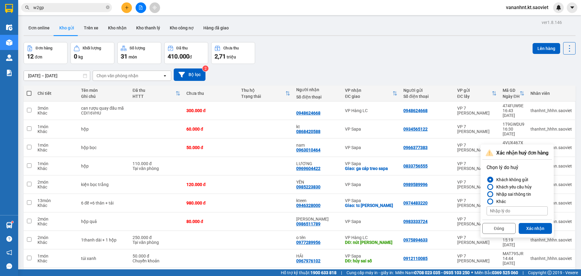
click at [530, 194] on div "Nhập sai thông tin" at bounding box center [512, 193] width 37 height 7
click at [487, 194] on input "Nhập sai thông tin" at bounding box center [487, 194] width 0 height 0
click at [542, 224] on button "Xác nhận" at bounding box center [535, 228] width 33 height 11
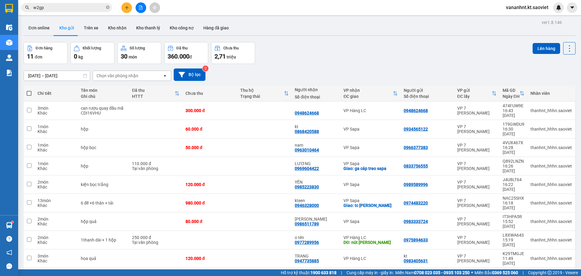
click at [541, 236] on span "100 / trang" at bounding box center [548, 234] width 22 height 6
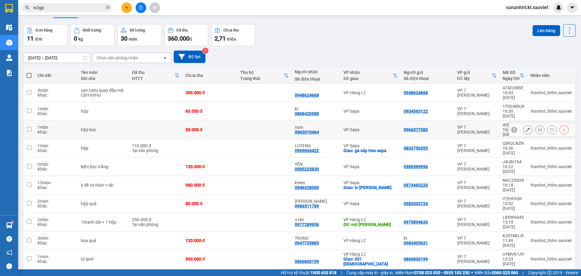
scroll to position [28, 0]
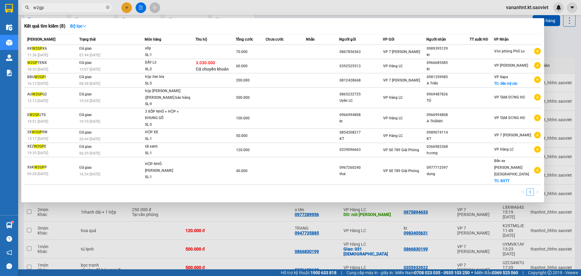
click at [47, 7] on input "w2gp" at bounding box center [68, 7] width 71 height 7
paste input "YF4RSUP4"
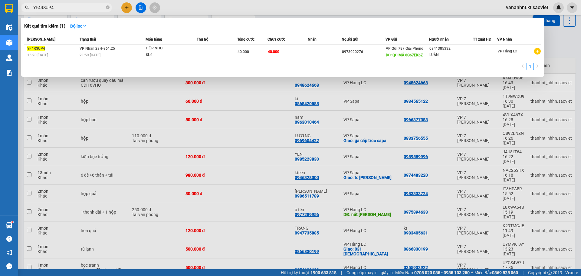
click at [39, 7] on input "YF4RSUP4" at bounding box center [68, 7] width 71 height 7
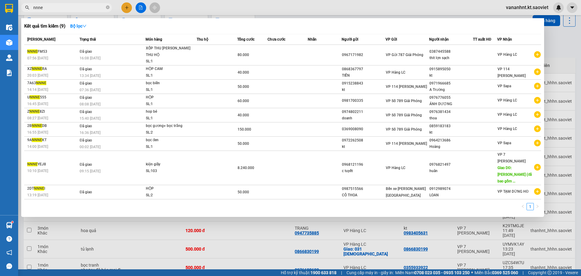
click at [46, 3] on span "nnne" at bounding box center [66, 7] width 91 height 9
click at [47, 6] on input "nnne" at bounding box center [68, 7] width 71 height 7
paste input "0355995255"
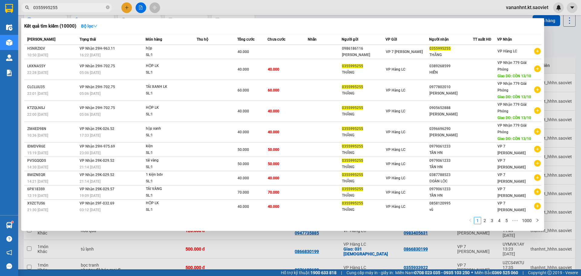
click at [45, 9] on input "0355995255" at bounding box center [68, 7] width 71 height 7
paste input "96696290"
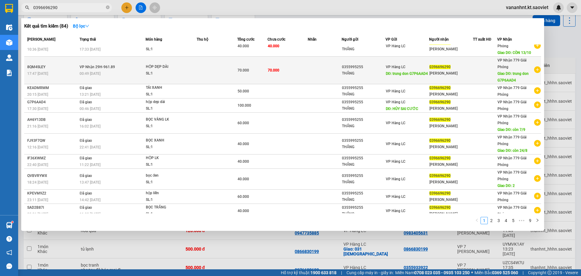
scroll to position [14, 0]
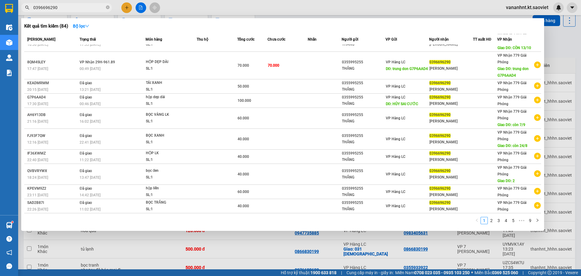
click at [38, 7] on input "0396696290" at bounding box center [68, 7] width 71 height 7
paste input "37REP59T"
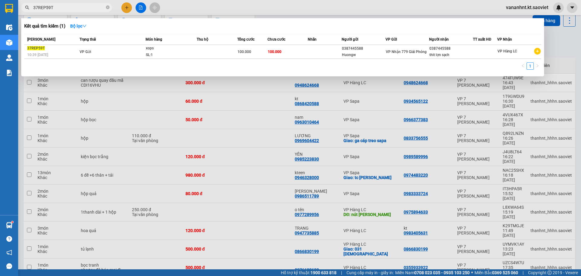
click at [35, 6] on input "37REP59T" at bounding box center [68, 7] width 71 height 7
paste input "NIHVLTJC"
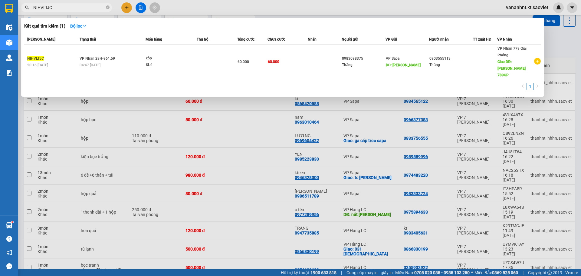
click at [325, 128] on div at bounding box center [290, 138] width 581 height 276
click at [31, 6] on span "NIHVLTJC" at bounding box center [66, 7] width 91 height 9
click at [51, 8] on input "NIHVLTJC" at bounding box center [68, 7] width 71 height 7
paste input "0974509686"
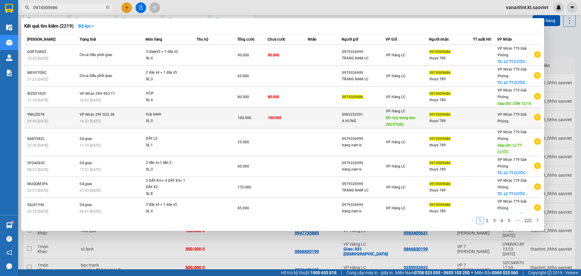
type input "0974509686"
click at [395, 124] on span "DĐ: huy trung don ZXC5TQ4Z" at bounding box center [401, 121] width 30 height 11
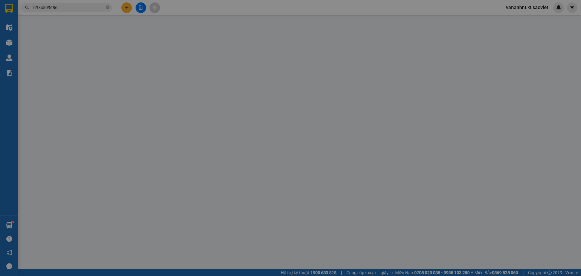
click at [395, 124] on div at bounding box center [432, 125] width 81 height 12
type input "0983252591"
type input "A HƯNG"
type input "huy trung don ZXC5TQ4Z"
type input "0974509686"
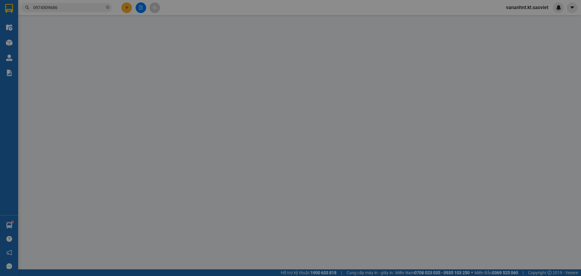
type input "thuys 789"
type input "0"
type input "100.000"
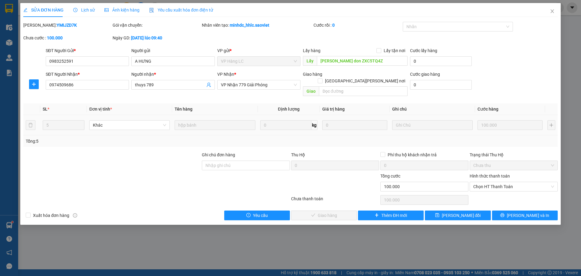
click at [57, 25] on b "YMIJZD7K" at bounding box center [67, 25] width 20 height 5
click at [352, 61] on input "huy trung don ZXC5TQ4Z" at bounding box center [362, 61] width 91 height 10
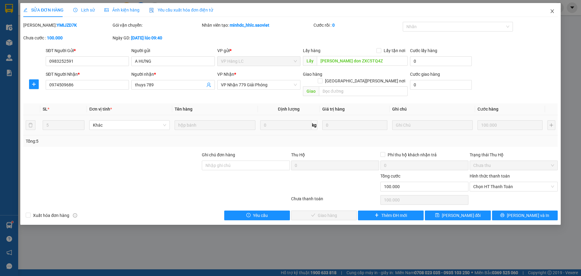
click at [551, 12] on icon "close" at bounding box center [552, 11] width 5 height 5
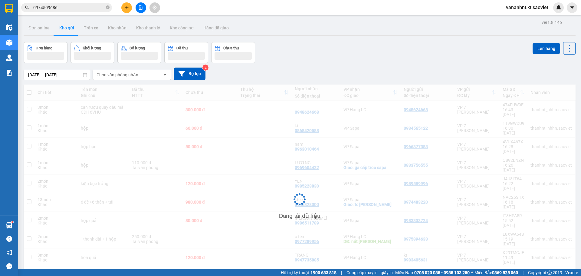
click at [42, 8] on input "0974509686" at bounding box center [68, 7] width 71 height 7
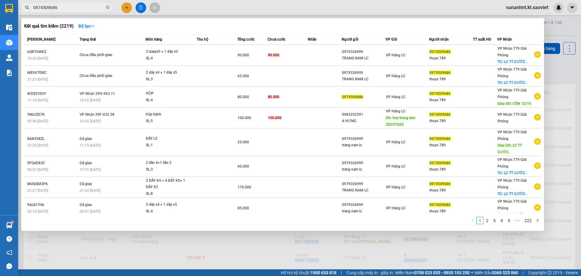
click at [42, 8] on input "0974509686" at bounding box center [68, 7] width 71 height 7
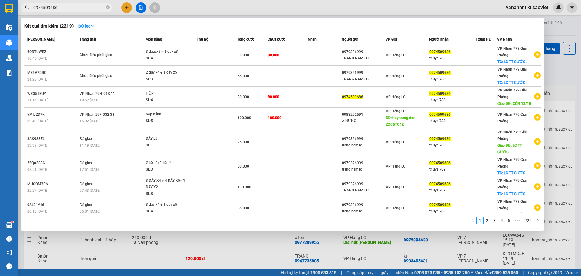
paste input "ZXC5TQ4Z"
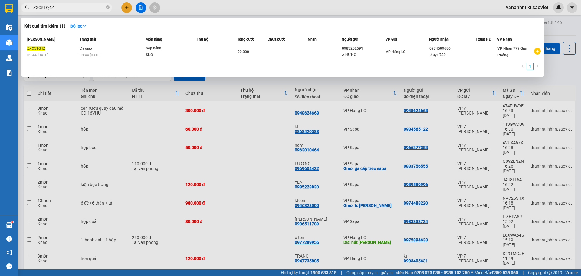
click at [38, 10] on input "ZXC5TQ4Z" at bounding box center [68, 7] width 71 height 7
paste input "1Q3DVPNT"
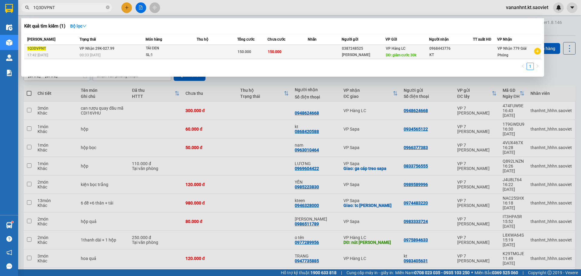
type input "1Q3DVPNT"
click at [248, 53] on span "150.000" at bounding box center [245, 52] width 14 height 4
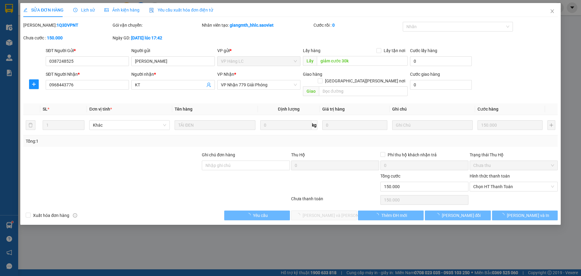
type input "0387248525"
type input "HIỀN [PERSON_NAME]"
type input "giảm cước 30k"
type input "0968443776"
type input "KT"
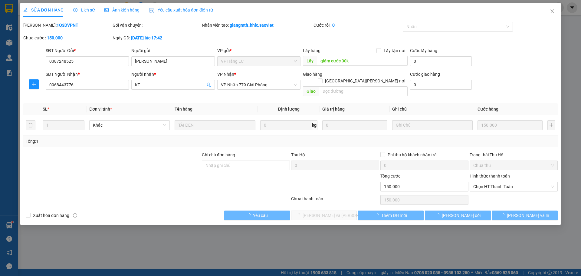
type input "0"
type input "150.000"
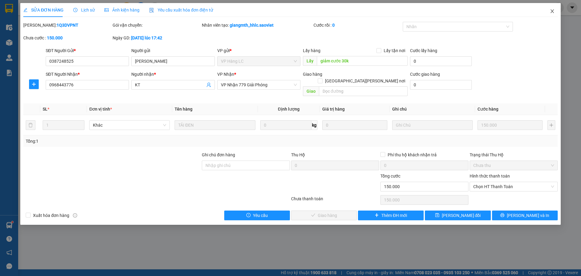
click at [550, 13] on icon "close" at bounding box center [552, 11] width 5 height 5
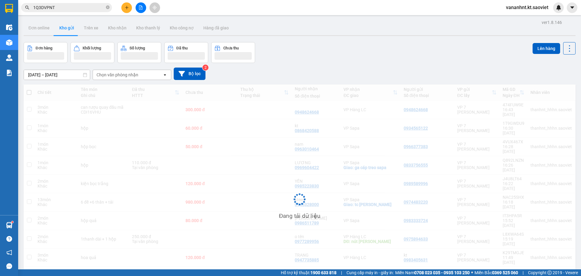
click at [46, 8] on input "1Q3DVPNT" at bounding box center [68, 7] width 71 height 7
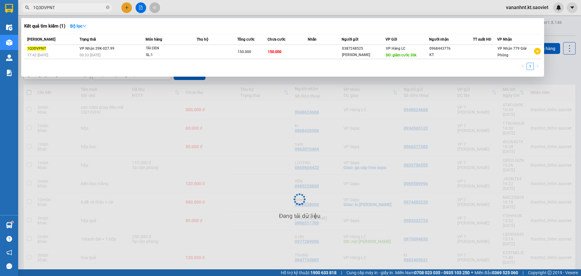
click at [46, 8] on input "1Q3DVPNT" at bounding box center [68, 7] width 71 height 7
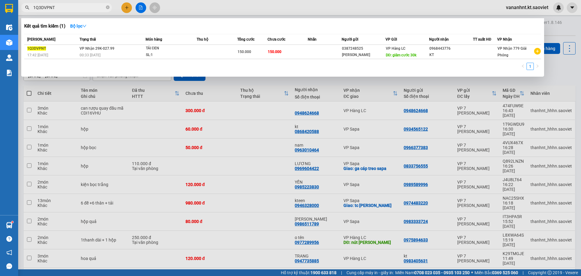
paste input "IZFEFTMS"
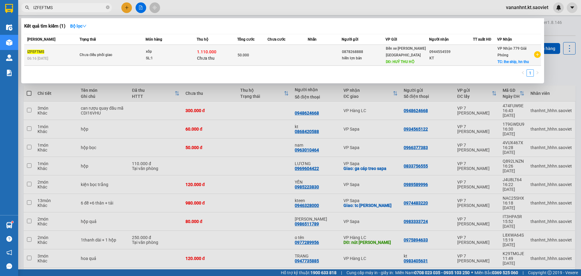
type input "IZFEFTMS"
click at [223, 59] on div "1.110.000 Chưa thu" at bounding box center [217, 55] width 40 height 13
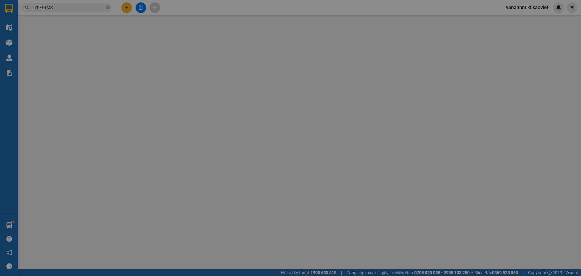
type input "0878268888"
type input "hiền lợn bản"
type input "HUỶ THU HỘ"
type input "0944554559"
type input "KT"
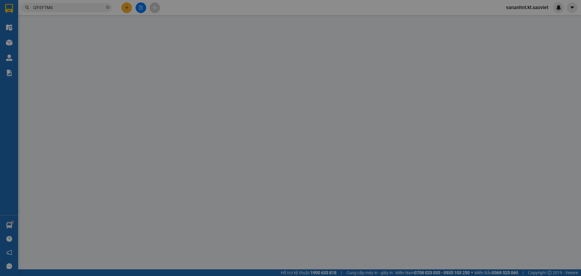
checkbox input "true"
type input "lhe ship, hn thu"
type input "50.000"
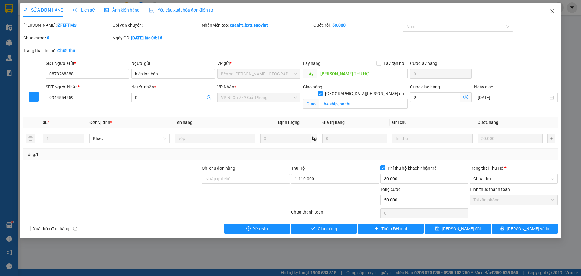
click at [553, 11] on icon "close" at bounding box center [552, 11] width 3 height 4
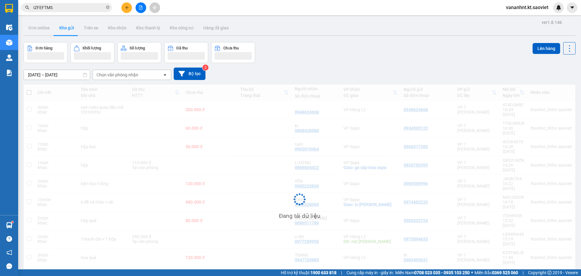
click at [51, 11] on span "IZFEFTMS" at bounding box center [66, 7] width 91 height 9
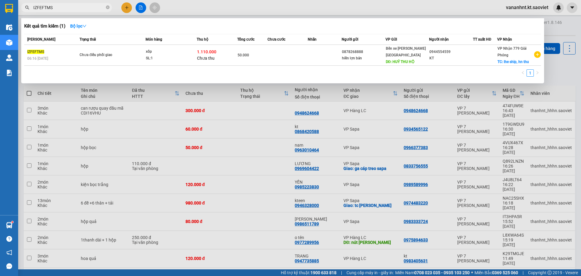
click at [51, 11] on span "IZFEFTMS" at bounding box center [66, 7] width 91 height 9
click at [53, 7] on input "IZFEFTMS" at bounding box center [68, 7] width 71 height 7
paste input "25M2D5DW"
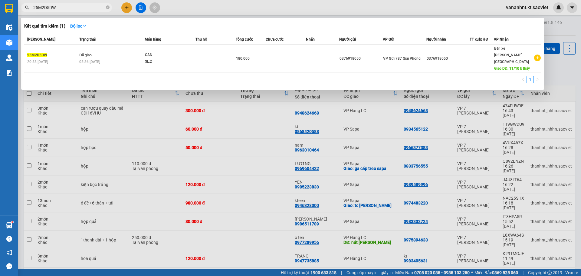
click at [47, 8] on input "25M2D5DW" at bounding box center [68, 7] width 71 height 7
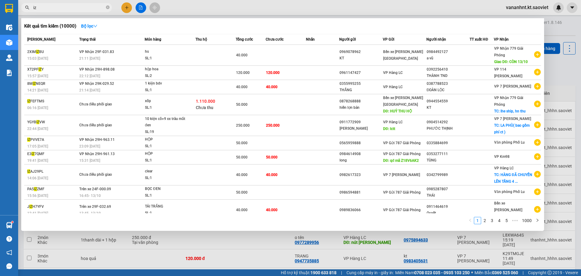
click at [54, 12] on span "iz" at bounding box center [66, 7] width 91 height 9
click at [54, 8] on input "iz" at bounding box center [68, 7] width 71 height 7
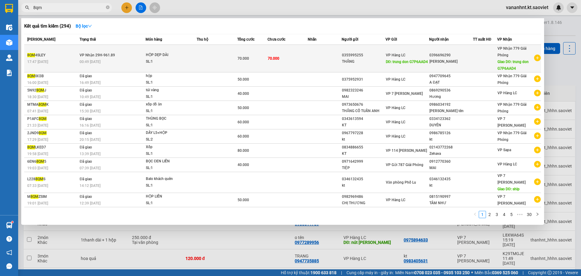
type input "8qm"
click at [208, 49] on td at bounding box center [217, 59] width 41 height 28
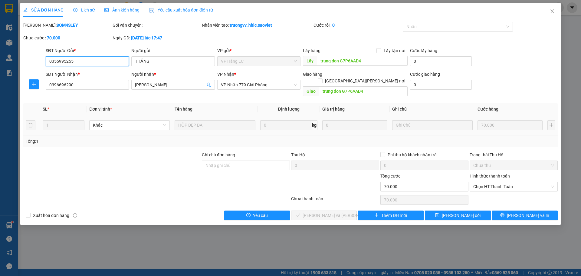
type input "0355995255"
type input "THẮNG"
type input "trung don G7P6AAD4"
type input "0396696290"
type input "[PERSON_NAME]"
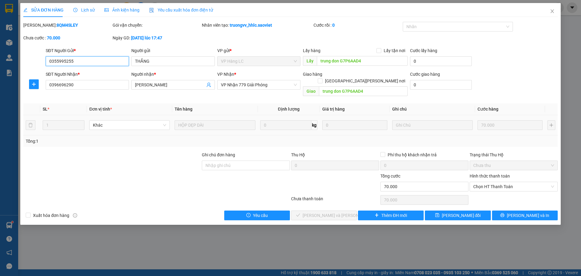
type input "trung don G7P6AAD4"
type input "0"
type input "70.000"
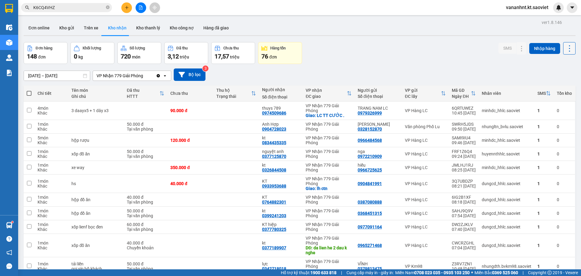
click at [568, 51] on icon at bounding box center [570, 48] width 8 height 8
click at [558, 74] on span "Làm mới" at bounding box center [556, 76] width 17 height 6
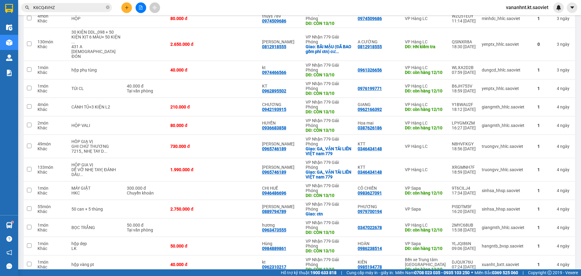
scroll to position [1408, 0]
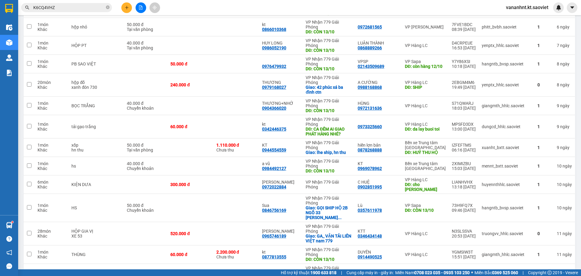
checkbox input "false"
copy div "CDF1R8Y3"
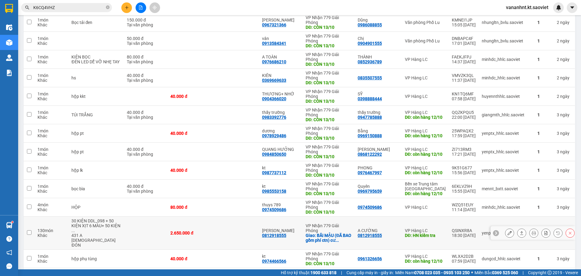
scroll to position [803, 0]
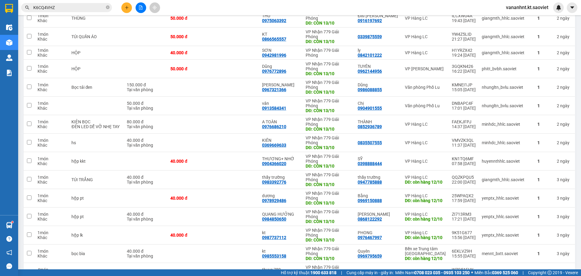
drag, startPoint x: 576, startPoint y: 150, endPoint x: 581, endPoint y: 237, distance: 87.6
click at [581, 254] on main "ver 1.8.146 Đơn online Kho gửi Trên xe Kho nhận Kho thanh lý Kho công nợ Hàng đ…" at bounding box center [290, 134] width 581 height 269
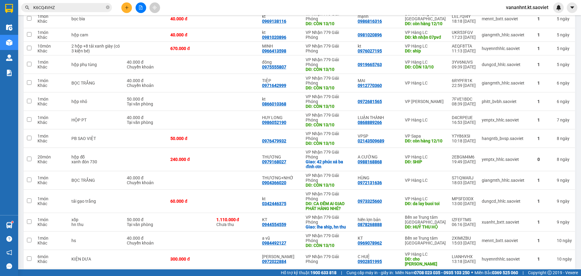
scroll to position [1408, 0]
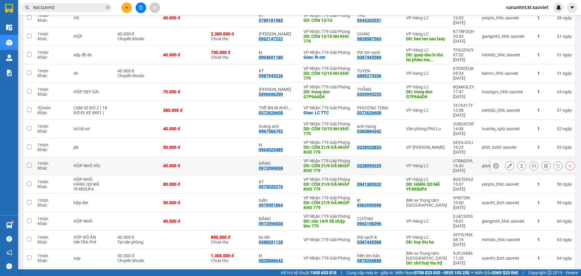
scroll to position [99, 0]
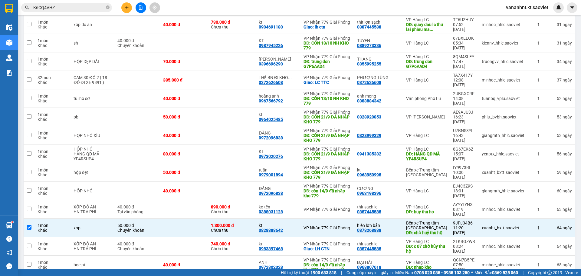
scroll to position [705, 0]
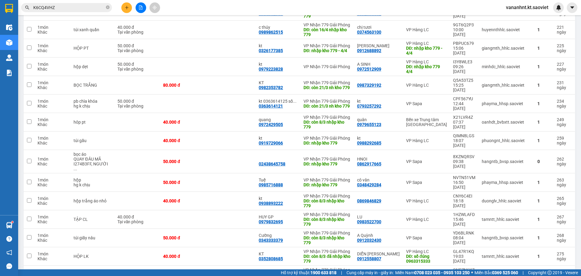
checkbox input "false"
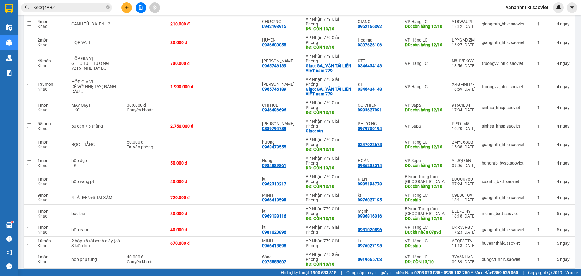
scroll to position [1408, 0]
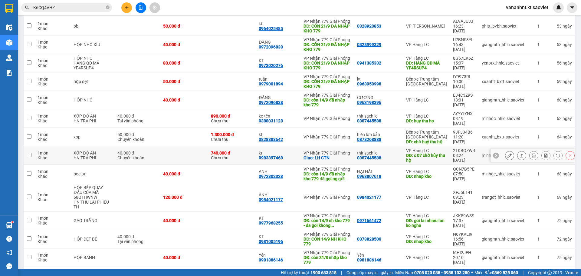
scroll to position [99, 0]
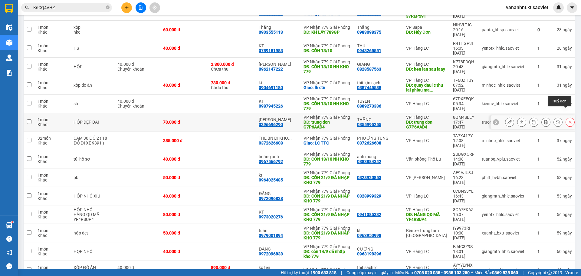
click at [568, 120] on icon at bounding box center [570, 122] width 4 height 4
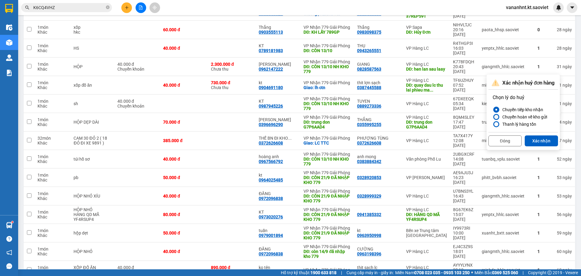
click at [517, 117] on div "Chuyển hoàn về kho gửi" at bounding box center [523, 116] width 47 height 7
click at [493, 117] on input "Chuyển hoàn về kho gửi" at bounding box center [493, 117] width 0 height 0
click at [545, 140] on button "Xác nhận" at bounding box center [541, 140] width 33 height 11
